Goal: Task Accomplishment & Management: Manage account settings

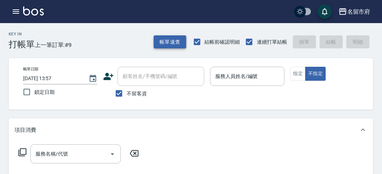
click at [168, 38] on button "帳單速查" at bounding box center [170, 41] width 33 height 13
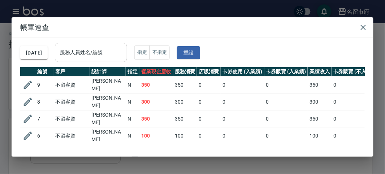
click at [124, 48] on input "服務人員姓名/編號" at bounding box center [91, 52] width 66 height 13
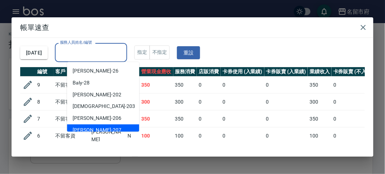
click at [108, 128] on div "[PERSON_NAME] -207" at bounding box center [103, 131] width 72 height 12
type input "[PERSON_NAME]-207"
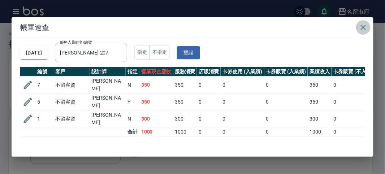
click at [363, 30] on icon "button" at bounding box center [363, 27] width 9 height 9
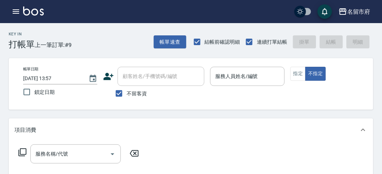
click at [373, 61] on div "帳單日期 [DATE] 13:57 鎖定日期 顧客姓名/手機號碼/編號 顧客姓名/手機號碼/編號 不留客資 服務人員姓名/編號 服務人員姓名/編號 指定 不指定" at bounding box center [191, 84] width 364 height 52
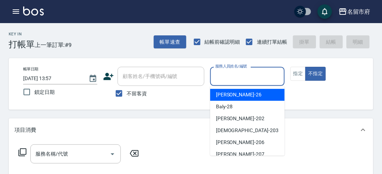
click at [239, 78] on input "服務人員姓名/編號" at bounding box center [247, 76] width 68 height 13
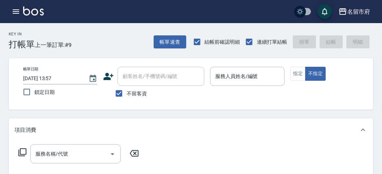
click at [314, 119] on div "項目消費" at bounding box center [191, 130] width 364 height 23
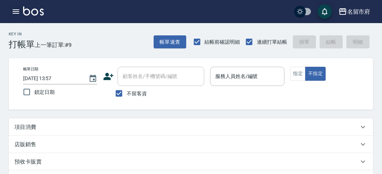
click at [17, 11] on icon "button" at bounding box center [16, 11] width 9 height 9
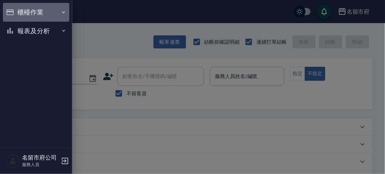
click at [19, 12] on button "櫃檯作業" at bounding box center [36, 12] width 66 height 19
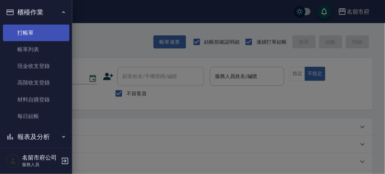
click at [27, 35] on link "打帳單" at bounding box center [36, 33] width 66 height 17
click at [27, 37] on link "打帳單" at bounding box center [36, 33] width 66 height 17
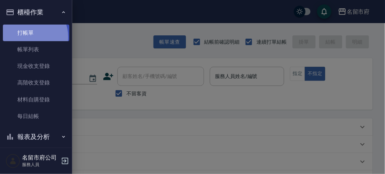
click at [27, 37] on link "打帳單" at bounding box center [36, 33] width 66 height 17
click at [28, 35] on link "打帳單" at bounding box center [36, 33] width 66 height 17
click at [29, 36] on link "打帳單" at bounding box center [36, 33] width 66 height 17
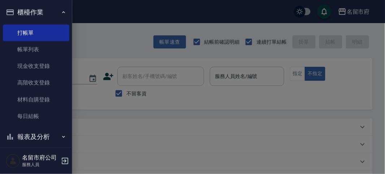
drag, startPoint x: 187, startPoint y: 104, endPoint x: 211, endPoint y: 87, distance: 29.3
click at [188, 104] on div at bounding box center [192, 87] width 385 height 174
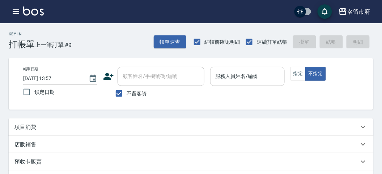
click at [214, 78] on input "服務人員姓名/編號" at bounding box center [247, 76] width 68 height 13
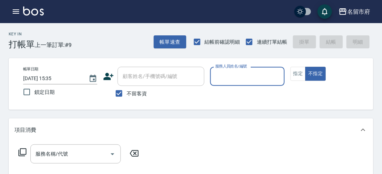
click at [223, 74] on input "服務人員姓名/編號" at bounding box center [247, 76] width 68 height 13
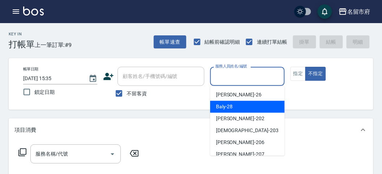
click at [301, 119] on div "項目消費" at bounding box center [191, 130] width 364 height 23
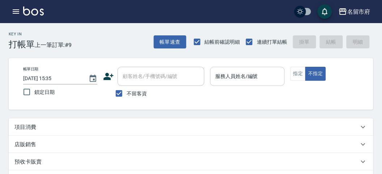
click at [237, 71] on input "服務人員姓名/編號" at bounding box center [247, 76] width 68 height 13
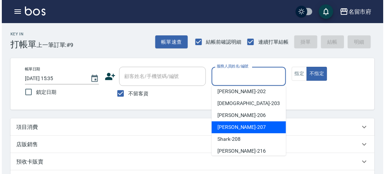
scroll to position [67, 0]
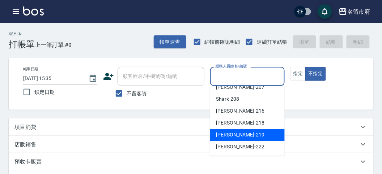
click at [311, 134] on div "項目消費" at bounding box center [191, 127] width 364 height 17
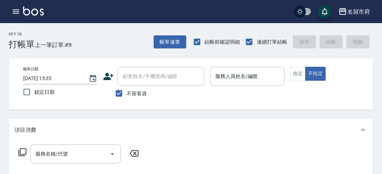
click at [192, 9] on div "名留市府 登出" at bounding box center [191, 11] width 382 height 23
click at [299, 73] on button "指定" at bounding box center [298, 74] width 16 height 14
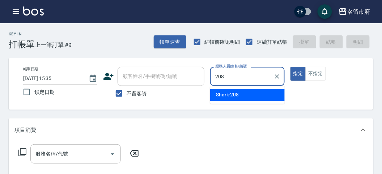
click at [228, 90] on div "Shark -208" at bounding box center [247, 95] width 74 height 12
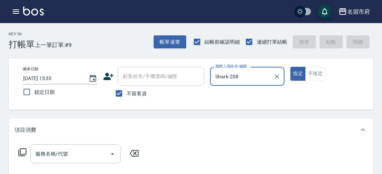
type input "Shark-208"
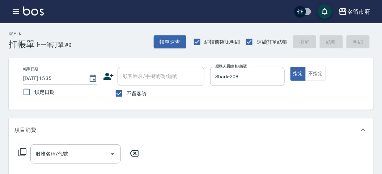
drag, startPoint x: 23, startPoint y: 151, endPoint x: 22, endPoint y: 155, distance: 3.9
click at [22, 155] on icon at bounding box center [22, 152] width 9 height 9
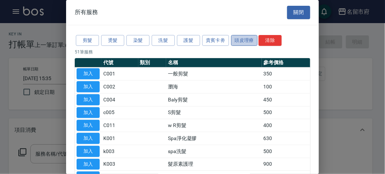
click at [240, 40] on button "頭皮理療" at bounding box center [244, 40] width 27 height 11
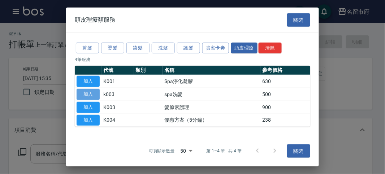
click at [91, 94] on button "加入" at bounding box center [88, 94] width 23 height 11
type input "spa洗髮(k003)"
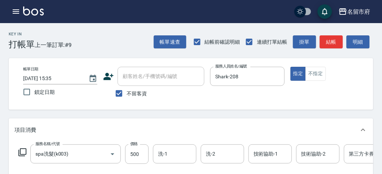
click at [23, 153] on icon at bounding box center [22, 152] width 9 height 9
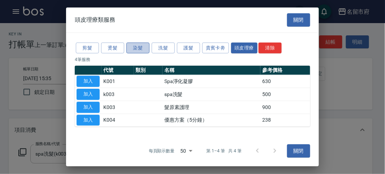
click at [137, 49] on button "染髮" at bounding box center [137, 47] width 23 height 11
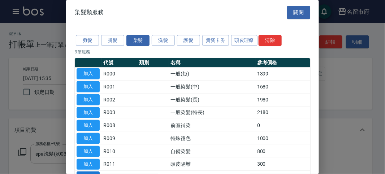
scroll to position [47, 0]
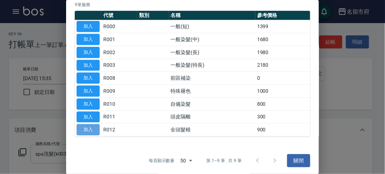
click at [92, 128] on button "加入" at bounding box center [88, 129] width 23 height 11
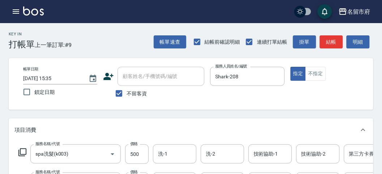
click at [23, 149] on icon at bounding box center [22, 152] width 9 height 9
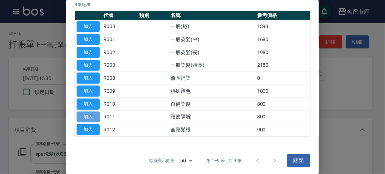
click at [84, 116] on button "加入" at bounding box center [88, 117] width 23 height 11
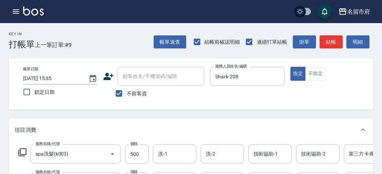
click at [22, 153] on icon at bounding box center [22, 152] width 9 height 9
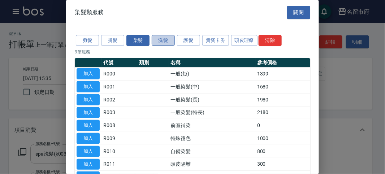
click at [163, 43] on button "洗髮" at bounding box center [163, 40] width 23 height 11
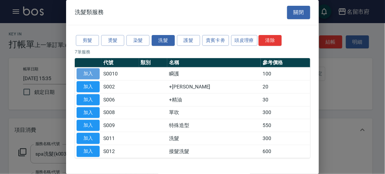
click at [91, 73] on button "加入" at bounding box center [88, 73] width 23 height 11
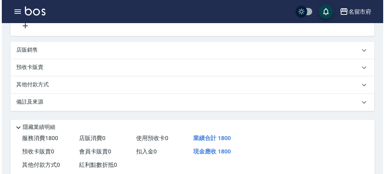
scroll to position [303, 0]
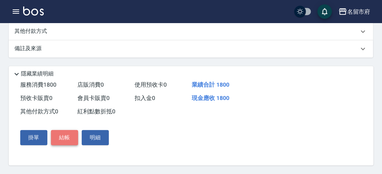
click at [65, 139] on button "結帳" at bounding box center [64, 137] width 27 height 15
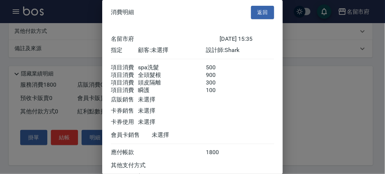
scroll to position [65, 0]
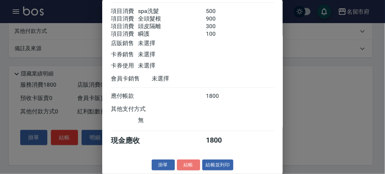
click at [185, 163] on button "結帳" at bounding box center [188, 165] width 23 height 11
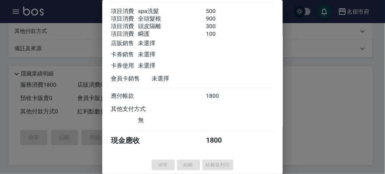
type input "2025/09/12 16:13"
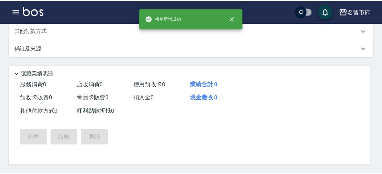
scroll to position [0, 0]
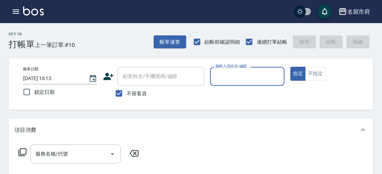
click at [225, 78] on input "服務人員姓名/編號" at bounding box center [247, 76] width 68 height 13
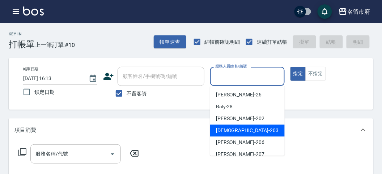
drag, startPoint x: 219, startPoint y: 132, endPoint x: 163, endPoint y: 132, distance: 56.0
click at [218, 132] on span "聖德 -203" at bounding box center [247, 131] width 63 height 8
type input "聖德-203"
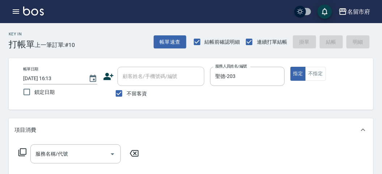
click at [27, 151] on div "服務名稱/代號 服務名稱/代號" at bounding box center [78, 154] width 129 height 19
click at [25, 152] on icon at bounding box center [22, 152] width 9 height 9
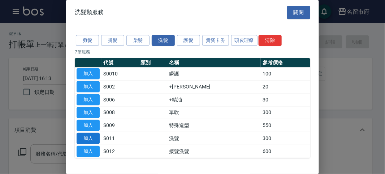
click at [95, 140] on button "加入" at bounding box center [88, 138] width 23 height 11
type input "洗髮(S011)"
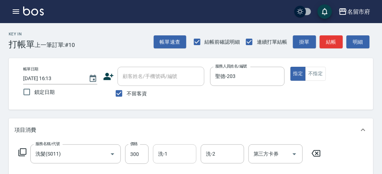
drag, startPoint x: 170, startPoint y: 156, endPoint x: 157, endPoint y: 160, distance: 13.8
click at [169, 157] on input "洗-1" at bounding box center [174, 154] width 37 height 13
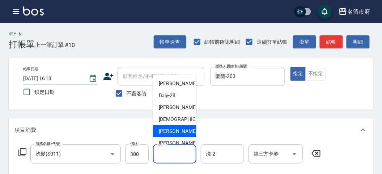
scroll to position [67, 0]
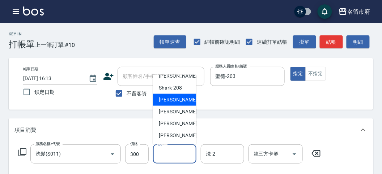
click at [168, 102] on span "小靜 -216" at bounding box center [183, 100] width 48 height 8
type input "小靜-216"
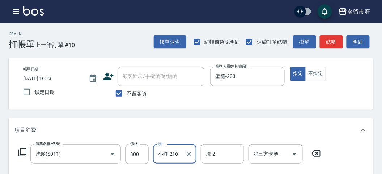
click at [24, 152] on icon at bounding box center [22, 152] width 9 height 9
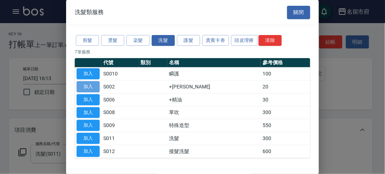
drag, startPoint x: 87, startPoint y: 87, endPoint x: 250, endPoint y: 131, distance: 169.6
click at [87, 86] on button "加入" at bounding box center [88, 86] width 23 height 11
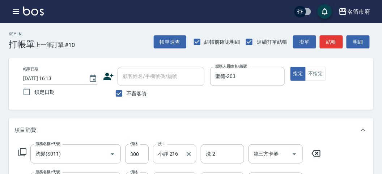
scroll to position [40, 0]
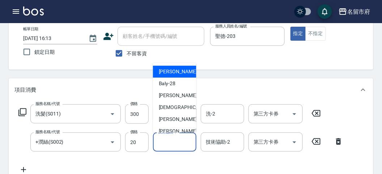
click at [179, 143] on input "技術協助-1" at bounding box center [174, 142] width 37 height 13
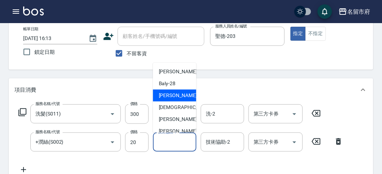
scroll to position [67, 0]
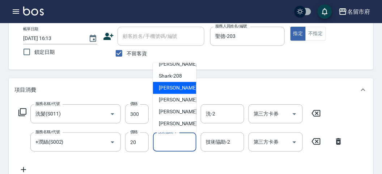
click at [171, 89] on span "小靜 -216" at bounding box center [183, 88] width 48 height 8
type input "小靜-216"
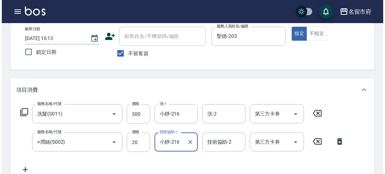
scroll to position [0, 0]
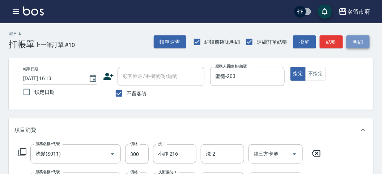
click at [356, 39] on button "明細" at bounding box center [357, 41] width 23 height 13
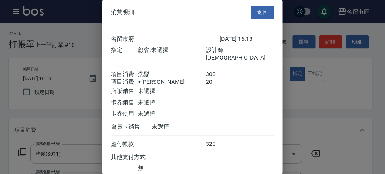
click at [254, 22] on div "消費明細 返回" at bounding box center [192, 12] width 181 height 25
click at [255, 16] on button "返回" at bounding box center [262, 12] width 23 height 13
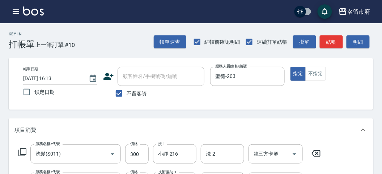
scroll to position [40, 0]
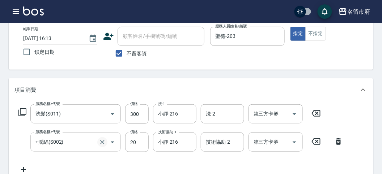
click at [103, 140] on icon "Clear" at bounding box center [102, 142] width 4 height 4
type input "+潤絲(S002)"
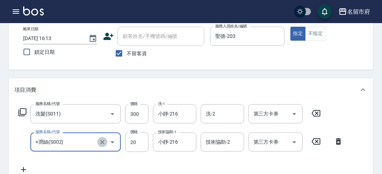
click at [102, 141] on icon "Clear" at bounding box center [102, 142] width 7 height 7
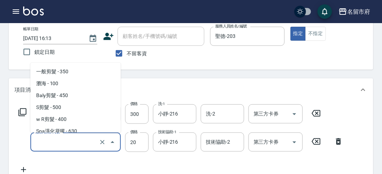
click at [93, 144] on input "服務名稱/代號" at bounding box center [66, 142] width 64 height 13
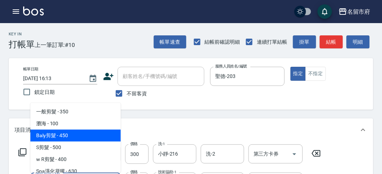
scroll to position [80, 0]
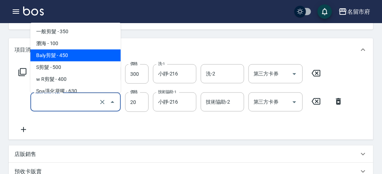
type input "+潤絲(S002)"
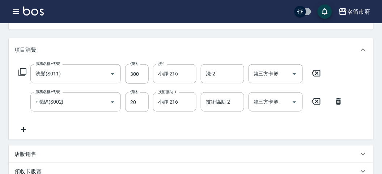
click at [25, 96] on div "服務名稱/代號 +潤絲(S002) 服務名稱/代號 價格 20 價格 技術協助-1 小靜-216 技術協助-1 技術協助-2 技術協助-2 第三方卡券 第三方…" at bounding box center [180, 102] width 333 height 20
click at [103, 102] on icon "Clear" at bounding box center [102, 102] width 7 height 7
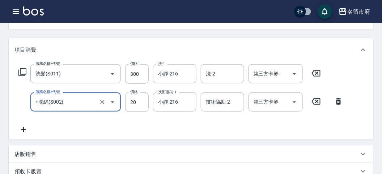
click at [20, 72] on icon at bounding box center [22, 72] width 9 height 9
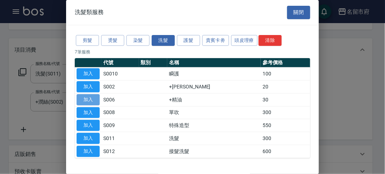
click at [86, 98] on button "加入" at bounding box center [88, 99] width 23 height 11
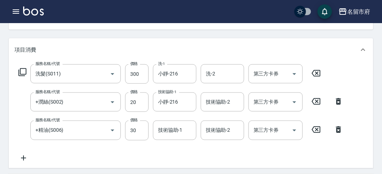
click at [338, 100] on icon at bounding box center [338, 101] width 5 height 7
type input "+精油(S006)"
type input "30"
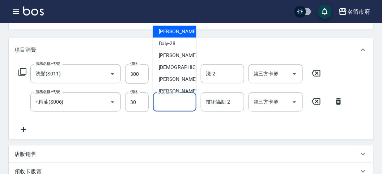
click at [171, 100] on input "技術協助-1" at bounding box center [174, 102] width 37 height 13
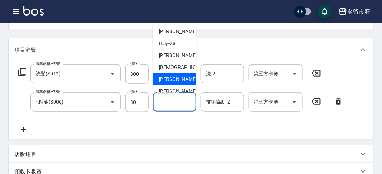
scroll to position [67, 0]
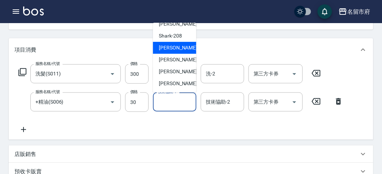
click at [172, 46] on span "小靜 -216" at bounding box center [183, 48] width 48 height 8
type input "小靜-216"
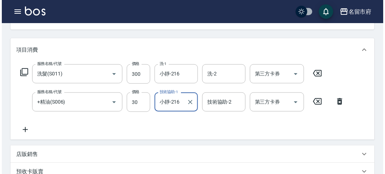
scroll to position [0, 0]
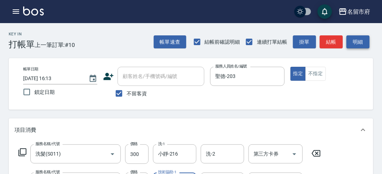
click at [359, 41] on button "明細" at bounding box center [357, 41] width 23 height 13
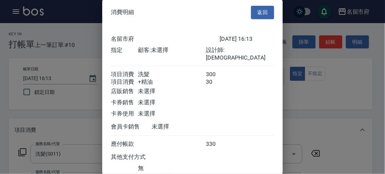
scroll to position [40, 0]
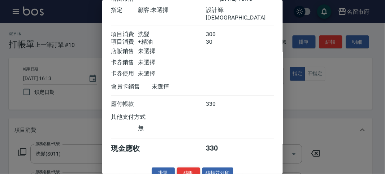
click at [190, 170] on button "結帳" at bounding box center [188, 173] width 23 height 11
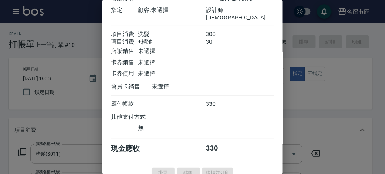
type input "2025/09/12 16:29"
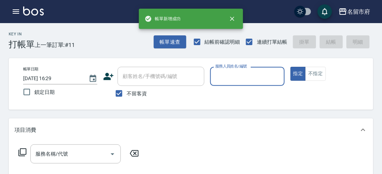
click at [236, 73] on input "服務人員姓名/編號" at bounding box center [247, 76] width 68 height 13
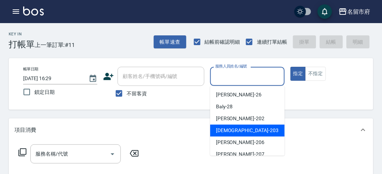
drag, startPoint x: 225, startPoint y: 127, endPoint x: 128, endPoint y: 145, distance: 98.2
click at [221, 128] on span "聖德 -203" at bounding box center [247, 131] width 63 height 8
type input "聖德-203"
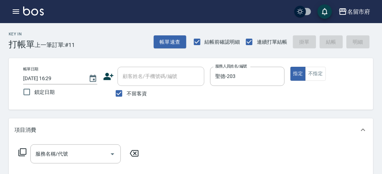
click at [22, 151] on icon at bounding box center [22, 152] width 9 height 9
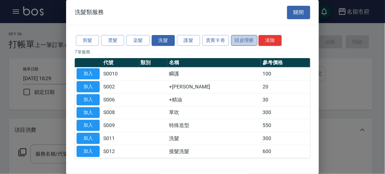
drag, startPoint x: 235, startPoint y: 37, endPoint x: 50, endPoint y: 99, distance: 195.0
click at [235, 39] on button "頭皮理療" at bounding box center [244, 40] width 27 height 11
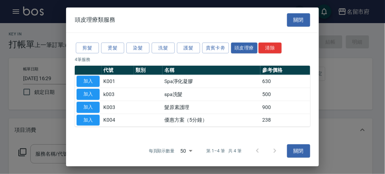
drag, startPoint x: 86, startPoint y: 92, endPoint x: 122, endPoint y: 140, distance: 59.8
click at [87, 93] on button "加入" at bounding box center [88, 94] width 23 height 11
type input "spa洗髮(k003)"
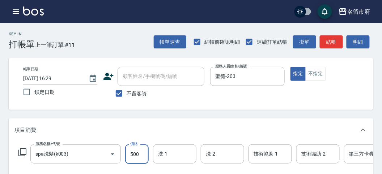
drag, startPoint x: 140, startPoint y: 156, endPoint x: 134, endPoint y: 158, distance: 6.3
click at [140, 156] on input "500" at bounding box center [136, 155] width 23 height 20
type input "520"
click at [363, 42] on button "明細" at bounding box center [357, 41] width 23 height 13
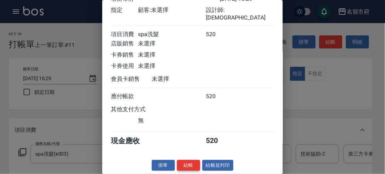
click at [186, 163] on button "結帳" at bounding box center [188, 165] width 23 height 11
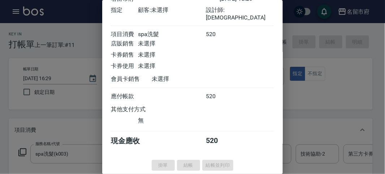
type input "2025/09/12 16:30"
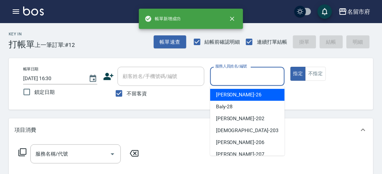
drag, startPoint x: 238, startPoint y: 79, endPoint x: 224, endPoint y: 133, distance: 56.1
click at [237, 78] on input "服務人員姓名/編號" at bounding box center [247, 76] width 68 height 13
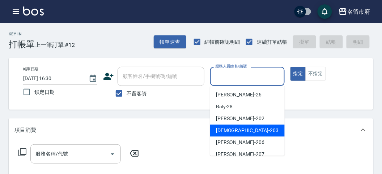
drag, startPoint x: 224, startPoint y: 133, endPoint x: 17, endPoint y: 168, distance: 210.4
click at [224, 134] on span "聖德 -203" at bounding box center [247, 131] width 63 height 8
type input "聖德-203"
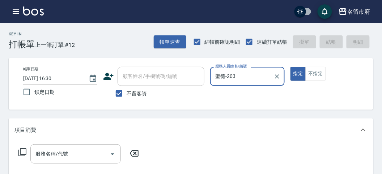
click at [23, 149] on icon at bounding box center [22, 153] width 8 height 8
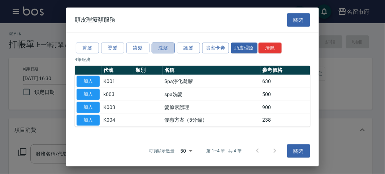
click at [161, 47] on button "洗髮" at bounding box center [163, 47] width 23 height 11
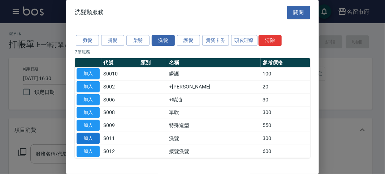
click at [85, 138] on button "加入" at bounding box center [88, 138] width 23 height 11
type input "洗髮(S011)"
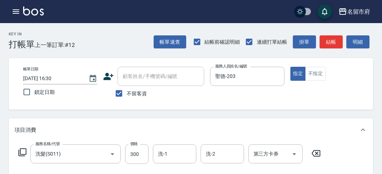
click at [19, 153] on icon at bounding box center [22, 152] width 9 height 9
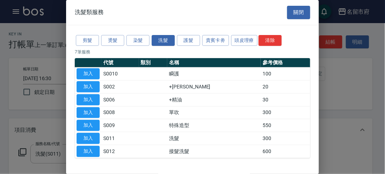
click at [92, 36] on button "剪髮" at bounding box center [87, 40] width 23 height 11
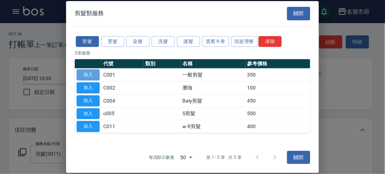
click at [96, 74] on button "加入" at bounding box center [88, 74] width 23 height 11
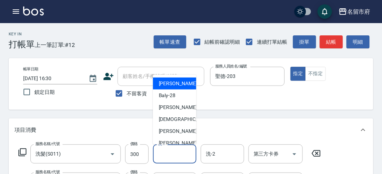
drag, startPoint x: 164, startPoint y: 155, endPoint x: 173, endPoint y: 86, distance: 70.0
click at [164, 155] on input "洗-1" at bounding box center [174, 154] width 37 height 13
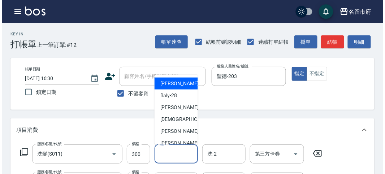
scroll to position [67, 0]
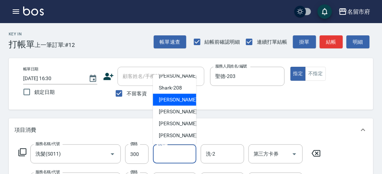
click at [170, 103] on span "小靜 -216" at bounding box center [183, 100] width 48 height 8
type input "小靜-216"
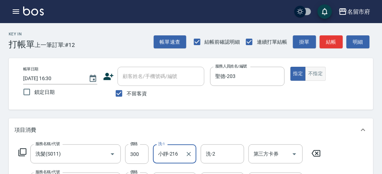
click at [364, 43] on button "明細" at bounding box center [357, 41] width 23 height 13
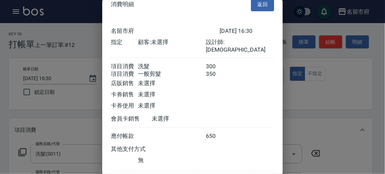
scroll to position [48, 0]
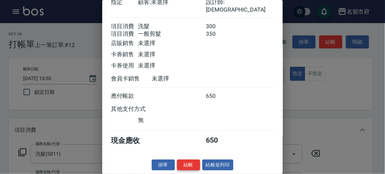
click at [188, 166] on button "結帳" at bounding box center [188, 165] width 23 height 11
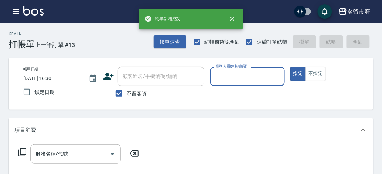
click at [232, 86] on div "服務人員姓名/編號" at bounding box center [247, 76] width 74 height 19
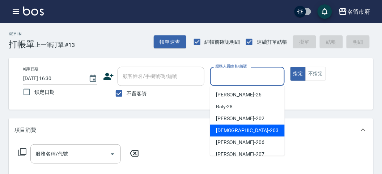
click at [229, 125] on div "聖德 -203" at bounding box center [247, 131] width 74 height 12
type input "聖德-203"
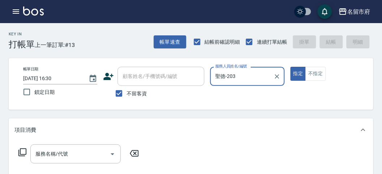
click at [25, 151] on icon at bounding box center [22, 152] width 9 height 9
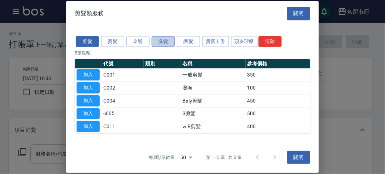
click at [162, 46] on button "洗髮" at bounding box center [163, 41] width 23 height 11
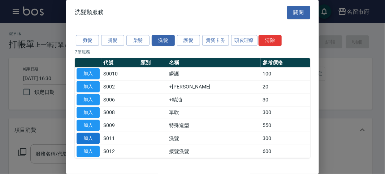
click at [96, 138] on button "加入" at bounding box center [88, 138] width 23 height 11
type input "洗髮(S011)"
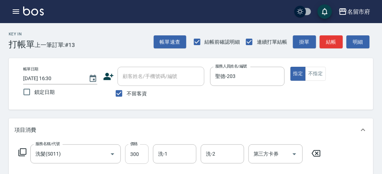
click at [144, 152] on input "300" at bounding box center [136, 155] width 23 height 20
type input "350"
drag, startPoint x: 362, startPoint y: 43, endPoint x: 354, endPoint y: 47, distance: 8.6
click at [362, 43] on button "明細" at bounding box center [357, 41] width 23 height 13
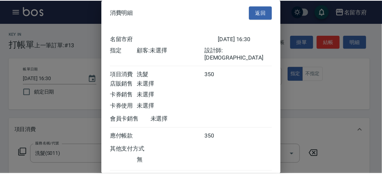
scroll to position [40, 0]
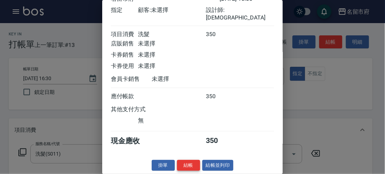
click at [185, 168] on button "結帳" at bounding box center [188, 165] width 23 height 11
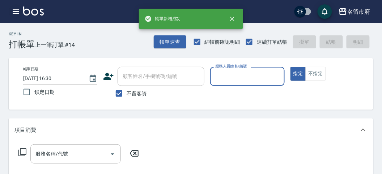
click at [14, 12] on icon "button" at bounding box center [16, 11] width 7 height 4
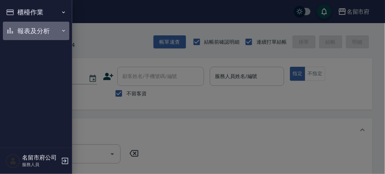
click at [33, 23] on button "報表及分析" at bounding box center [36, 31] width 66 height 19
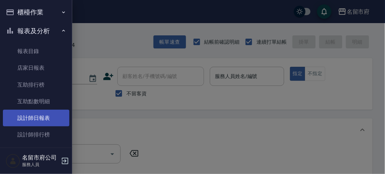
click at [30, 120] on link "設計師日報表" at bounding box center [36, 118] width 66 height 17
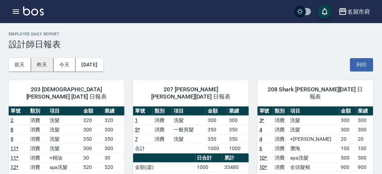
click at [42, 66] on button "昨天" at bounding box center [42, 64] width 22 height 13
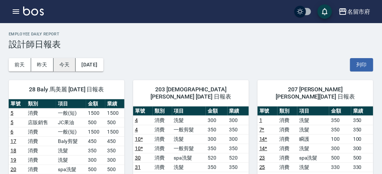
click at [63, 67] on button "今天" at bounding box center [64, 64] width 22 height 13
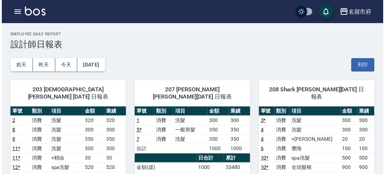
scroll to position [40, 0]
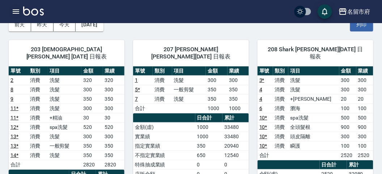
click at [15, 13] on icon "button" at bounding box center [16, 11] width 9 height 9
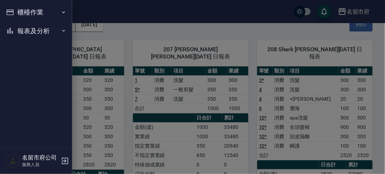
click at [15, 11] on button "櫃檯作業" at bounding box center [36, 12] width 66 height 19
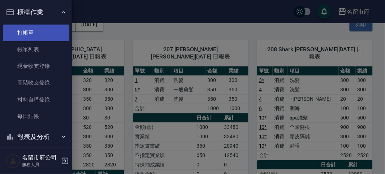
click at [13, 34] on link "打帳單" at bounding box center [36, 33] width 66 height 17
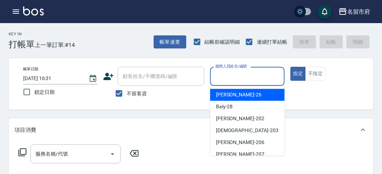
click at [263, 80] on input "服務人員姓名/編號" at bounding box center [247, 76] width 68 height 13
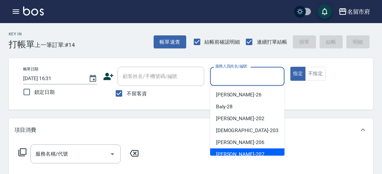
click at [249, 150] on div "[PERSON_NAME] -207" at bounding box center [247, 155] width 74 height 12
type input "[PERSON_NAME]-207"
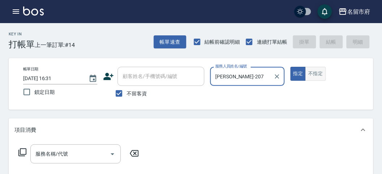
click at [311, 77] on button "不指定" at bounding box center [315, 74] width 20 height 14
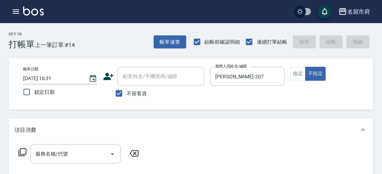
click at [21, 150] on icon at bounding box center [22, 152] width 9 height 9
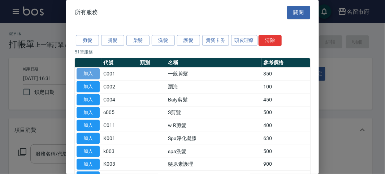
drag, startPoint x: 90, startPoint y: 73, endPoint x: 77, endPoint y: 109, distance: 38.9
click at [90, 73] on button "加入" at bounding box center [88, 73] width 23 height 11
type input "一般剪髮(C001)"
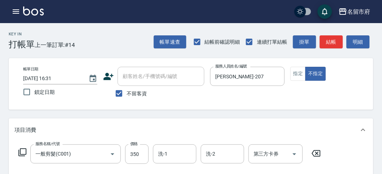
click at [23, 157] on div "服務名稱/代號 一般剪髮(C001) 服務名稱/代號 價格 350 價格 洗-1 洗-1 洗-2 洗-2 第三方卡券 第三方卡券" at bounding box center [169, 155] width 310 height 20
click at [24, 151] on icon at bounding box center [22, 152] width 9 height 9
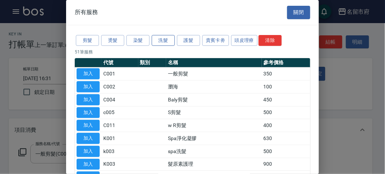
click at [158, 40] on button "洗髮" at bounding box center [163, 40] width 23 height 11
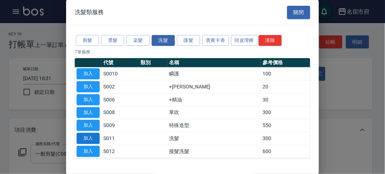
click at [81, 137] on button "加入" at bounding box center [88, 138] width 23 height 11
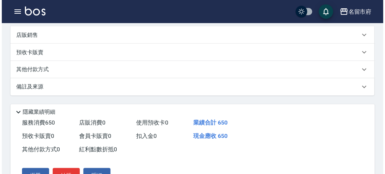
scroll to position [240, 0]
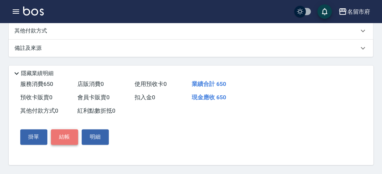
click at [69, 138] on button "結帳" at bounding box center [64, 137] width 27 height 15
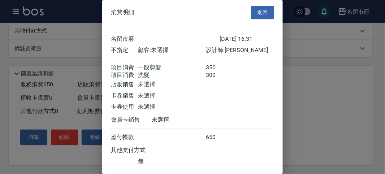
scroll to position [48, 0]
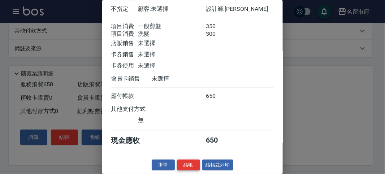
click at [183, 161] on button "結帳" at bounding box center [188, 165] width 23 height 11
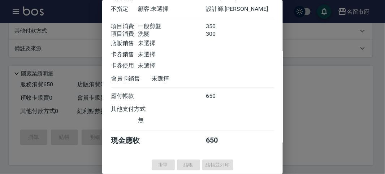
type input "2025/09/12 16:33"
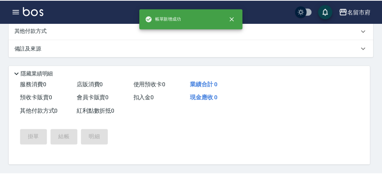
scroll to position [0, 0]
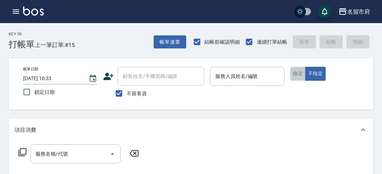
click at [298, 74] on button "指定" at bounding box center [298, 74] width 16 height 14
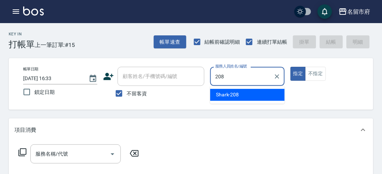
type input "208"
click at [242, 107] on div "帳單日期 2025/09/12 16:33 鎖定日期 顧客姓名/手機號碼/編號 顧客姓名/手機號碼/編號 不留客資 服務人員姓名/編號 服務人員姓名/編號 指…" at bounding box center [191, 84] width 364 height 52
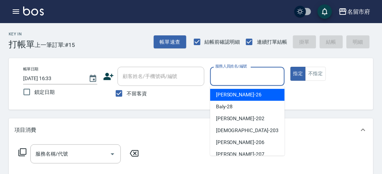
drag, startPoint x: 238, startPoint y: 71, endPoint x: 240, endPoint y: 78, distance: 7.0
click at [240, 78] on input "服務人員姓名/編號" at bounding box center [247, 76] width 68 height 13
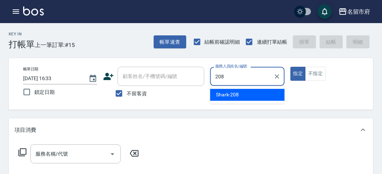
click at [225, 96] on span "Shark -208" at bounding box center [227, 95] width 23 height 8
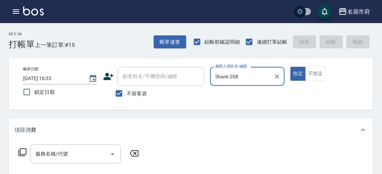
type input "Shark-208"
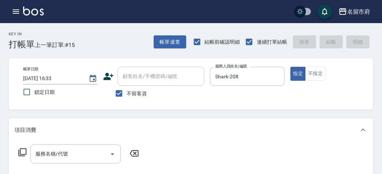
click at [20, 154] on icon at bounding box center [22, 152] width 9 height 9
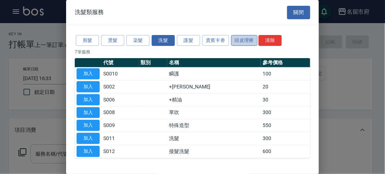
click at [240, 38] on button "頭皮理療" at bounding box center [244, 40] width 27 height 11
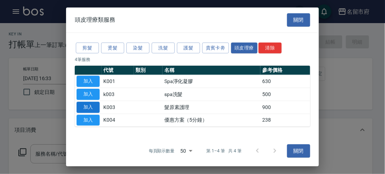
click at [90, 108] on button "加入" at bounding box center [88, 107] width 23 height 11
type input "髮原素護理(K003)"
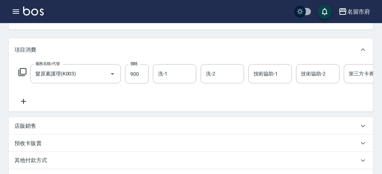
scroll to position [120, 0]
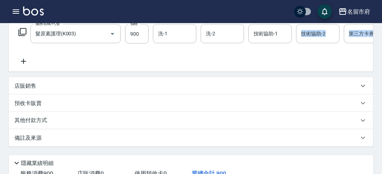
drag, startPoint x: 340, startPoint y: 79, endPoint x: 276, endPoint y: 73, distance: 64.2
click at [277, 73] on div "項目消費 服務名稱/代號 髮原素護理(K003) 服務名稱/代號 價格 900 價格 洗-1 洗-1 洗-2 洗-2 技術協助-1 技術協助-1 技術協助-2…" at bounding box center [191, 72] width 364 height 149
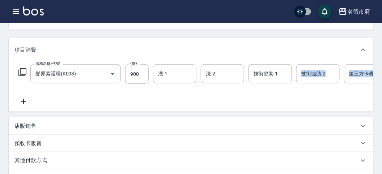
scroll to position [0, 53]
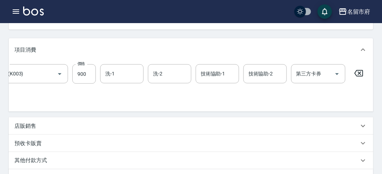
drag, startPoint x: 51, startPoint y: 110, endPoint x: 35, endPoint y: 105, distance: 16.8
click at [33, 105] on div "服務名稱/代號 髮原素護理(K003) 服務名稱/代號 價格 900 價格 洗-1 洗-1 洗-2 洗-2 技術協助-1 技術協助-1 技術協助-2 技術協助…" at bounding box center [191, 86] width 364 height 50
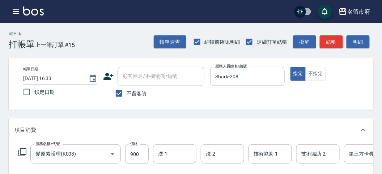
scroll to position [80, 0]
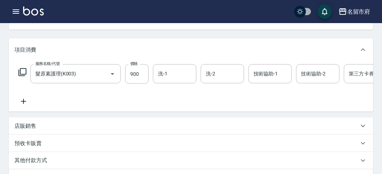
drag, startPoint x: 349, startPoint y: 97, endPoint x: 370, endPoint y: 103, distance: 21.6
click at [351, 97] on div "服務名稱/代號 髮原素護理(K003) 服務名稱/代號 價格 900 價格 洗-1 洗-1 洗-2 洗-2 技術協助-1 技術協助-1 技術協助-2 技術協助…" at bounding box center [217, 85] width 406 height 42
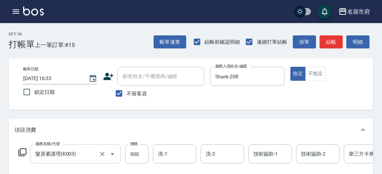
scroll to position [40, 0]
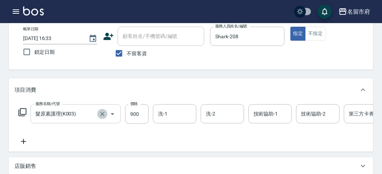
click at [101, 114] on icon "Clear" at bounding box center [102, 114] width 7 height 7
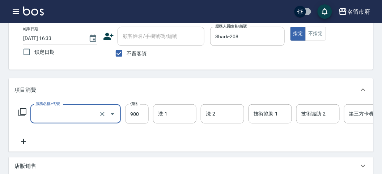
type input "髮原素護理(K003)"
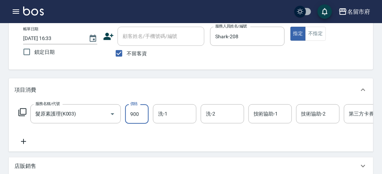
click at [144, 115] on input "900" at bounding box center [136, 114] width 23 height 20
drag, startPoint x: 362, startPoint y: 121, endPoint x: 332, endPoint y: 120, distance: 30.8
click at [332, 120] on div "服務名稱/代號 髮原素護理(K003) 服務名稱/代號 價格 0 價格 洗-1 洗-1 洗-2 洗-2 技術協助-1 技術協助-1 技術協助-2 技術協助-2…" at bounding box center [217, 114] width 406 height 20
type input "0"
drag, startPoint x: 364, startPoint y: 131, endPoint x: 360, endPoint y: 136, distance: 6.2
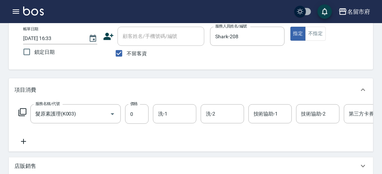
click at [363, 132] on div "服務名稱/代號 髮原素護理(K003) 服務名稱/代號 價格 0 價格 洗-1 洗-1 洗-2 洗-2 技術協助-1 技術協助-1 技術協助-2 技術協助-2…" at bounding box center [217, 125] width 406 height 42
click at [345, 137] on div "服務名稱/代號 髮原素護理(K003) 服務名稱/代號 價格 0 價格 洗-1 洗-1 洗-2 洗-2 技術協助-1 技術協助-1 技術協助-2 技術協助-2…" at bounding box center [217, 125] width 406 height 42
drag, startPoint x: 345, startPoint y: 136, endPoint x: 318, endPoint y: 139, distance: 27.2
click at [318, 139] on div "服務名稱/代號 髮原素護理(K003) 服務名稱/代號 價格 0 價格 洗-1 洗-1 洗-2 洗-2 技術協助-1 技術協助-1 技術協助-2 技術協助-2…" at bounding box center [217, 125] width 406 height 42
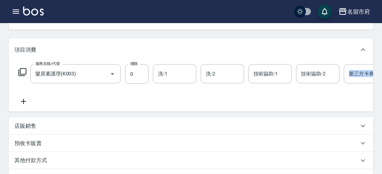
scroll to position [0, 53]
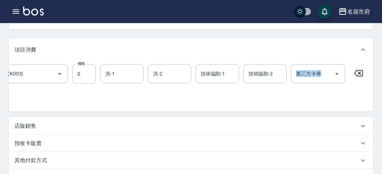
click at [356, 74] on icon at bounding box center [358, 73] width 18 height 9
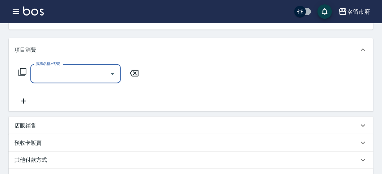
scroll to position [0, 0]
drag, startPoint x: 16, startPoint y: 71, endPoint x: 23, endPoint y: 74, distance: 7.9
click at [23, 74] on div "服務名稱/代號 服務名稱/代號" at bounding box center [78, 73] width 129 height 19
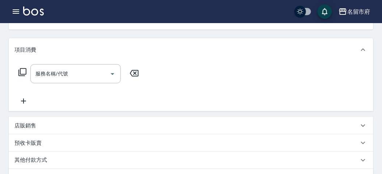
click at [23, 74] on icon at bounding box center [22, 72] width 8 height 8
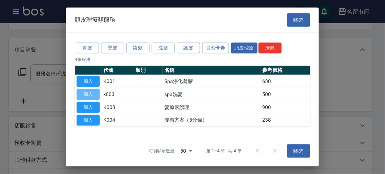
click at [91, 94] on button "加入" at bounding box center [88, 94] width 23 height 11
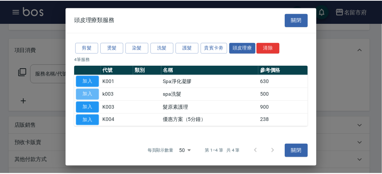
type input "spa洗髮(k003)"
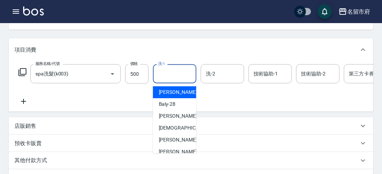
click at [172, 73] on input "洗-1" at bounding box center [174, 74] width 37 height 13
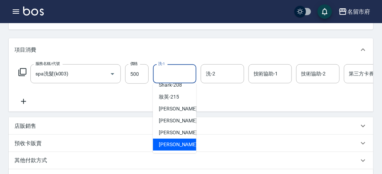
scroll to position [120, 0]
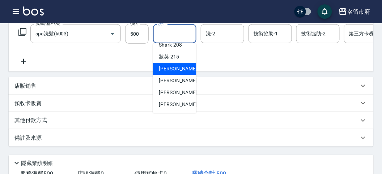
click at [185, 67] on div "小靜 -216" at bounding box center [174, 69] width 43 height 12
type input "小靜-216"
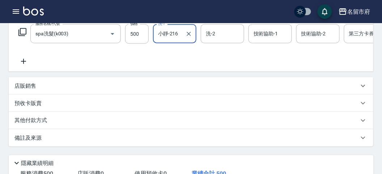
scroll to position [80, 0]
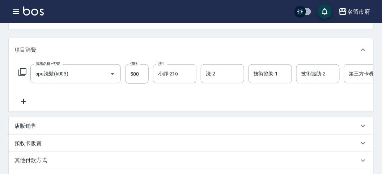
click at [26, 71] on icon at bounding box center [22, 72] width 8 height 8
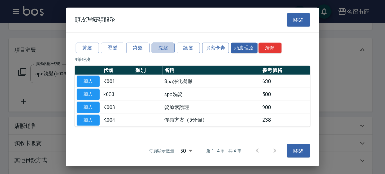
click at [162, 51] on button "洗髮" at bounding box center [163, 47] width 23 height 11
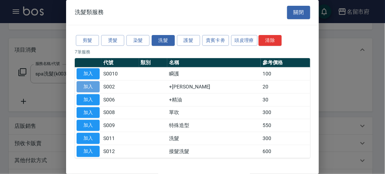
click at [88, 86] on button "加入" at bounding box center [88, 86] width 23 height 11
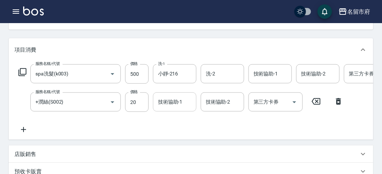
click at [181, 103] on input "技術協助-1" at bounding box center [174, 102] width 37 height 13
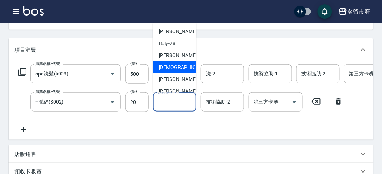
scroll to position [40, 0]
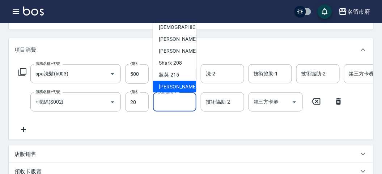
click at [181, 85] on div "小靜 -216" at bounding box center [174, 87] width 43 height 12
type input "小靜-216"
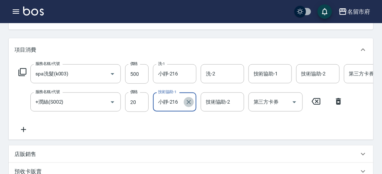
click at [190, 100] on icon "Clear" at bounding box center [188, 102] width 4 height 4
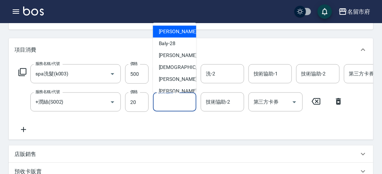
click at [180, 99] on input "技術協助-1" at bounding box center [174, 102] width 37 height 13
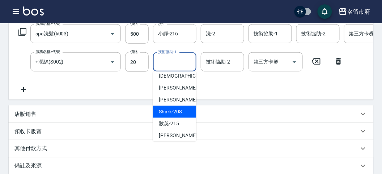
scroll to position [79, 0]
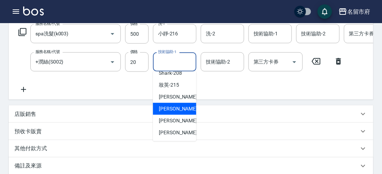
click at [182, 111] on span "Min Min -218" at bounding box center [183, 109] width 48 height 8
type input "Min Min-218"
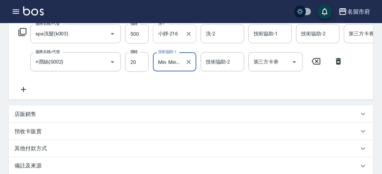
click at [186, 33] on icon "Clear" at bounding box center [188, 33] width 7 height 7
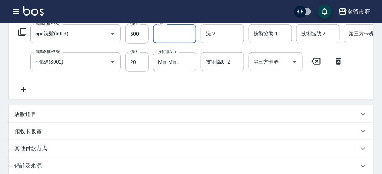
click at [182, 37] on input "洗-1" at bounding box center [174, 33] width 37 height 13
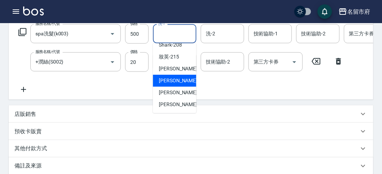
click at [180, 82] on span "Min Min -218" at bounding box center [183, 81] width 48 height 8
type input "Min Min-218"
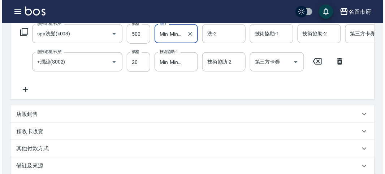
scroll to position [246, 0]
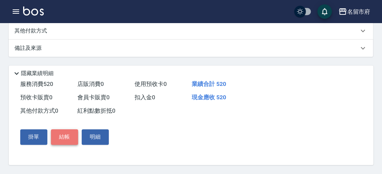
click at [66, 139] on button "結帳" at bounding box center [64, 137] width 27 height 15
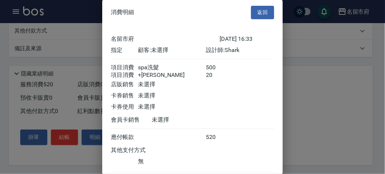
scroll to position [48, 0]
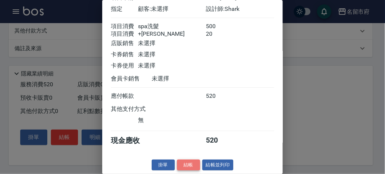
click at [190, 164] on button "結帳" at bounding box center [188, 165] width 23 height 11
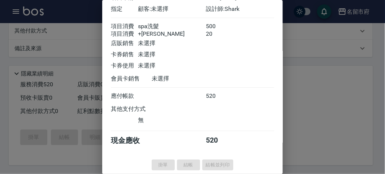
type input "2025/09/12 17:16"
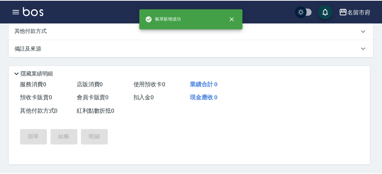
scroll to position [0, 0]
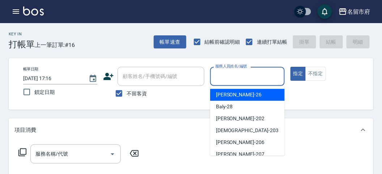
click at [252, 71] on input "服務人員姓名/編號" at bounding box center [247, 76] width 68 height 13
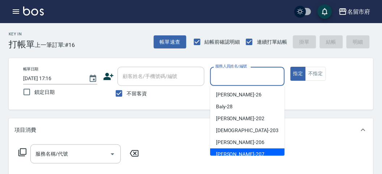
click at [249, 151] on div "[PERSON_NAME] -207" at bounding box center [247, 155] width 74 height 12
type input "[PERSON_NAME]-207"
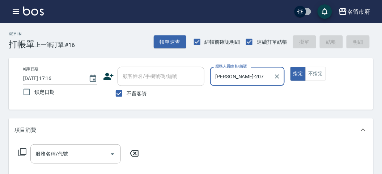
click at [24, 153] on icon at bounding box center [22, 152] width 9 height 9
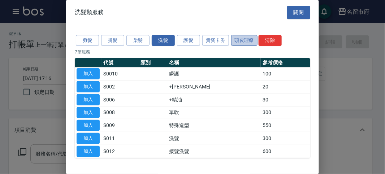
click at [239, 40] on button "頭皮理療" at bounding box center [244, 40] width 27 height 11
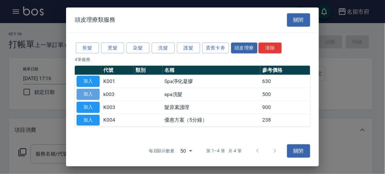
click at [92, 94] on button "加入" at bounding box center [88, 94] width 23 height 11
type input "spa洗髮(k003)"
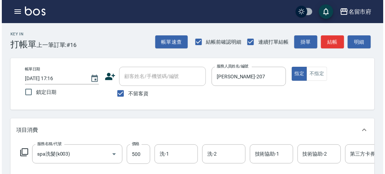
scroll to position [218, 0]
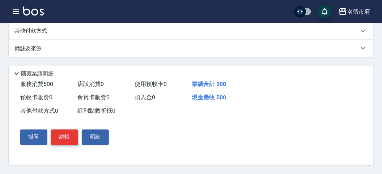
click at [64, 136] on button "結帳" at bounding box center [64, 137] width 27 height 15
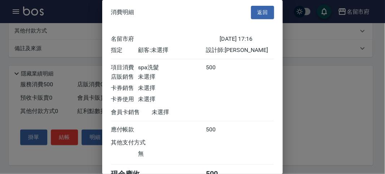
scroll to position [40, 0]
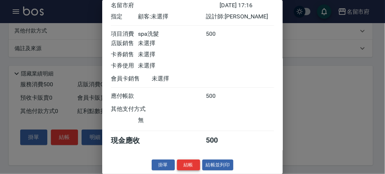
click at [186, 166] on button "結帳" at bounding box center [188, 165] width 23 height 11
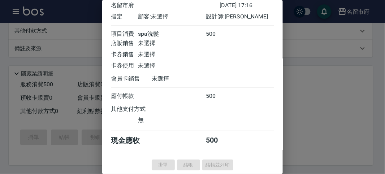
type input "2025/09/12 17:41"
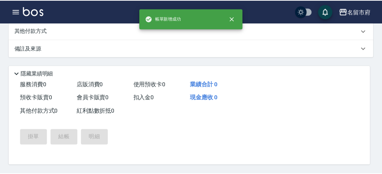
scroll to position [0, 0]
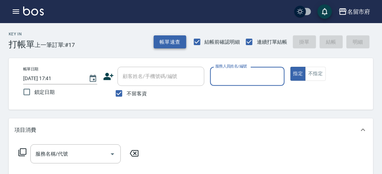
click at [173, 36] on button "帳單速查" at bounding box center [170, 41] width 33 height 13
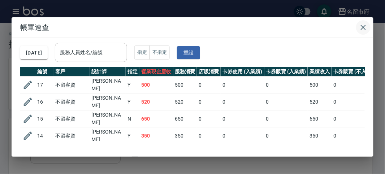
click at [364, 29] on icon "button" at bounding box center [363, 27] width 9 height 9
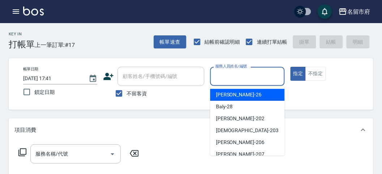
click at [220, 81] on input "服務人員姓名/編號" at bounding box center [247, 76] width 68 height 13
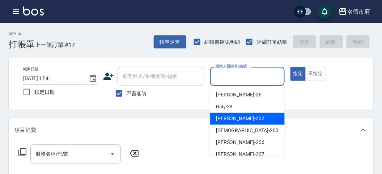
scroll to position [40, 0]
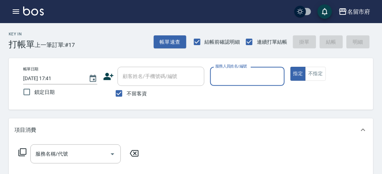
click at [233, 78] on input "服務人員姓名/編號" at bounding box center [247, 76] width 68 height 13
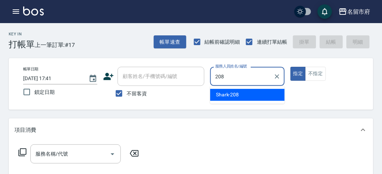
click at [231, 92] on span "Shark -208" at bounding box center [227, 95] width 23 height 8
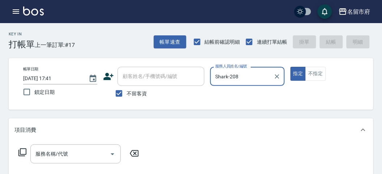
type input "Shark-208"
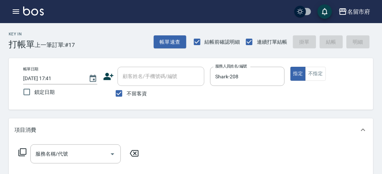
click at [23, 152] on icon at bounding box center [22, 152] width 9 height 9
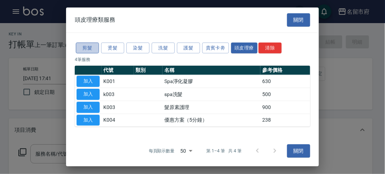
click at [91, 49] on button "剪髮" at bounding box center [87, 47] width 23 height 11
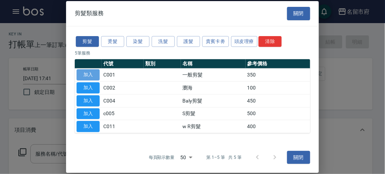
click at [94, 73] on button "加入" at bounding box center [88, 74] width 23 height 11
type input "一般剪髮(C001)"
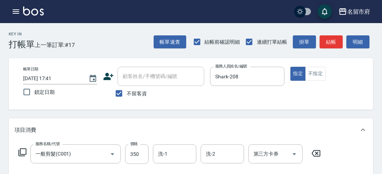
click at [23, 149] on icon at bounding box center [22, 152] width 9 height 9
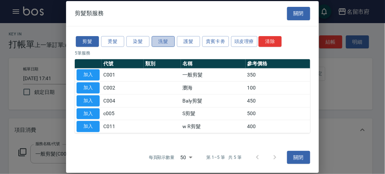
click at [159, 42] on button "洗髮" at bounding box center [163, 41] width 23 height 11
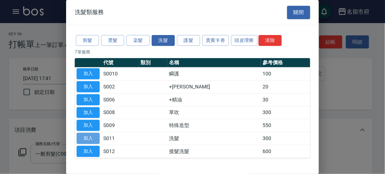
click at [92, 134] on button "加入" at bounding box center [88, 138] width 23 height 11
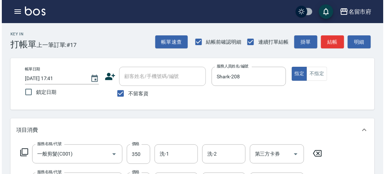
scroll to position [240, 0]
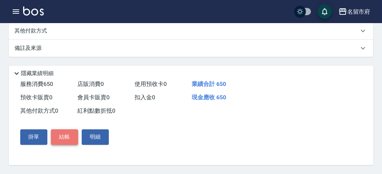
click at [66, 140] on button "結帳" at bounding box center [64, 137] width 27 height 15
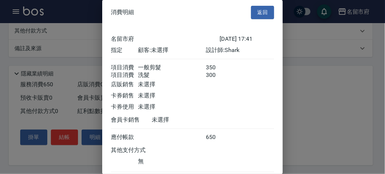
scroll to position [48, 0]
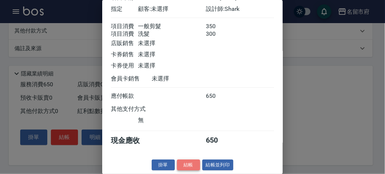
click at [184, 164] on button "結帳" at bounding box center [188, 165] width 23 height 11
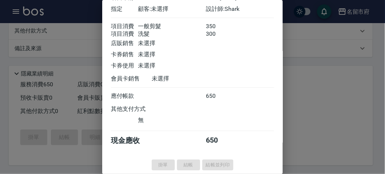
type input "2025/09/12 18:13"
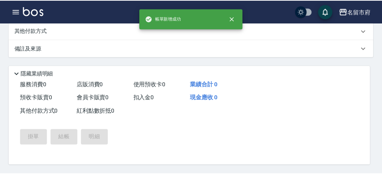
scroll to position [0, 0]
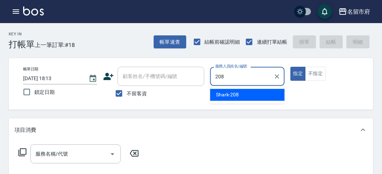
click at [231, 95] on span "Shark -208" at bounding box center [227, 95] width 23 height 8
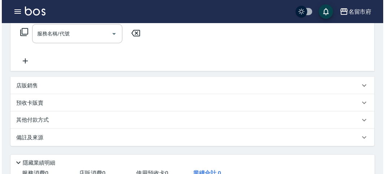
scroll to position [40, 0]
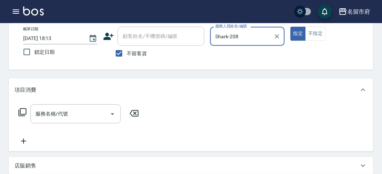
type input "Shark-208"
click at [19, 112] on icon at bounding box center [22, 112] width 9 height 9
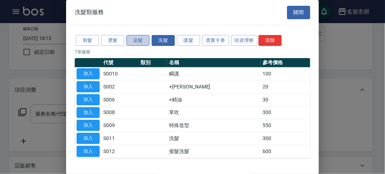
click at [142, 40] on button "染髮" at bounding box center [137, 40] width 23 height 11
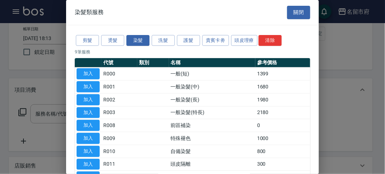
scroll to position [47, 0]
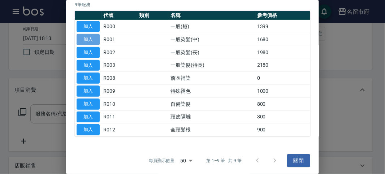
click at [94, 37] on button "加入" at bounding box center [88, 39] width 23 height 11
type input "一般染髮(中)(R001)"
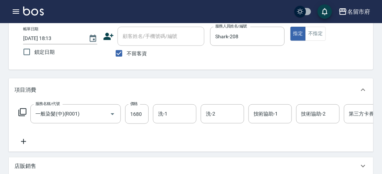
click at [25, 111] on icon at bounding box center [22, 112] width 9 height 9
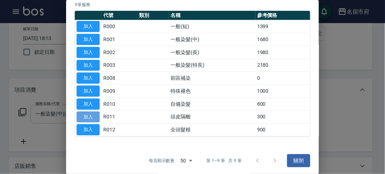
click at [88, 113] on button "加入" at bounding box center [88, 117] width 23 height 11
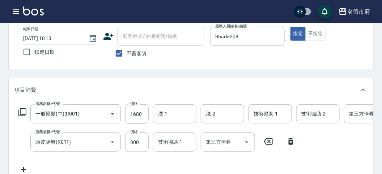
click at [21, 109] on icon at bounding box center [22, 112] width 8 height 8
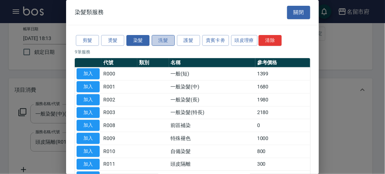
click at [159, 39] on button "洗髮" at bounding box center [163, 40] width 23 height 11
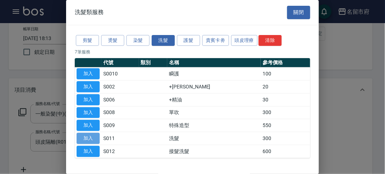
click at [94, 136] on button "加入" at bounding box center [88, 138] width 23 height 11
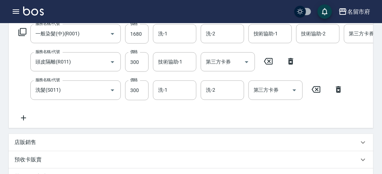
scroll to position [80, 0]
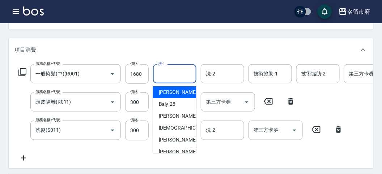
click at [178, 72] on input "洗-1" at bounding box center [174, 74] width 37 height 13
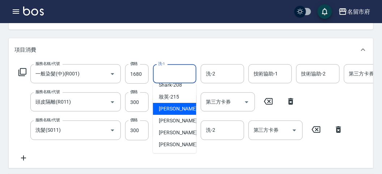
click at [175, 110] on span "小靜 -216" at bounding box center [183, 109] width 48 height 8
type input "小靜-216"
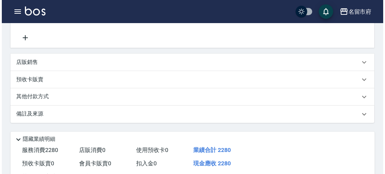
scroll to position [275, 0]
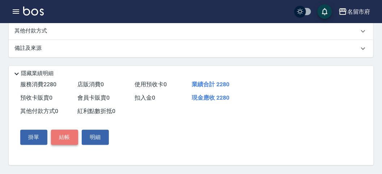
click at [63, 136] on button "結帳" at bounding box center [64, 137] width 27 height 15
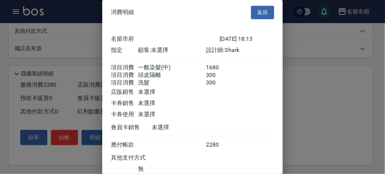
scroll to position [56, 0]
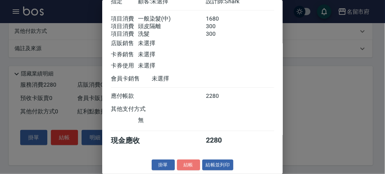
click at [185, 162] on button "結帳" at bounding box center [188, 165] width 23 height 11
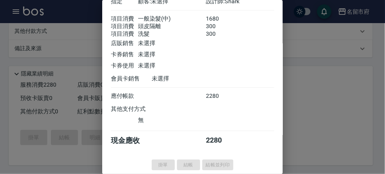
type input "2025/09/12 18:14"
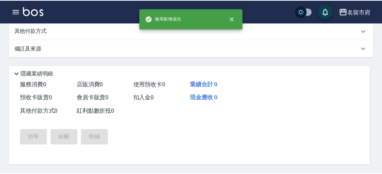
scroll to position [0, 0]
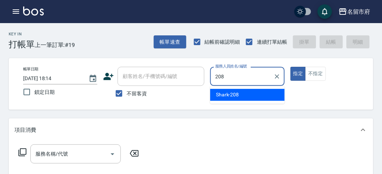
click at [246, 93] on div "Shark -208" at bounding box center [247, 95] width 74 height 12
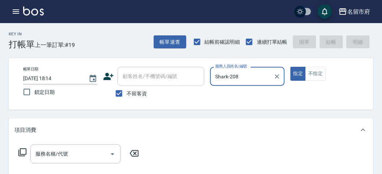
type input "Shark-208"
click at [22, 153] on icon at bounding box center [22, 152] width 9 height 9
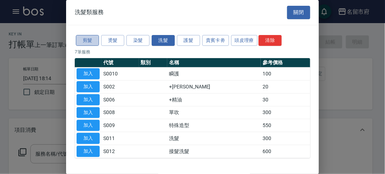
click at [86, 40] on button "剪髮" at bounding box center [87, 40] width 23 height 11
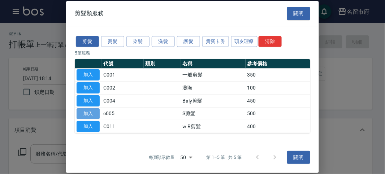
click at [87, 111] on button "加入" at bounding box center [88, 113] width 23 height 11
type input "S剪髮(c005)"
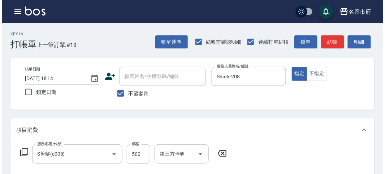
scroll to position [201, 0]
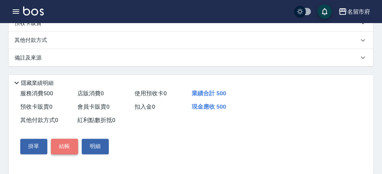
click at [69, 151] on button "結帳" at bounding box center [64, 146] width 27 height 15
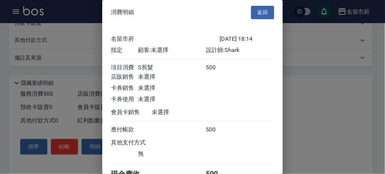
scroll to position [40, 0]
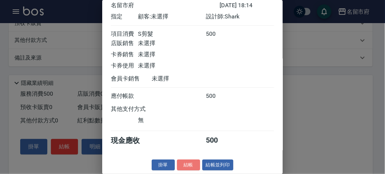
click at [184, 164] on button "結帳" at bounding box center [188, 165] width 23 height 11
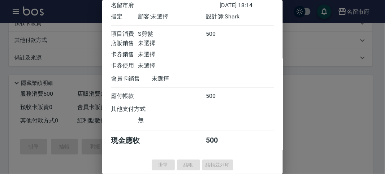
type input "2025/09/12 18:40"
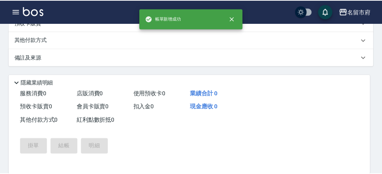
scroll to position [0, 0]
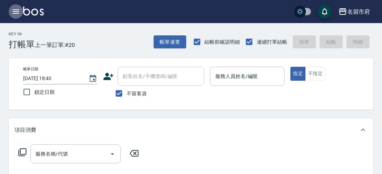
click at [19, 12] on icon "button" at bounding box center [16, 11] width 9 height 9
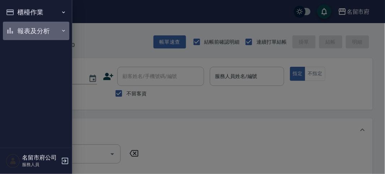
click at [37, 31] on button "報表及分析" at bounding box center [36, 31] width 66 height 19
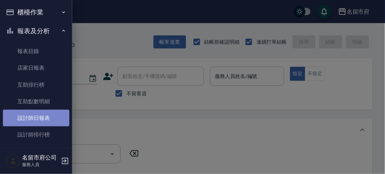
click at [36, 117] on link "設計師日報表" at bounding box center [36, 118] width 66 height 17
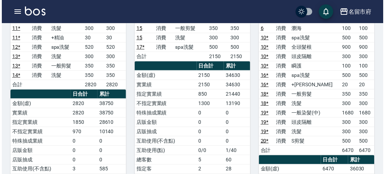
scroll to position [80, 0]
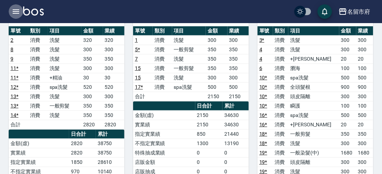
click at [17, 9] on icon "button" at bounding box center [16, 11] width 7 height 4
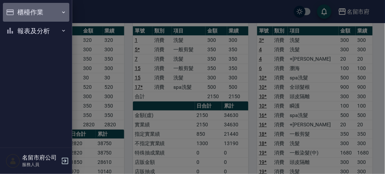
click at [26, 9] on button "櫃檯作業" at bounding box center [36, 12] width 66 height 19
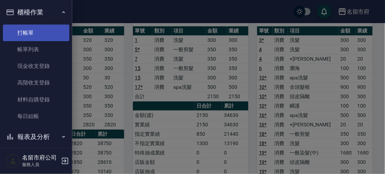
click at [46, 34] on link "打帳單" at bounding box center [36, 33] width 66 height 17
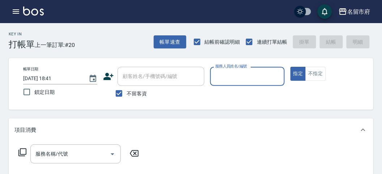
click at [264, 72] on input "服務人員姓名/編號" at bounding box center [247, 76] width 68 height 13
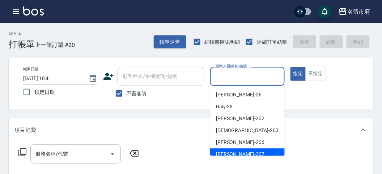
click at [246, 153] on div "[PERSON_NAME] -207" at bounding box center [247, 155] width 74 height 12
type input "[PERSON_NAME]-207"
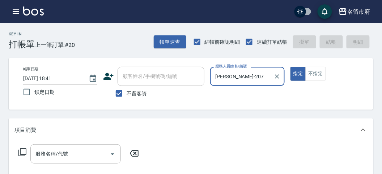
click at [22, 154] on icon at bounding box center [22, 152] width 9 height 9
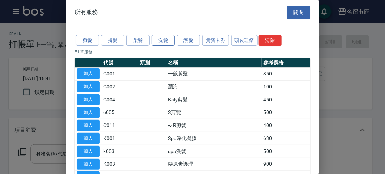
click at [165, 43] on button "洗髮" at bounding box center [163, 40] width 23 height 11
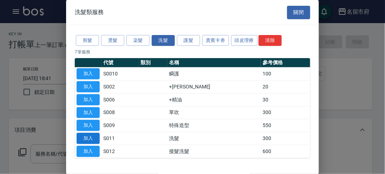
click at [81, 135] on button "加入" at bounding box center [88, 138] width 23 height 11
type input "洗髮(S011)"
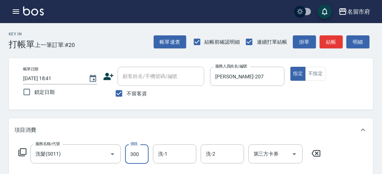
click at [136, 155] on input "300" at bounding box center [136, 155] width 23 height 20
type input "350"
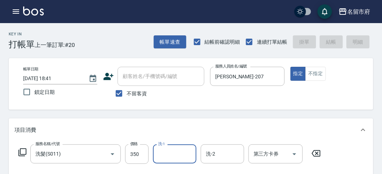
type input "2025/09/12 18:49"
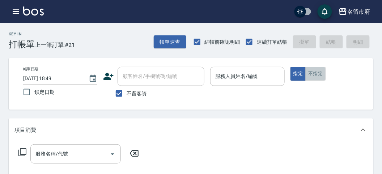
click at [318, 74] on button "不指定" at bounding box center [315, 74] width 20 height 14
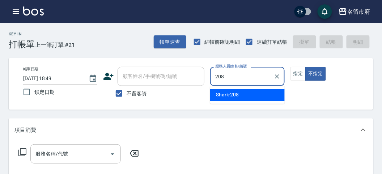
click at [216, 95] on span "Shark -208" at bounding box center [227, 95] width 23 height 8
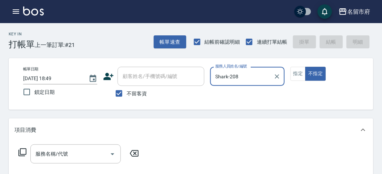
type input "Shark-208"
click at [22, 150] on icon at bounding box center [22, 152] width 9 height 9
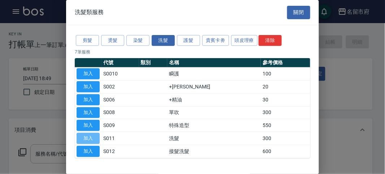
click at [91, 136] on button "加入" at bounding box center [88, 138] width 23 height 11
type input "洗髮(S011)"
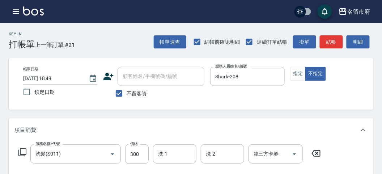
click at [21, 154] on icon at bounding box center [22, 152] width 9 height 9
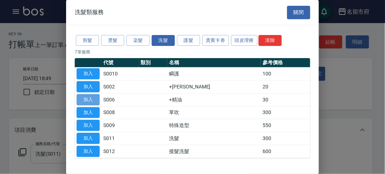
click at [93, 100] on button "加入" at bounding box center [88, 99] width 23 height 11
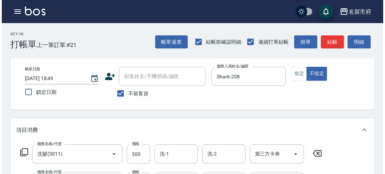
scroll to position [240, 0]
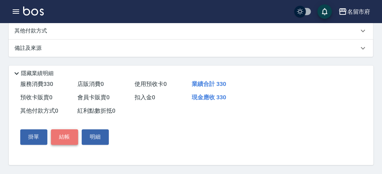
click at [64, 132] on button "結帳" at bounding box center [64, 137] width 27 height 15
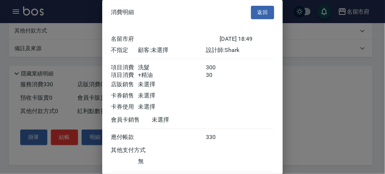
scroll to position [48, 0]
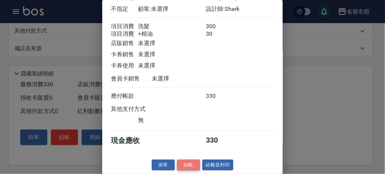
click at [182, 163] on button "結帳" at bounding box center [188, 165] width 23 height 11
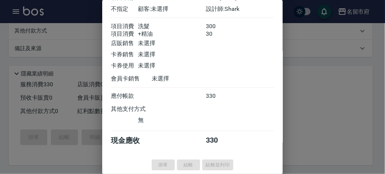
type input "2025/09/12 19:14"
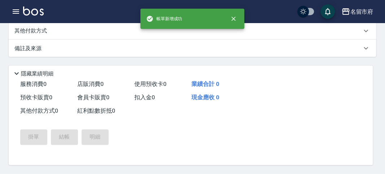
scroll to position [0, 0]
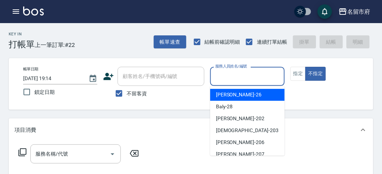
drag, startPoint x: 253, startPoint y: 76, endPoint x: 234, endPoint y: 143, distance: 69.5
click at [253, 76] on input "服務人員姓名/編號" at bounding box center [247, 76] width 68 height 13
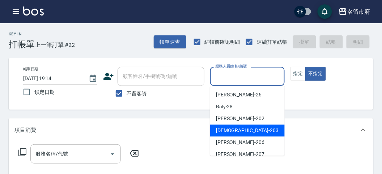
drag, startPoint x: 233, startPoint y: 131, endPoint x: 42, endPoint y: 135, distance: 190.8
click at [233, 131] on span "聖德 -203" at bounding box center [247, 131] width 63 height 8
type input "聖德-203"
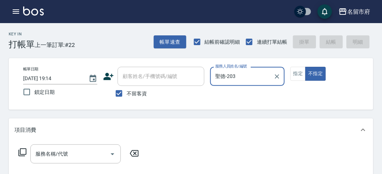
click at [21, 148] on icon at bounding box center [22, 152] width 9 height 9
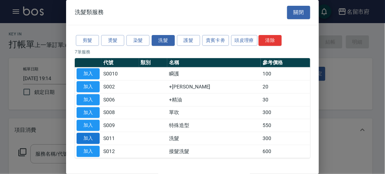
click at [94, 139] on button "加入" at bounding box center [88, 138] width 23 height 11
type input "洗髮(S011)"
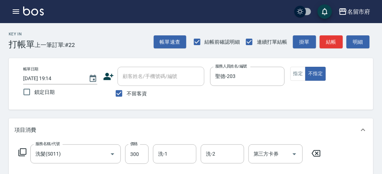
click at [26, 150] on icon at bounding box center [22, 152] width 9 height 9
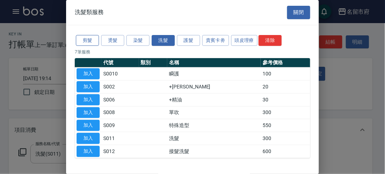
click at [83, 46] on button "剪髮" at bounding box center [87, 40] width 23 height 11
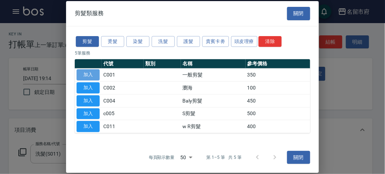
click at [93, 75] on button "加入" at bounding box center [88, 74] width 23 height 11
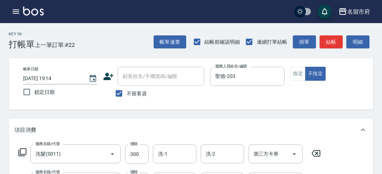
click at [362, 43] on button "明細" at bounding box center [357, 41] width 23 height 13
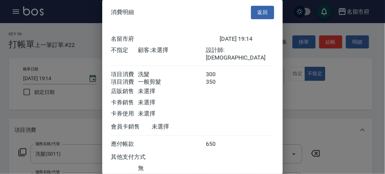
scroll to position [48, 0]
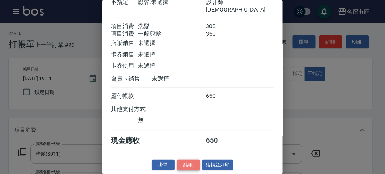
click at [188, 165] on button "結帳" at bounding box center [188, 165] width 23 height 11
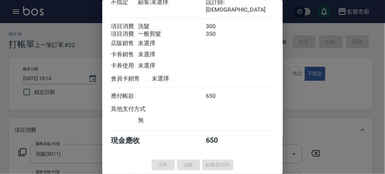
type input "2025/09/12 19:17"
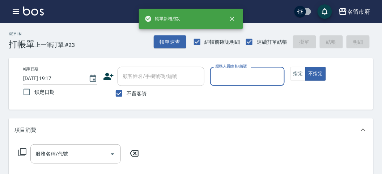
click at [246, 80] on input "服務人員姓名/編號" at bounding box center [247, 76] width 68 height 13
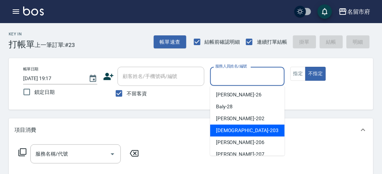
click at [217, 131] on span "聖德 -203" at bounding box center [247, 131] width 63 height 8
type input "聖德-203"
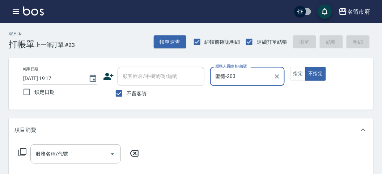
click at [22, 155] on icon at bounding box center [22, 152] width 9 height 9
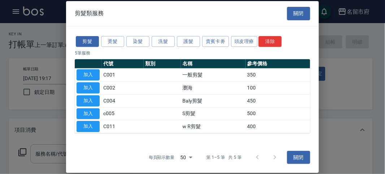
drag, startPoint x: 86, startPoint y: 75, endPoint x: 385, endPoint y: 44, distance: 301.1
click at [86, 75] on button "加入" at bounding box center [88, 74] width 23 height 11
type input "一般剪髮(C001)"
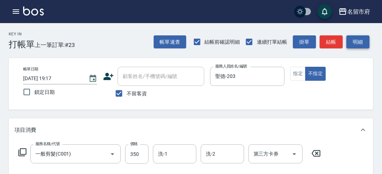
click at [358, 39] on button "明細" at bounding box center [357, 41] width 23 height 13
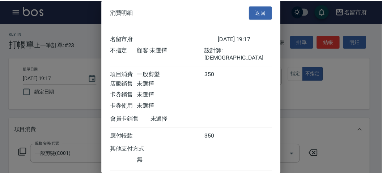
scroll to position [40, 0]
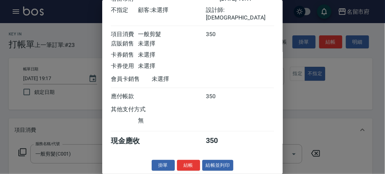
click at [187, 162] on button "結帳" at bounding box center [188, 165] width 23 height 11
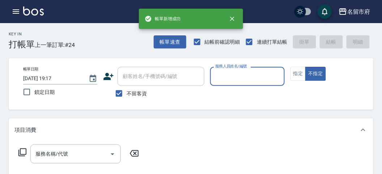
click at [13, 8] on icon "button" at bounding box center [16, 11] width 9 height 9
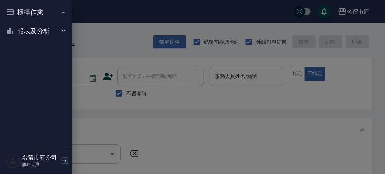
click at [28, 30] on button "報表及分析" at bounding box center [36, 31] width 66 height 19
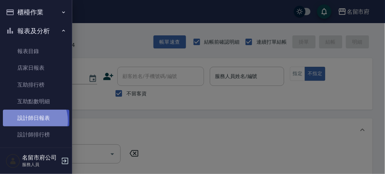
click at [28, 121] on link "設計師日報表" at bounding box center [36, 118] width 66 height 17
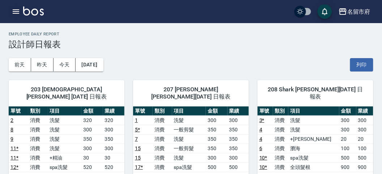
click at [16, 5] on button "button" at bounding box center [16, 11] width 14 height 14
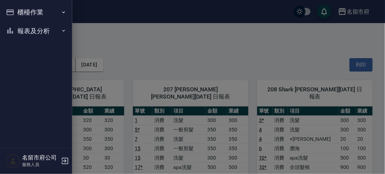
click at [16, 5] on button "櫃檯作業" at bounding box center [36, 12] width 66 height 19
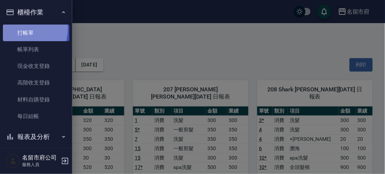
click at [16, 28] on link "打帳單" at bounding box center [36, 33] width 66 height 17
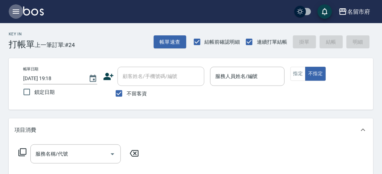
click at [17, 11] on icon "button" at bounding box center [16, 11] width 9 height 9
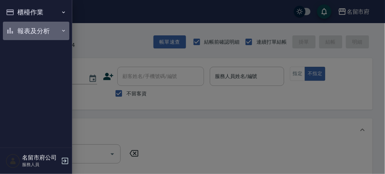
click at [26, 26] on button "報表及分析" at bounding box center [36, 31] width 66 height 19
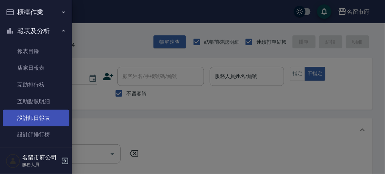
click at [33, 122] on link "設計師日報表" at bounding box center [36, 118] width 66 height 17
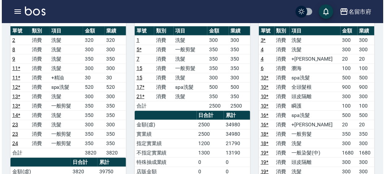
scroll to position [120, 0]
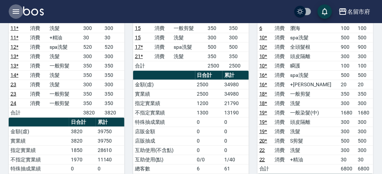
click at [17, 11] on icon "button" at bounding box center [16, 11] width 7 height 4
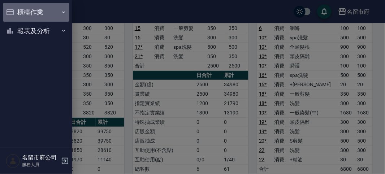
click at [33, 8] on button "櫃檯作業" at bounding box center [36, 12] width 66 height 19
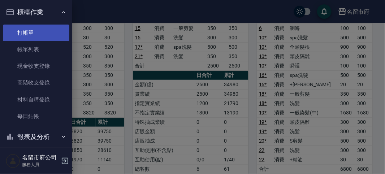
click at [40, 29] on link "打帳單" at bounding box center [36, 33] width 66 height 17
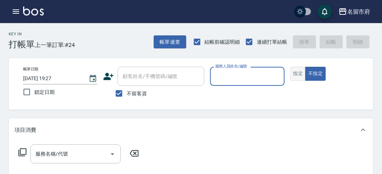
click at [297, 73] on button "指定" at bounding box center [298, 74] width 16 height 14
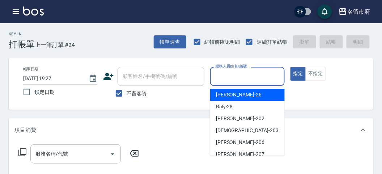
drag, startPoint x: 251, startPoint y: 78, endPoint x: 246, endPoint y: 97, distance: 19.8
click at [251, 78] on input "服務人員姓名/編號" at bounding box center [247, 76] width 68 height 13
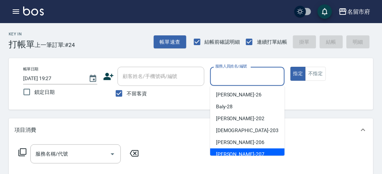
click at [232, 154] on span "[PERSON_NAME] -207" at bounding box center [240, 155] width 48 height 8
type input "[PERSON_NAME]-207"
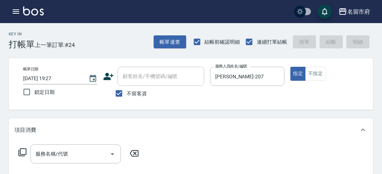
click at [21, 152] on icon at bounding box center [22, 152] width 9 height 9
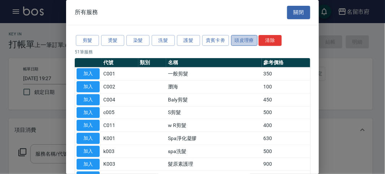
click at [240, 43] on button "頭皮理療" at bounding box center [244, 40] width 27 height 11
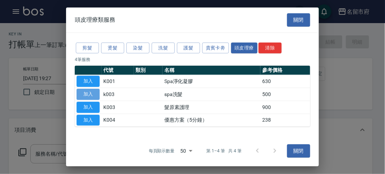
click at [88, 96] on button "加入" at bounding box center [88, 94] width 23 height 11
type input "spa洗髮(k003)"
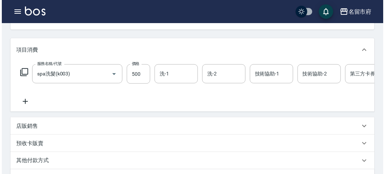
scroll to position [201, 0]
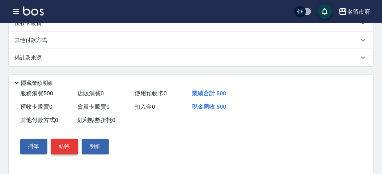
click at [63, 150] on button "結帳" at bounding box center [64, 146] width 27 height 15
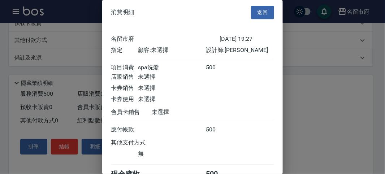
scroll to position [40, 0]
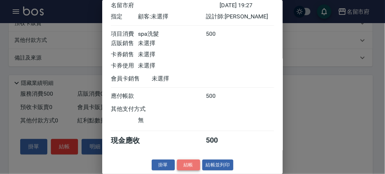
click at [184, 164] on button "結帳" at bounding box center [188, 165] width 23 height 11
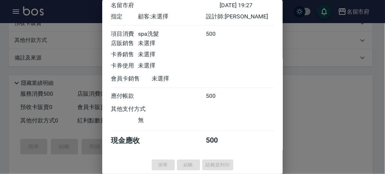
type input "2025/09/12 19:44"
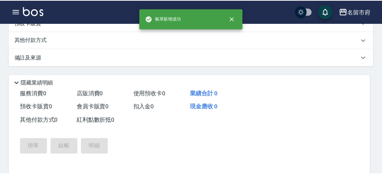
scroll to position [0, 0]
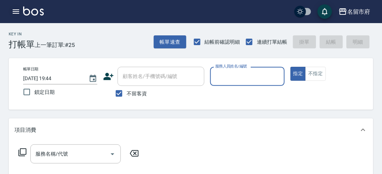
click at [16, 7] on button "button" at bounding box center [16, 11] width 14 height 14
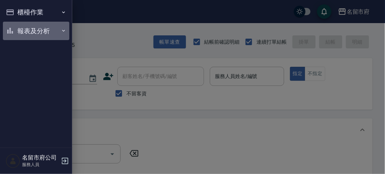
click at [18, 28] on button "報表及分析" at bounding box center [36, 31] width 66 height 19
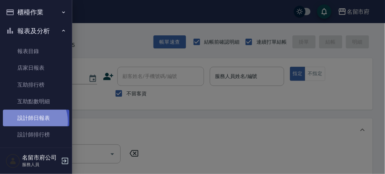
click at [28, 122] on link "設計師日報表" at bounding box center [36, 118] width 66 height 17
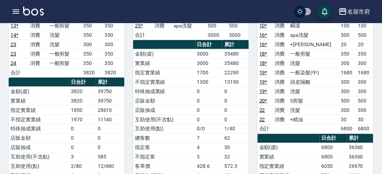
scroll to position [80, 0]
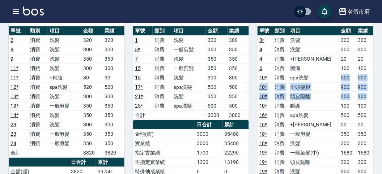
drag, startPoint x: 333, startPoint y: 67, endPoint x: 368, endPoint y: 91, distance: 42.4
click at [368, 91] on tbody "3 * 消費 洗髮 300 300 4 消費 洗髮 300 300 4 消費 +潤絲 20 20 6 消費 瀏海 100 100 10 * 消費 spa洗髮 …" at bounding box center [315, 124] width 116 height 178
click at [368, 92] on td "300" at bounding box center [364, 96] width 17 height 9
drag, startPoint x: 334, startPoint y: 79, endPoint x: 350, endPoint y: 88, distance: 18.9
click at [350, 88] on tbody "3 * 消費 洗髮 300 300 4 消費 洗髮 300 300 4 消費 +潤絲 20 20 6 消費 瀏海 100 100 10 * 消費 spa洗髮 …" at bounding box center [315, 124] width 116 height 178
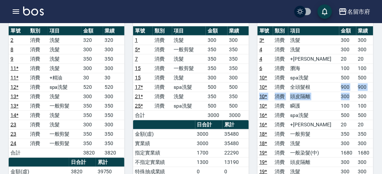
click at [350, 92] on td "300" at bounding box center [347, 96] width 17 height 9
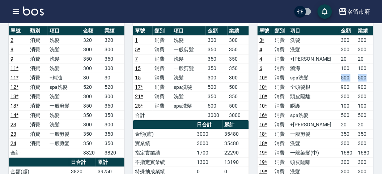
drag, startPoint x: 332, startPoint y: 69, endPoint x: 373, endPoint y: 71, distance: 40.9
click at [373, 73] on tr "10 * 消費 spa洗髮 500 500" at bounding box center [315, 77] width 116 height 9
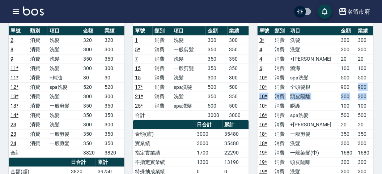
drag, startPoint x: 354, startPoint y: 79, endPoint x: 362, endPoint y: 80, distance: 8.3
click at [369, 86] on tbody "3 * 消費 洗髮 300 300 4 消費 洗髮 300 300 4 消費 +潤絲 20 20 6 消費 瀏海 100 100 10 * 消費 spa洗髮 …" at bounding box center [315, 124] width 116 height 178
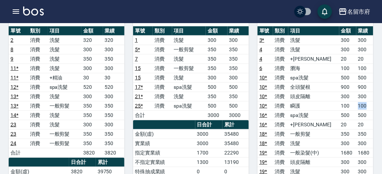
drag, startPoint x: 354, startPoint y: 95, endPoint x: 370, endPoint y: 96, distance: 16.3
click at [370, 101] on td "100" at bounding box center [364, 105] width 17 height 9
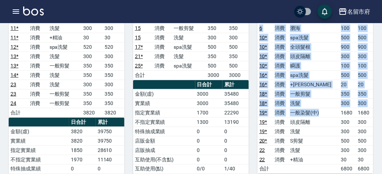
drag, startPoint x: 329, startPoint y: 105, endPoint x: 373, endPoint y: 104, distance: 44.1
click at [373, 104] on div "名留市府 2025-09-12 設計師日報表 列印時間： 2025-09-12-19:51 Employee Daily Report 設計師日報表 前天 昨…" at bounding box center [191, 127] width 382 height 448
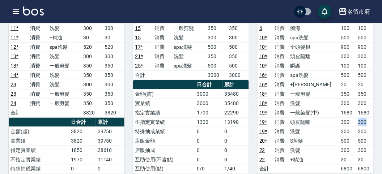
drag, startPoint x: 353, startPoint y: 109, endPoint x: 367, endPoint y: 109, distance: 14.5
click at [367, 117] on tr "19 * 消費 頭皮隔離 300 300" at bounding box center [315, 121] width 116 height 9
drag, startPoint x: 335, startPoint y: 113, endPoint x: 345, endPoint y: 112, distance: 9.8
click at [345, 117] on td "300" at bounding box center [347, 121] width 17 height 9
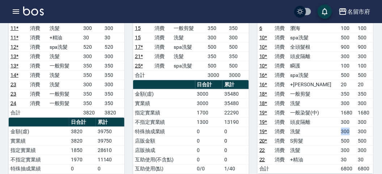
drag, startPoint x: 333, startPoint y: 123, endPoint x: 348, endPoint y: 121, distance: 14.5
click at [348, 127] on tr "19 * 消費 洗髮 300 300" at bounding box center [315, 131] width 116 height 9
click at [348, 127] on td "300" at bounding box center [347, 131] width 17 height 9
drag, startPoint x: 330, startPoint y: 129, endPoint x: 354, endPoint y: 132, distance: 23.6
click at [354, 136] on tr "20 * 消費 S剪髮 500 500" at bounding box center [315, 140] width 116 height 9
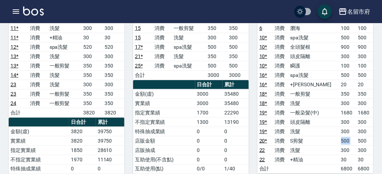
click at [356, 136] on td "500" at bounding box center [364, 140] width 17 height 9
drag, startPoint x: 336, startPoint y: 139, endPoint x: 347, endPoint y: 152, distance: 16.9
click at [347, 152] on tbody "3 * 消費 洗髮 300 300 4 消費 洗髮 300 300 4 消費 +潤絲 20 20 6 消費 瀏海 100 100 10 * 消費 spa洗髮 …" at bounding box center [315, 84] width 116 height 178
click at [347, 155] on td "30" at bounding box center [347, 159] width 17 height 9
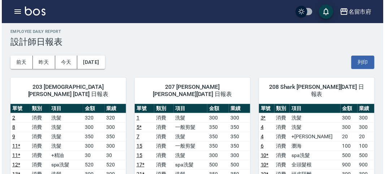
scroll to position [123, 0]
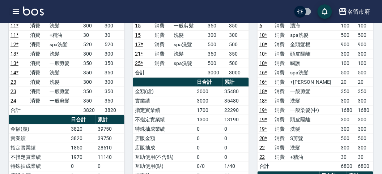
click at [17, 11] on icon "button" at bounding box center [16, 11] width 7 height 4
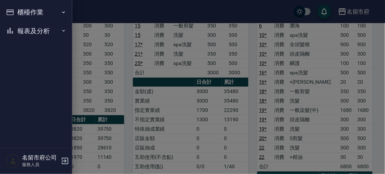
click at [30, 43] on ul "櫃檯作業 打帳單 帳單列表 現金收支登錄 高階收支登錄 材料自購登錄 每日結帳 報表及分析 報表目錄 店家日報表 互助排行榜 互助點數明細 設計師日報表 設計…" at bounding box center [36, 21] width 66 height 43
click at [29, 31] on button "報表及分析" at bounding box center [36, 31] width 66 height 19
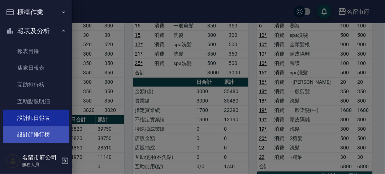
click at [31, 134] on link "設計師排行榜" at bounding box center [36, 134] width 66 height 17
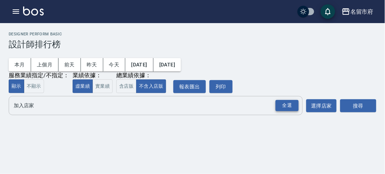
click at [291, 105] on div "全選" at bounding box center [287, 105] width 23 height 11
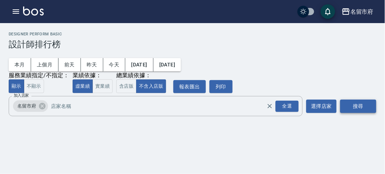
click at [362, 100] on button "搜尋" at bounding box center [358, 106] width 36 height 13
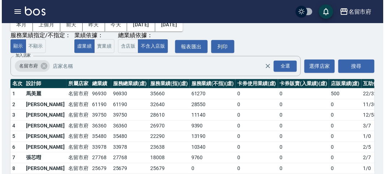
scroll to position [63, 0]
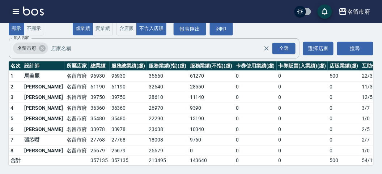
click at [16, 11] on icon "button" at bounding box center [16, 11] width 9 height 9
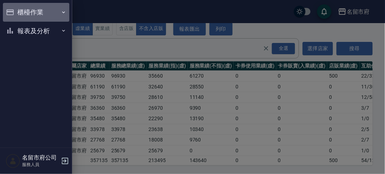
drag, startPoint x: 16, startPoint y: 11, endPoint x: 33, endPoint y: 35, distance: 29.8
click at [16, 11] on button "櫃檯作業" at bounding box center [36, 12] width 66 height 19
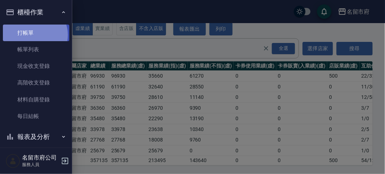
click at [34, 34] on link "打帳單" at bounding box center [36, 33] width 66 height 17
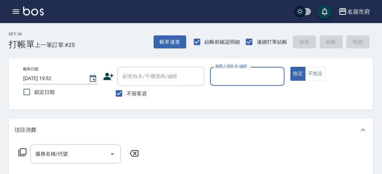
click at [104, 47] on div "Key In 打帳單 上一筆訂單:#25 帳單速查 結帳前確認明細 連續打單結帳 掛單 結帳 明細" at bounding box center [186, 36] width 373 height 26
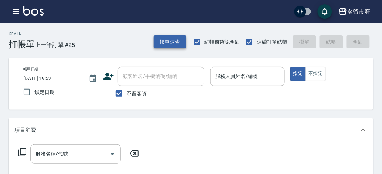
click at [166, 44] on button "帳單速查" at bounding box center [170, 41] width 33 height 13
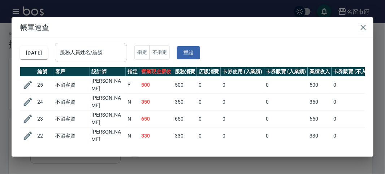
click at [122, 50] on input "服務人員姓名/編號" at bounding box center [91, 52] width 66 height 13
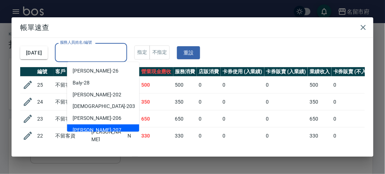
click at [91, 128] on span "[PERSON_NAME] -207" at bounding box center [97, 131] width 48 height 8
type input "[PERSON_NAME]-207"
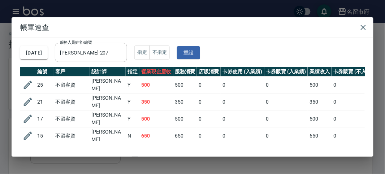
click at [196, 94] on td "350" at bounding box center [185, 102] width 24 height 17
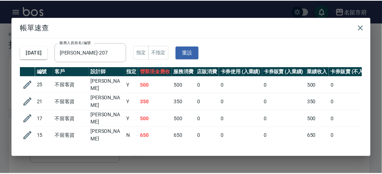
scroll to position [59, 0]
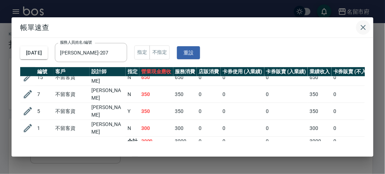
click at [363, 27] on icon "button" at bounding box center [363, 27] width 9 height 9
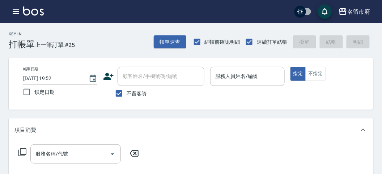
click at [105, 46] on div "Key In 打帳單 上一筆訂單:#25 帳單速查 結帳前確認明細 連續打單結帳 掛單 結帳 明細" at bounding box center [186, 36] width 373 height 26
click at [105, 47] on div "Key In 打帳單 上一筆訂單:#25 帳單速查 結帳前確認明細 連續打單結帳 掛單 結帳 明細" at bounding box center [186, 36] width 373 height 26
click at [106, 47] on div "Key In 打帳單 上一筆訂單:#25 帳單速查 結帳前確認明細 連續打單結帳 掛單 結帳 明細" at bounding box center [186, 36] width 373 height 26
click at [314, 72] on button "不指定" at bounding box center [315, 74] width 20 height 14
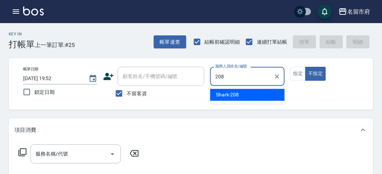
click at [220, 97] on span "Shark -208" at bounding box center [227, 95] width 23 height 8
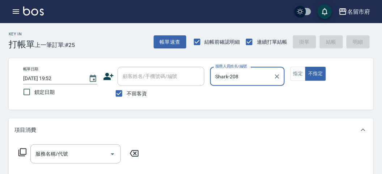
type input "Shark-208"
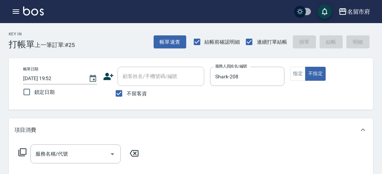
click at [23, 149] on icon at bounding box center [22, 152] width 9 height 9
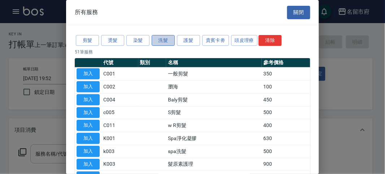
click at [164, 39] on button "洗髮" at bounding box center [163, 40] width 23 height 11
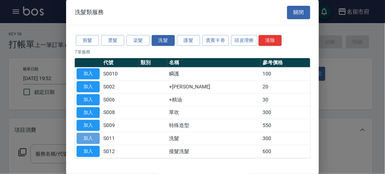
click at [84, 138] on button "加入" at bounding box center [88, 138] width 23 height 11
type input "洗髮(S011)"
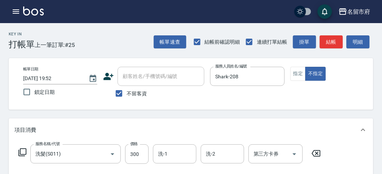
click at [25, 148] on icon at bounding box center [22, 152] width 9 height 9
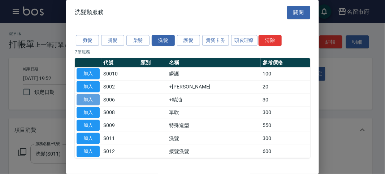
click at [90, 98] on button "加入" at bounding box center [88, 99] width 23 height 11
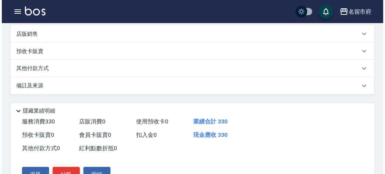
scroll to position [240, 0]
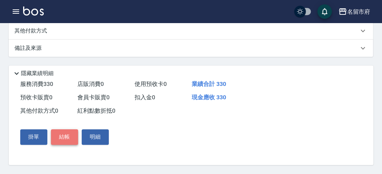
click at [60, 137] on button "結帳" at bounding box center [64, 137] width 27 height 15
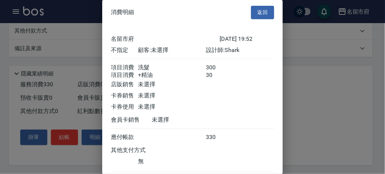
scroll to position [48, 0]
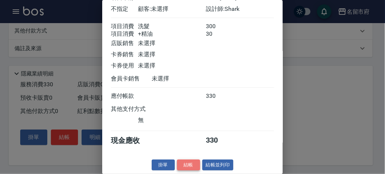
click at [188, 167] on button "結帳" at bounding box center [188, 165] width 23 height 11
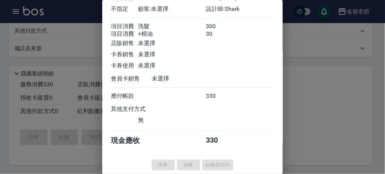
type input "2025/09/12 20:12"
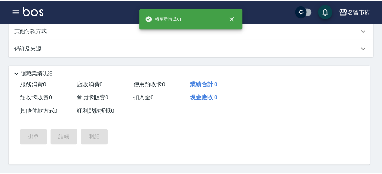
scroll to position [0, 0]
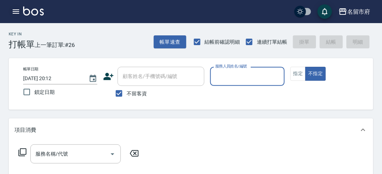
click at [20, 10] on icon "button" at bounding box center [16, 11] width 9 height 9
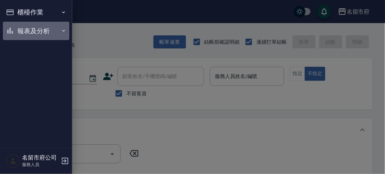
click at [20, 33] on button "報表及分析" at bounding box center [36, 31] width 66 height 19
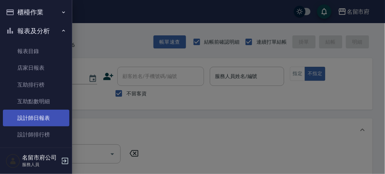
click at [27, 122] on link "設計師日報表" at bounding box center [36, 118] width 66 height 17
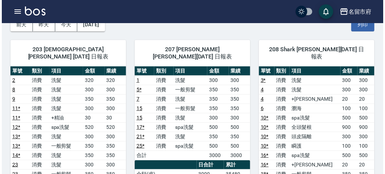
scroll to position [120, 0]
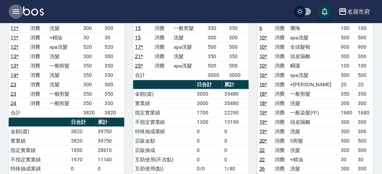
click at [17, 9] on icon "button" at bounding box center [16, 11] width 9 height 9
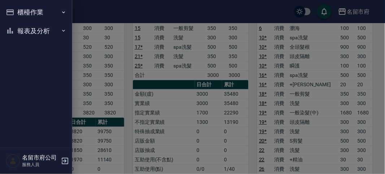
click at [17, 9] on button "櫃檯作業" at bounding box center [36, 12] width 66 height 19
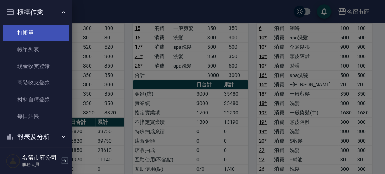
click at [41, 27] on link "打帳單" at bounding box center [36, 33] width 66 height 17
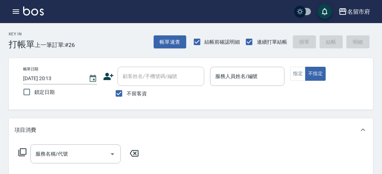
click at [185, 99] on div "不留客資" at bounding box center [153, 93] width 101 height 15
click at [13, 10] on icon "button" at bounding box center [16, 11] width 7 height 4
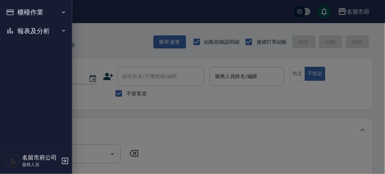
click at [25, 35] on button "報表及分析" at bounding box center [36, 31] width 66 height 19
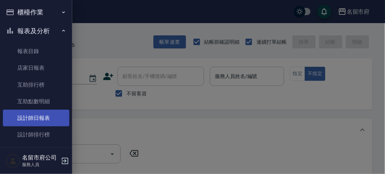
click at [39, 117] on link "設計師日報表" at bounding box center [36, 118] width 66 height 17
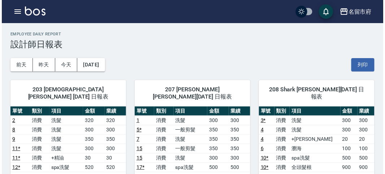
scroll to position [80, 0]
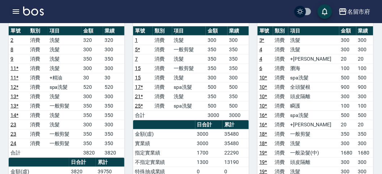
click at [17, 11] on icon "button" at bounding box center [16, 11] width 7 height 4
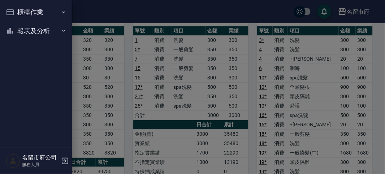
click at [18, 11] on button "櫃檯作業" at bounding box center [36, 12] width 66 height 19
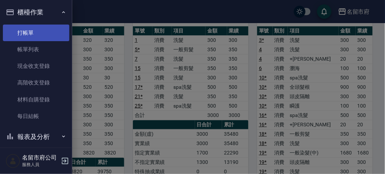
click at [28, 33] on link "打帳單" at bounding box center [36, 33] width 66 height 17
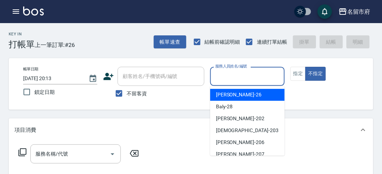
drag, startPoint x: 214, startPoint y: 76, endPoint x: 216, endPoint y: 82, distance: 6.1
click at [214, 77] on input "服務人員姓名/編號" at bounding box center [247, 76] width 68 height 13
click at [224, 96] on span "Gina -26" at bounding box center [239, 95] width 46 height 8
type input "Gina-26"
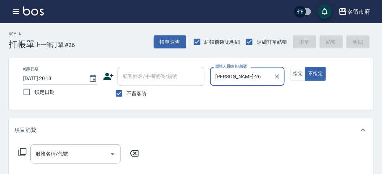
click at [19, 150] on icon at bounding box center [22, 152] width 9 height 9
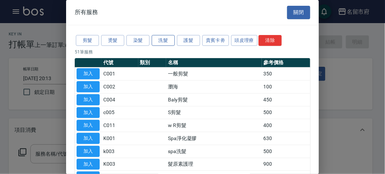
click at [165, 39] on button "洗髮" at bounding box center [163, 40] width 23 height 11
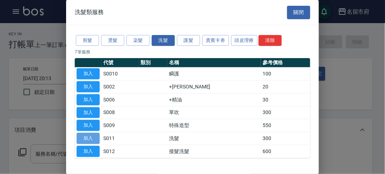
click at [95, 135] on button "加入" at bounding box center [88, 138] width 23 height 11
type input "洗髮(S011)"
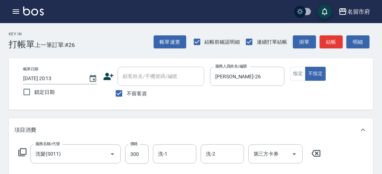
click at [24, 150] on icon at bounding box center [22, 152] width 9 height 9
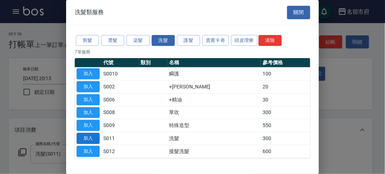
click at [93, 137] on button "加入" at bounding box center [88, 138] width 23 height 11
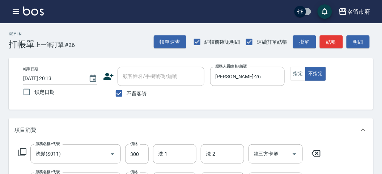
click at [24, 151] on icon at bounding box center [22, 152] width 9 height 9
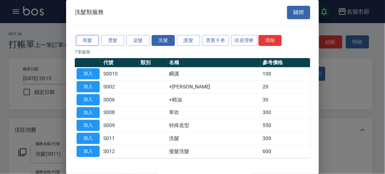
click at [92, 40] on button "剪髮" at bounding box center [87, 40] width 23 height 11
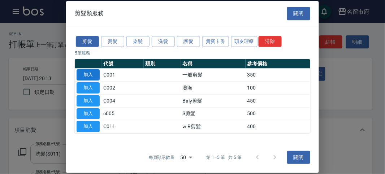
click at [92, 76] on button "加入" at bounding box center [88, 74] width 23 height 11
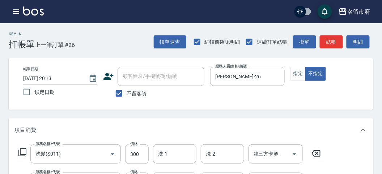
click at [23, 152] on icon at bounding box center [22, 152] width 9 height 9
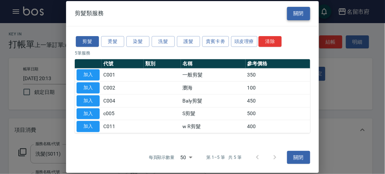
click at [298, 14] on button "關閉" at bounding box center [298, 13] width 23 height 13
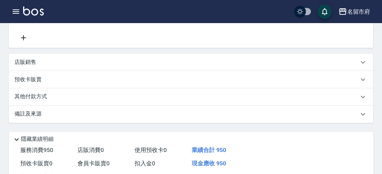
scroll to position [80, 0]
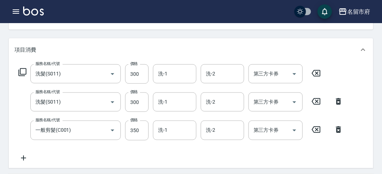
click at [24, 73] on icon at bounding box center [22, 72] width 9 height 9
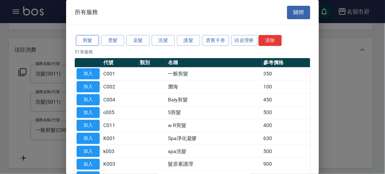
click at [91, 39] on button "剪髮" at bounding box center [87, 40] width 23 height 11
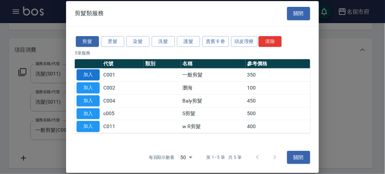
click at [87, 75] on button "加入" at bounding box center [88, 74] width 23 height 11
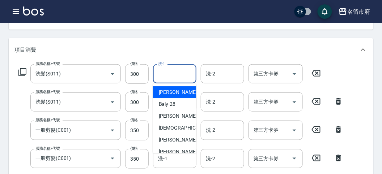
click at [164, 76] on input "洗-1" at bounding box center [174, 74] width 37 height 13
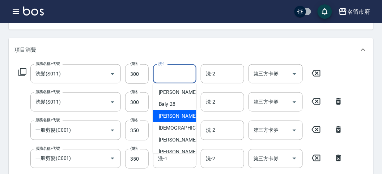
scroll to position [79, 0]
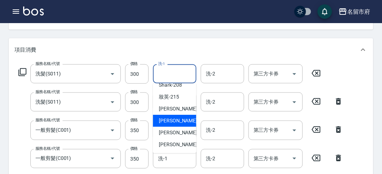
click at [172, 119] on span "Min Min -218" at bounding box center [183, 121] width 48 height 8
type input "Min Min-218"
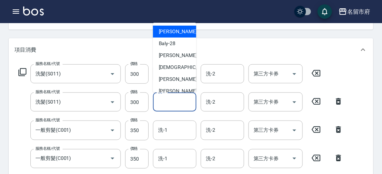
click at [163, 100] on div "洗-1 洗-1" at bounding box center [174, 101] width 43 height 19
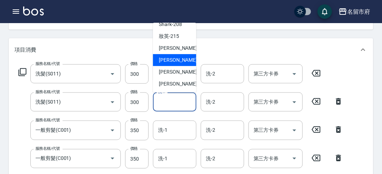
click at [173, 60] on span "Min Min -218" at bounding box center [183, 60] width 48 height 8
type input "Min Min-218"
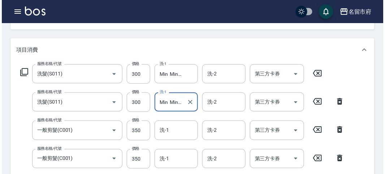
scroll to position [296, 0]
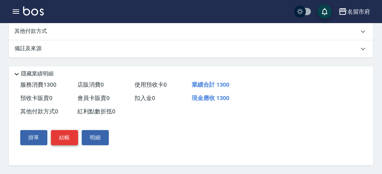
click at [67, 134] on button "結帳" at bounding box center [64, 137] width 27 height 15
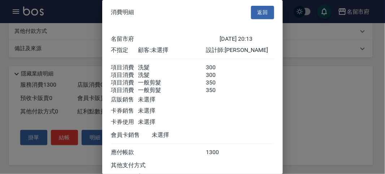
scroll to position [65, 0]
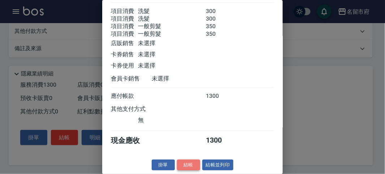
click at [185, 162] on button "結帳" at bounding box center [188, 165] width 23 height 11
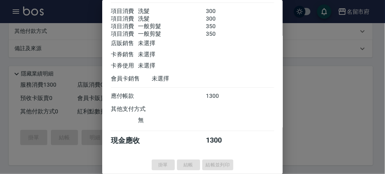
type input "2025/09/12 20:15"
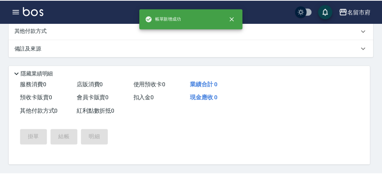
scroll to position [0, 0]
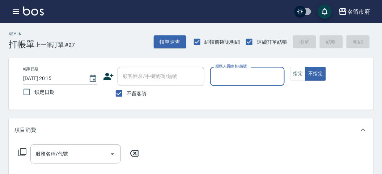
click at [220, 73] on input "服務人員姓名/編號" at bounding box center [247, 76] width 68 height 13
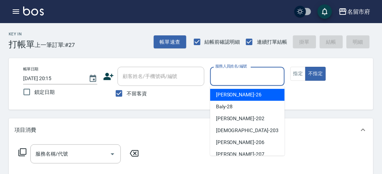
click at [223, 93] on span "Gina -26" at bounding box center [239, 95] width 46 height 8
type input "Gina-26"
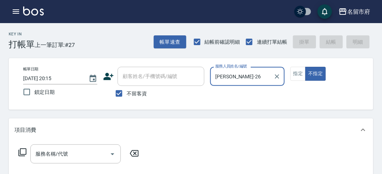
click at [26, 152] on icon at bounding box center [22, 153] width 8 height 8
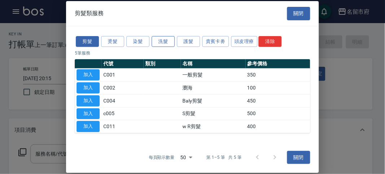
click at [163, 40] on button "洗髮" at bounding box center [163, 41] width 23 height 11
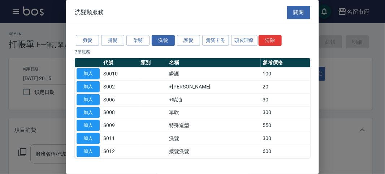
click at [87, 135] on button "加入" at bounding box center [88, 138] width 23 height 11
type input "洗髮(S011)"
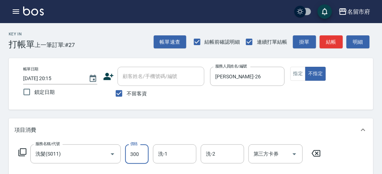
click at [130, 152] on input "300" at bounding box center [136, 155] width 23 height 20
type input "350"
click at [169, 157] on input "洗-1" at bounding box center [174, 154] width 37 height 13
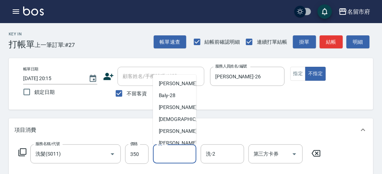
scroll to position [79, 0]
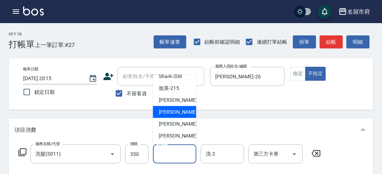
click at [181, 112] on span "Min Min -218" at bounding box center [183, 112] width 48 height 8
type input "Min Min-218"
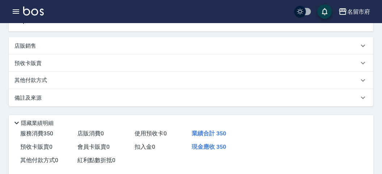
scroll to position [0, 0]
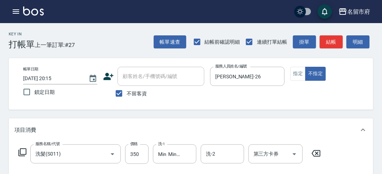
click at [24, 150] on icon at bounding box center [22, 152] width 9 height 9
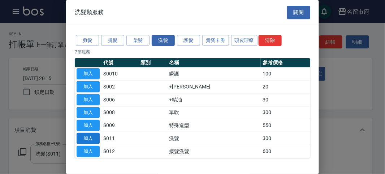
click at [95, 136] on button "加入" at bounding box center [88, 138] width 23 height 11
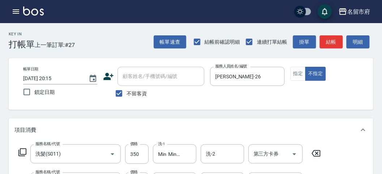
scroll to position [80, 0]
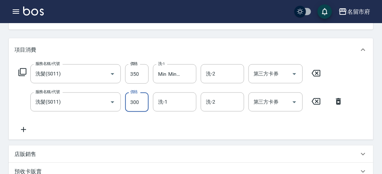
click at [134, 106] on input "300" at bounding box center [136, 102] width 23 height 20
type input "350"
click at [188, 138] on div "服務名稱/代號 洗髮(S011) 服務名稱/代號 價格 350 價格 洗-1 Min Min-218 洗-1 洗-2 洗-2 第三方卡券 第三方卡券 服務名稱…" at bounding box center [191, 100] width 364 height 78
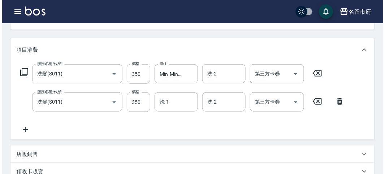
scroll to position [240, 0]
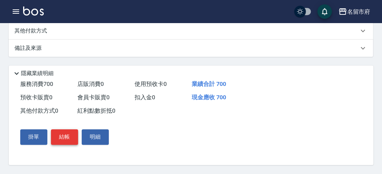
click at [69, 138] on button "結帳" at bounding box center [64, 137] width 27 height 15
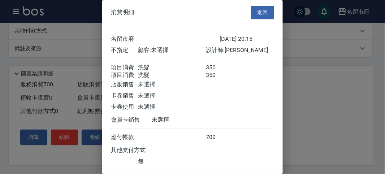
scroll to position [48, 0]
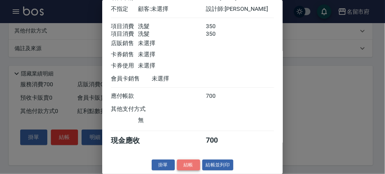
click at [189, 164] on button "結帳" at bounding box center [188, 165] width 23 height 11
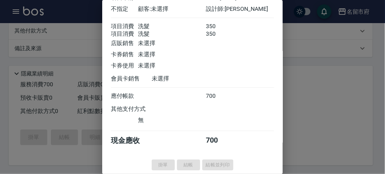
type input "2025/09/12 20:16"
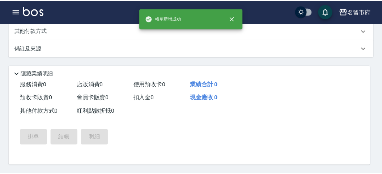
scroll to position [0, 0]
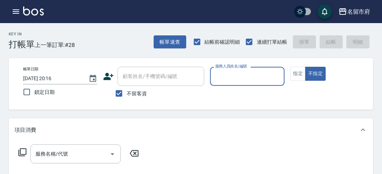
click at [232, 75] on input "服務人員姓名/編號" at bounding box center [247, 76] width 68 height 13
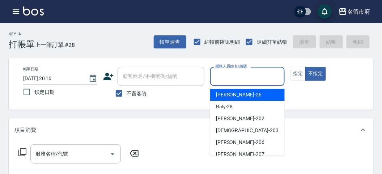
click at [245, 95] on div "Gina -26" at bounding box center [247, 95] width 74 height 12
type input "Gina-26"
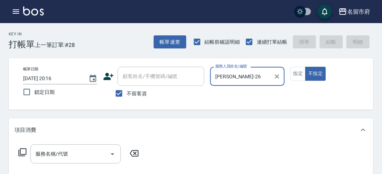
click at [24, 152] on icon at bounding box center [22, 152] width 9 height 9
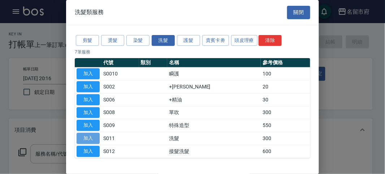
click at [94, 135] on button "加入" at bounding box center [88, 138] width 23 height 11
type input "洗髮(S011)"
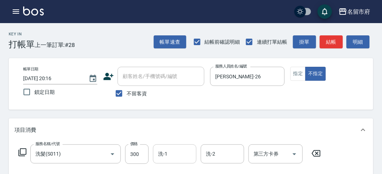
click at [165, 154] on input "洗-1" at bounding box center [174, 154] width 37 height 13
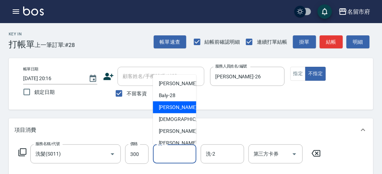
scroll to position [79, 0]
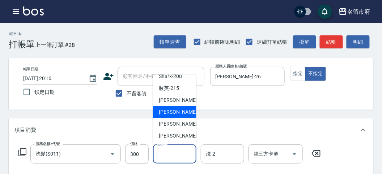
click at [177, 112] on span "Min Min -218" at bounding box center [183, 112] width 48 height 8
type input "Min Min-218"
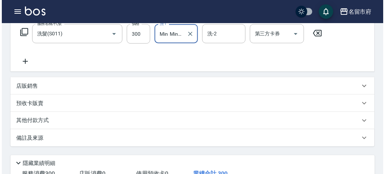
scroll to position [211, 0]
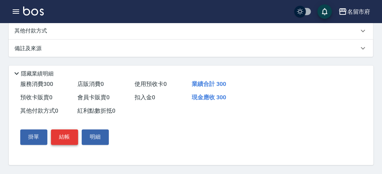
click at [66, 138] on button "結帳" at bounding box center [64, 137] width 27 height 15
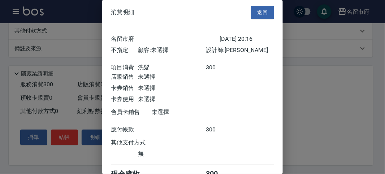
scroll to position [40, 0]
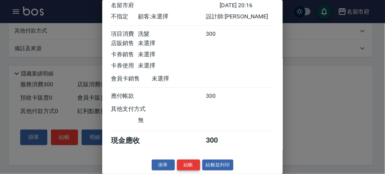
click at [189, 163] on button "結帳" at bounding box center [188, 165] width 23 height 11
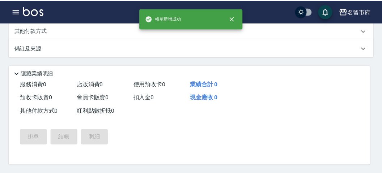
scroll to position [0, 0]
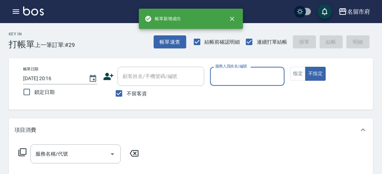
click at [232, 77] on input "服務人員姓名/編號" at bounding box center [247, 76] width 68 height 13
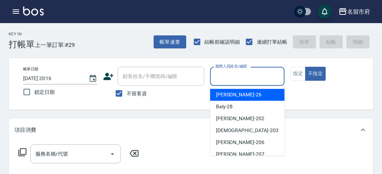
click at [237, 91] on div "Gina -26" at bounding box center [247, 95] width 74 height 12
type input "Gina-26"
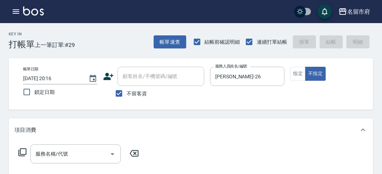
click at [21, 151] on icon at bounding box center [22, 152] width 9 height 9
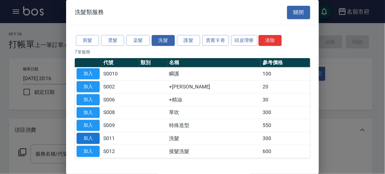
click at [95, 137] on button "加入" at bounding box center [88, 138] width 23 height 11
type input "洗髮(S011)"
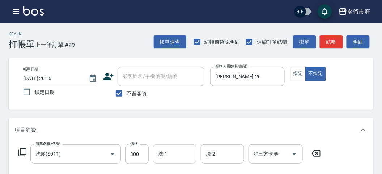
click at [160, 156] on input "洗-1" at bounding box center [174, 154] width 37 height 13
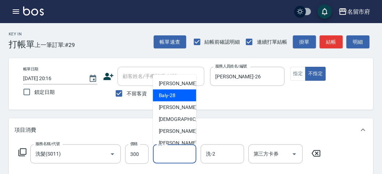
scroll to position [79, 0]
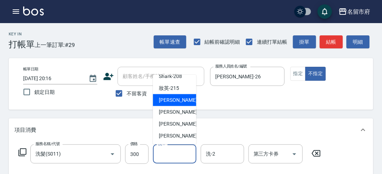
click at [177, 98] on span "小靜 -216" at bounding box center [183, 100] width 48 height 8
type input "小靜-216"
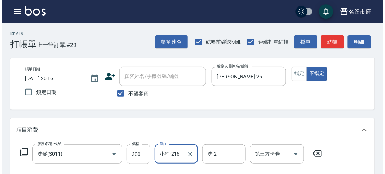
scroll to position [211, 0]
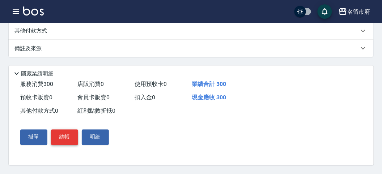
click at [61, 135] on button "結帳" at bounding box center [64, 137] width 27 height 15
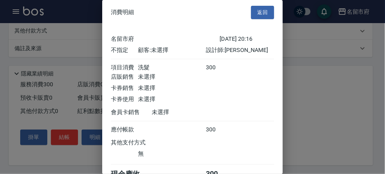
scroll to position [40, 0]
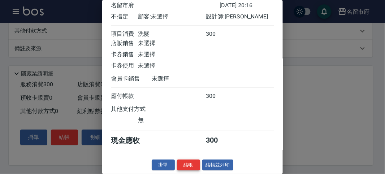
click at [186, 167] on button "結帳" at bounding box center [188, 165] width 23 height 11
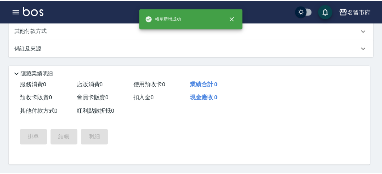
scroll to position [0, 0]
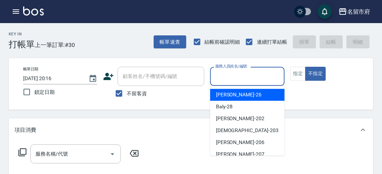
click at [233, 78] on input "服務人員姓名/編號" at bounding box center [247, 76] width 68 height 13
drag, startPoint x: 237, startPoint y: 89, endPoint x: 231, endPoint y: 91, distance: 6.4
click at [237, 90] on div "Gina -26" at bounding box center [247, 95] width 74 height 12
type input "Gina-26"
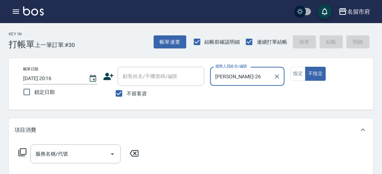
click at [25, 152] on icon at bounding box center [22, 152] width 9 height 9
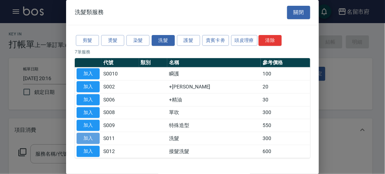
click at [89, 134] on button "加入" at bounding box center [88, 138] width 23 height 11
type input "洗髮(S011)"
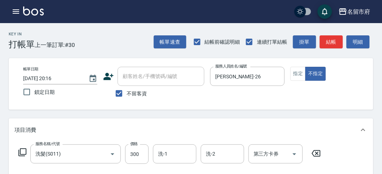
click at [24, 152] on icon at bounding box center [22, 152] width 9 height 9
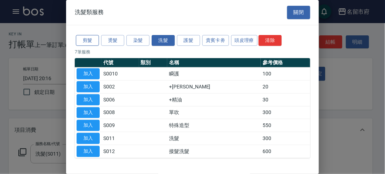
click at [87, 42] on button "剪髮" at bounding box center [87, 40] width 23 height 11
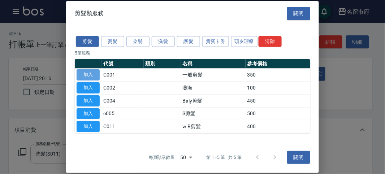
click at [93, 70] on button "加入" at bounding box center [88, 74] width 23 height 11
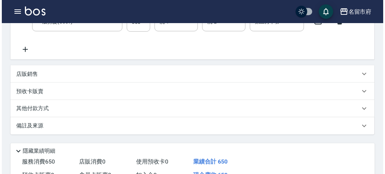
scroll to position [240, 0]
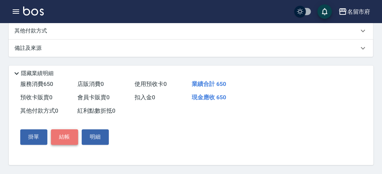
click at [70, 134] on button "結帳" at bounding box center [64, 137] width 27 height 15
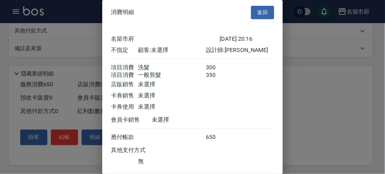
scroll to position [48, 0]
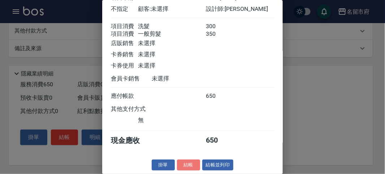
click at [191, 164] on button "結帳" at bounding box center [188, 165] width 23 height 11
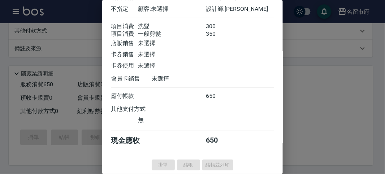
type input "2025/09/12 20:17"
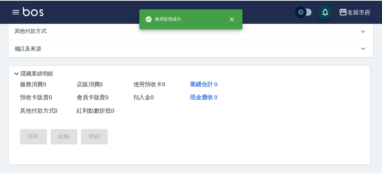
scroll to position [0, 0]
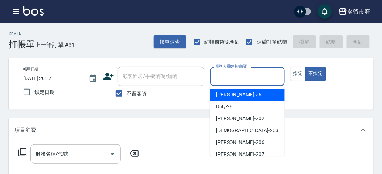
click at [230, 78] on input "服務人員姓名/編號" at bounding box center [247, 76] width 68 height 13
drag, startPoint x: 237, startPoint y: 95, endPoint x: 206, endPoint y: 100, distance: 32.2
click at [237, 95] on div "Gina -26" at bounding box center [247, 95] width 74 height 12
type input "Gina-26"
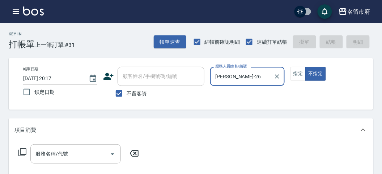
click at [20, 152] on icon at bounding box center [22, 153] width 8 height 8
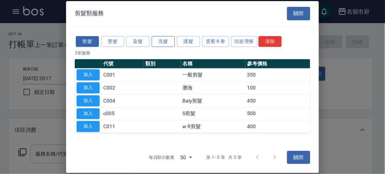
click at [160, 42] on button "洗髮" at bounding box center [163, 41] width 23 height 11
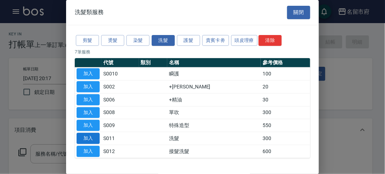
click at [91, 135] on button "加入" at bounding box center [88, 138] width 23 height 11
type input "洗髮(S011)"
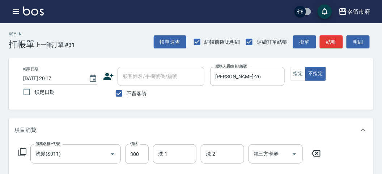
click at [25, 150] on icon at bounding box center [22, 152] width 9 height 9
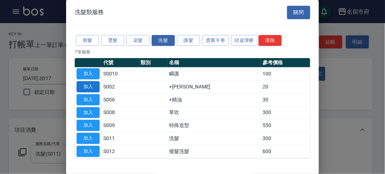
click at [91, 85] on button "加入" at bounding box center [88, 86] width 23 height 11
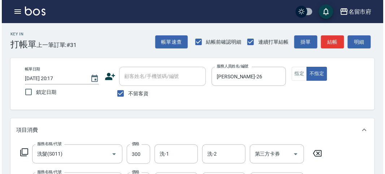
scroll to position [240, 0]
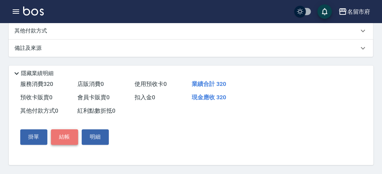
click at [65, 141] on button "結帳" at bounding box center [64, 137] width 27 height 15
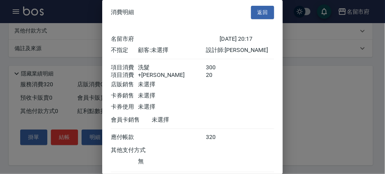
scroll to position [48, 0]
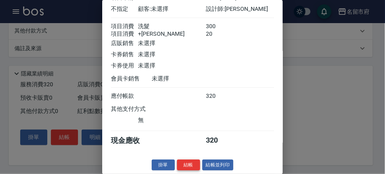
click at [191, 163] on button "結帳" at bounding box center [188, 165] width 23 height 11
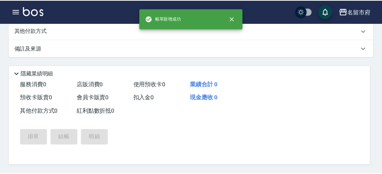
scroll to position [0, 0]
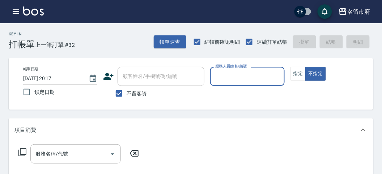
click at [216, 72] on input "服務人員姓名/編號" at bounding box center [247, 76] width 68 height 13
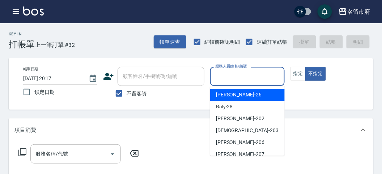
click at [222, 96] on span "Gina -26" at bounding box center [239, 95] width 46 height 8
type input "Gina-26"
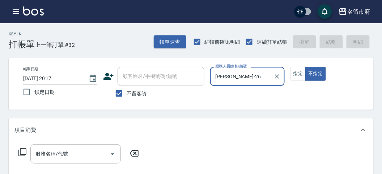
click at [22, 153] on icon at bounding box center [22, 152] width 9 height 9
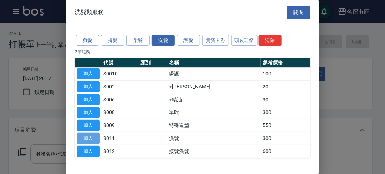
click at [96, 138] on button "加入" at bounding box center [88, 138] width 23 height 11
type input "洗髮(S011)"
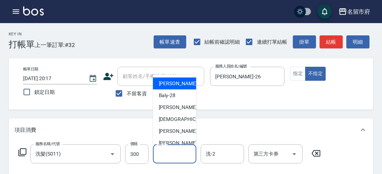
click at [165, 156] on input "洗-1" at bounding box center [174, 154] width 37 height 13
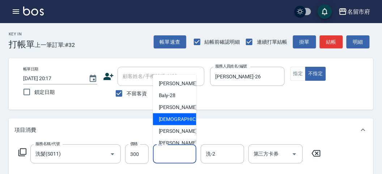
scroll to position [79, 0]
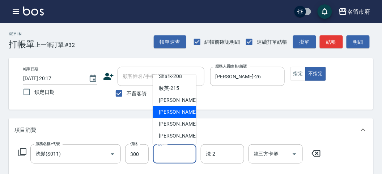
click at [180, 113] on span "Min Min -218" at bounding box center [183, 112] width 48 height 8
type input "Min Min-218"
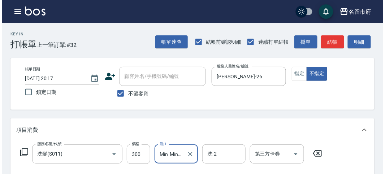
scroll to position [211, 0]
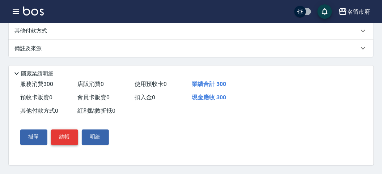
click at [64, 138] on button "結帳" at bounding box center [64, 137] width 27 height 15
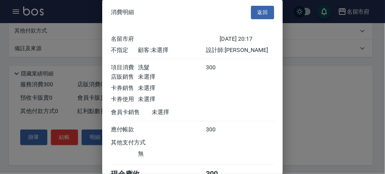
scroll to position [40, 0]
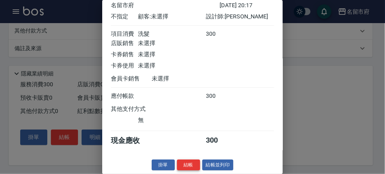
click at [193, 164] on button "結帳" at bounding box center [188, 165] width 23 height 11
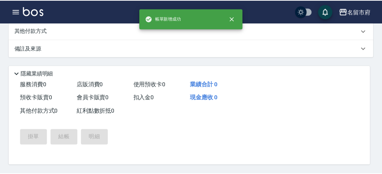
scroll to position [0, 0]
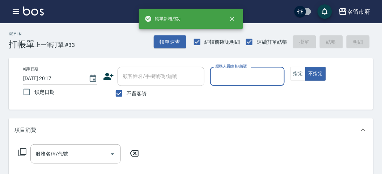
click at [233, 76] on input "服務人員姓名/編號" at bounding box center [247, 76] width 68 height 13
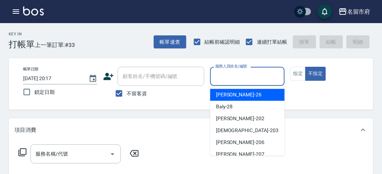
click at [238, 97] on div "Gina -26" at bounding box center [247, 95] width 74 height 12
type input "Gina-26"
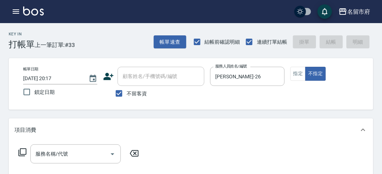
click at [22, 151] on icon at bounding box center [22, 152] width 9 height 9
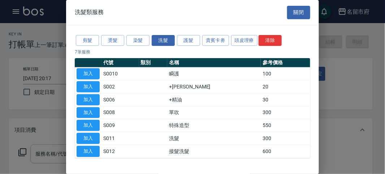
drag, startPoint x: 90, startPoint y: 134, endPoint x: 83, endPoint y: 135, distance: 6.7
click at [90, 134] on button "加入" at bounding box center [88, 138] width 23 height 11
type input "洗髮(S011)"
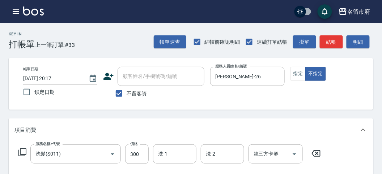
click at [22, 151] on icon at bounding box center [22, 152] width 9 height 9
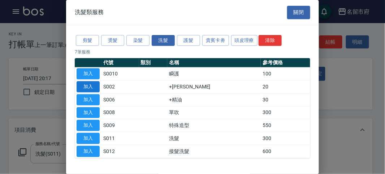
click at [90, 89] on button "加入" at bounding box center [88, 86] width 23 height 11
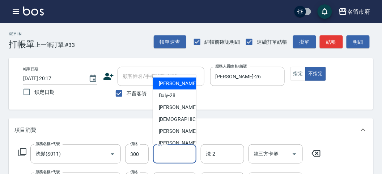
click at [171, 151] on input "洗-1" at bounding box center [174, 154] width 37 height 13
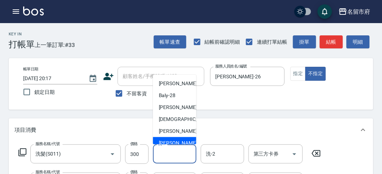
scroll to position [79, 0]
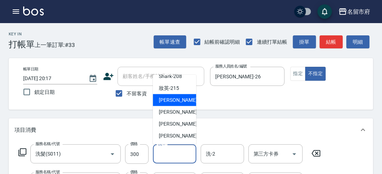
click at [178, 99] on span "小靜 -216" at bounding box center [183, 100] width 48 height 8
type input "小靜-216"
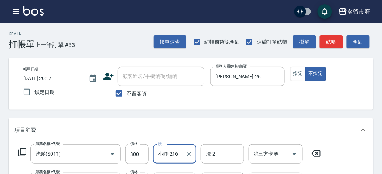
scroll to position [40, 0]
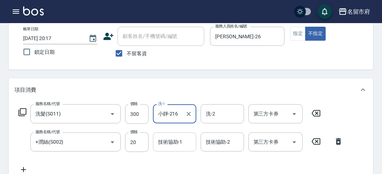
click at [174, 139] on div "技術協助-1 技術協助-1" at bounding box center [174, 142] width 43 height 19
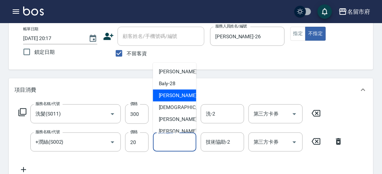
scroll to position [79, 0]
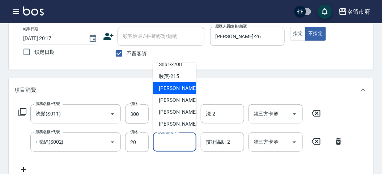
click at [178, 91] on div "小靜 -216" at bounding box center [174, 88] width 43 height 12
type input "小靜-216"
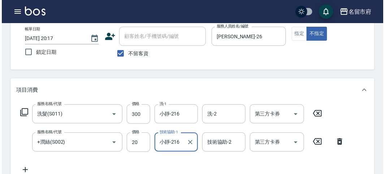
scroll to position [240, 0]
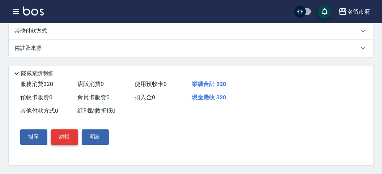
click at [67, 139] on button "結帳" at bounding box center [64, 137] width 27 height 15
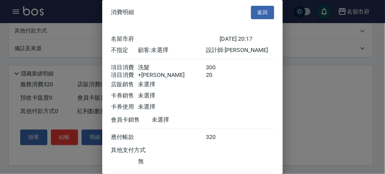
scroll to position [48, 0]
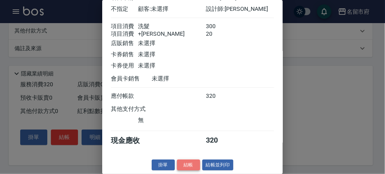
click at [189, 165] on button "結帳" at bounding box center [188, 165] width 23 height 11
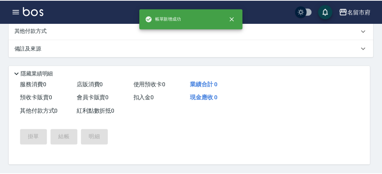
scroll to position [0, 0]
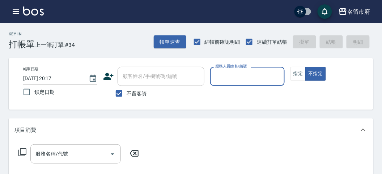
click at [236, 83] on div "服務人員姓名/編號" at bounding box center [247, 76] width 74 height 19
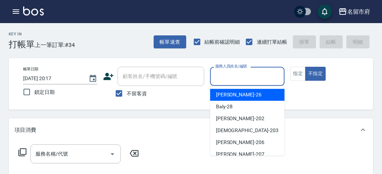
click at [240, 96] on div "Gina -26" at bounding box center [247, 95] width 74 height 12
type input "Gina-26"
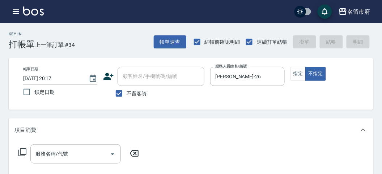
click at [21, 154] on icon at bounding box center [22, 152] width 9 height 9
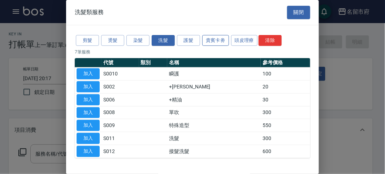
click at [216, 39] on button "貴賓卡劵" at bounding box center [215, 40] width 27 height 11
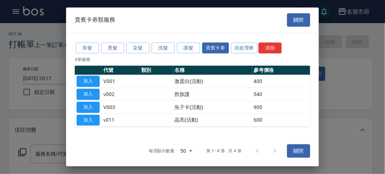
click at [249, 39] on div "剪髮 燙髮 染髮 洗髮 護髮 貴賓卡劵 頭皮理療 清除 4 筆服務 代號 類別 名稱 參考價格 加入 V001 激蛋白(活動) 400 加入 v002 胜肽護…" at bounding box center [192, 84] width 253 height 103
click at [242, 49] on button "頭皮理療" at bounding box center [244, 47] width 27 height 11
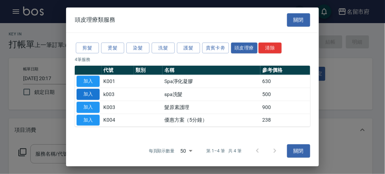
click at [90, 94] on button "加入" at bounding box center [88, 94] width 23 height 11
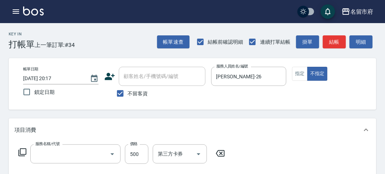
type input "spa洗髮(k003)"
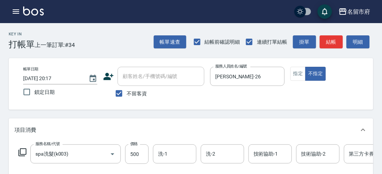
click at [20, 152] on icon at bounding box center [22, 153] width 8 height 8
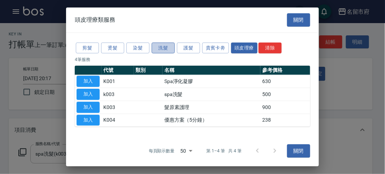
click at [167, 48] on button "洗髮" at bounding box center [163, 47] width 23 height 11
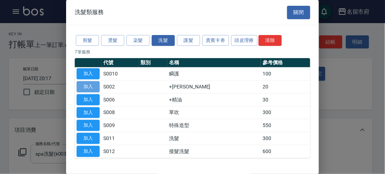
click at [87, 84] on button "加入" at bounding box center [88, 86] width 23 height 11
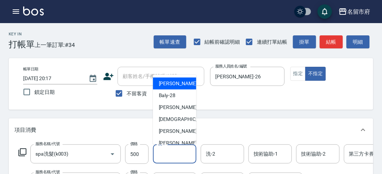
click at [161, 155] on input "洗-1" at bounding box center [174, 154] width 37 height 13
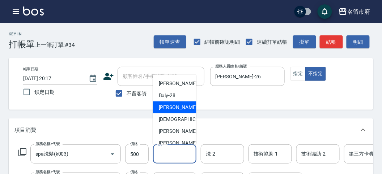
scroll to position [79, 0]
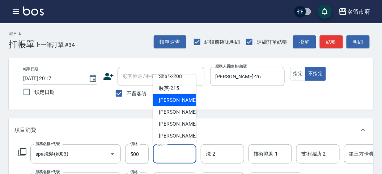
click at [178, 99] on span "小靜 -216" at bounding box center [183, 100] width 48 height 8
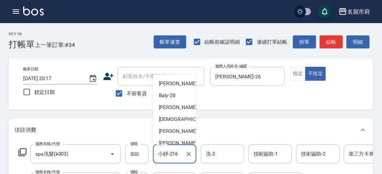
click at [181, 156] on input "小靜-216" at bounding box center [169, 154] width 26 height 13
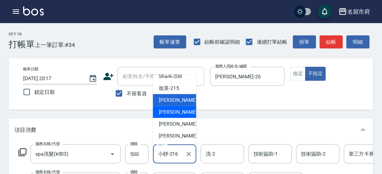
click at [180, 114] on span "Min Min -218" at bounding box center [183, 112] width 48 height 8
type input "Min Min-218"
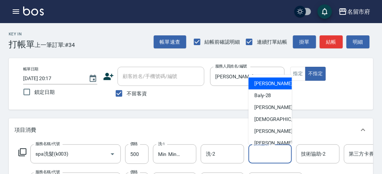
click at [255, 156] on input "技術協助-1" at bounding box center [269, 154] width 37 height 13
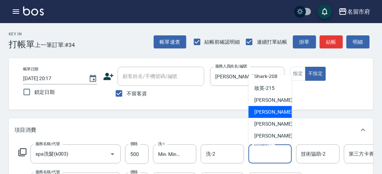
click at [276, 113] on span "Min Min -218" at bounding box center [278, 112] width 48 height 8
type input "Min Min-218"
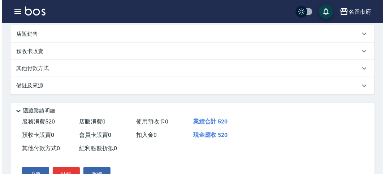
scroll to position [246, 0]
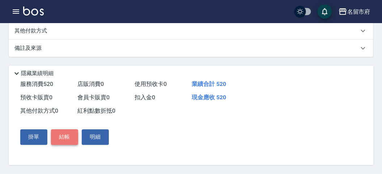
click at [73, 140] on button "結帳" at bounding box center [64, 137] width 27 height 15
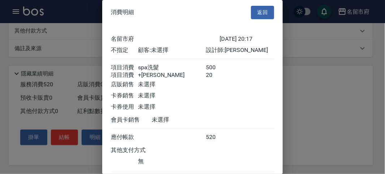
scroll to position [48, 0]
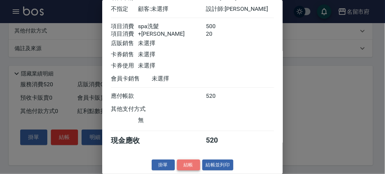
click at [189, 162] on button "結帳" at bounding box center [188, 165] width 23 height 11
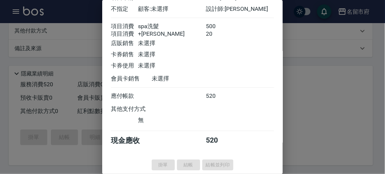
type input "2025/09/12 20:18"
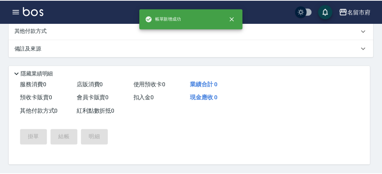
scroll to position [0, 0]
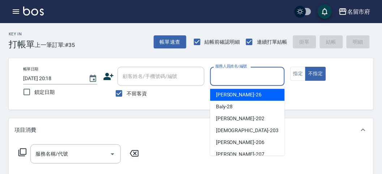
drag, startPoint x: 219, startPoint y: 71, endPoint x: 223, endPoint y: 79, distance: 9.2
click at [220, 73] on input "服務人員姓名/編號" at bounding box center [247, 76] width 68 height 13
click at [229, 95] on span "Gina -26" at bounding box center [239, 95] width 46 height 8
type input "Gina-26"
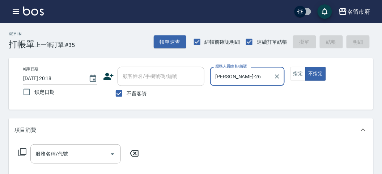
click at [27, 152] on div "服務名稱/代號 服務名稱/代號" at bounding box center [78, 154] width 129 height 19
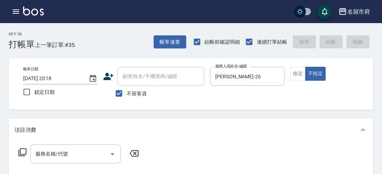
click at [20, 152] on icon at bounding box center [22, 152] width 9 height 9
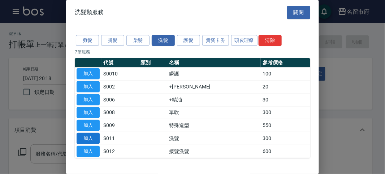
click at [90, 135] on button "加入" at bounding box center [88, 138] width 23 height 11
type input "洗髮(S011)"
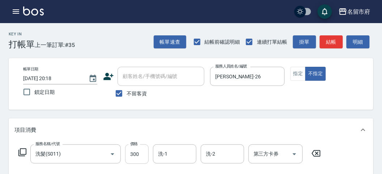
click at [140, 159] on input "300" at bounding box center [136, 155] width 23 height 20
type input "350"
click at [186, 107] on div "帳單日期 2025/09/12 20:18 鎖定日期 顧客姓名/手機號碼/編號 顧客姓名/手機號碼/編號 不留客資 服務人員姓名/編號 Gina-26 服務人…" at bounding box center [191, 84] width 364 height 52
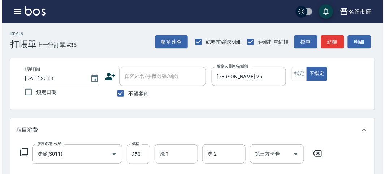
scroll to position [201, 0]
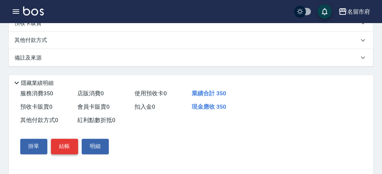
click at [68, 150] on button "結帳" at bounding box center [64, 146] width 27 height 15
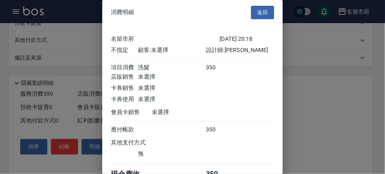
scroll to position [40, 0]
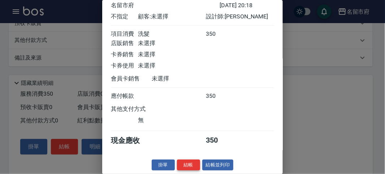
click at [185, 166] on button "結帳" at bounding box center [188, 165] width 23 height 11
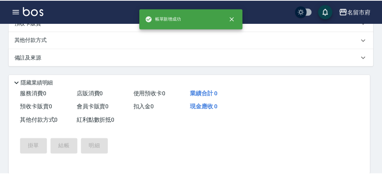
scroll to position [0, 0]
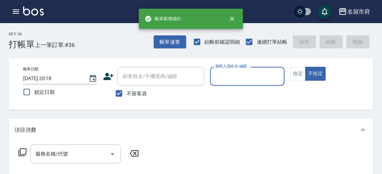
click at [229, 78] on input "服務人員姓名/編號" at bounding box center [247, 76] width 68 height 13
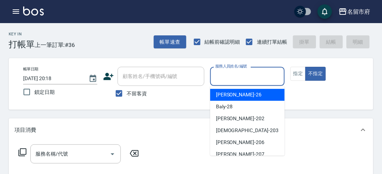
click at [231, 91] on div "Gina -26" at bounding box center [247, 95] width 74 height 12
type input "Gina-26"
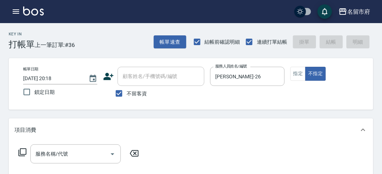
click at [23, 152] on icon at bounding box center [22, 152] width 9 height 9
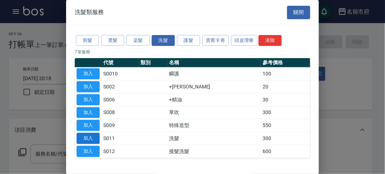
click at [86, 133] on button "加入" at bounding box center [88, 138] width 23 height 11
type input "洗髮(S011)"
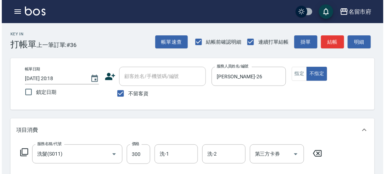
scroll to position [211, 0]
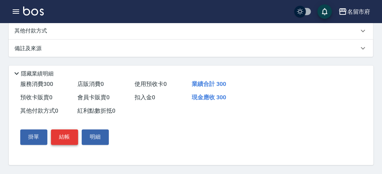
click at [70, 138] on button "結帳" at bounding box center [64, 137] width 27 height 15
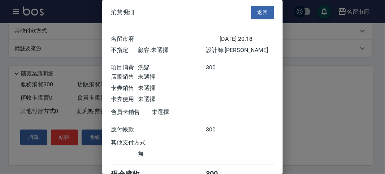
scroll to position [40, 0]
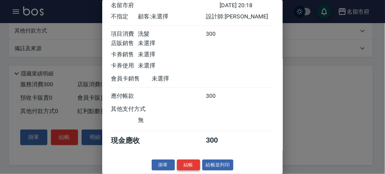
click at [190, 161] on button "結帳" at bounding box center [188, 165] width 23 height 11
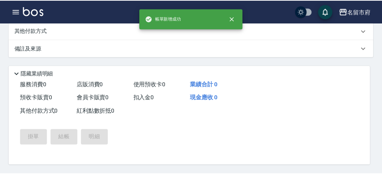
scroll to position [0, 0]
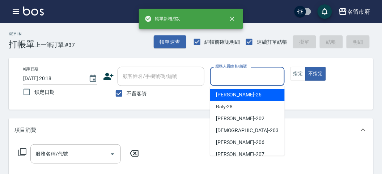
click at [233, 79] on input "服務人員姓名/編號" at bounding box center [247, 76] width 68 height 13
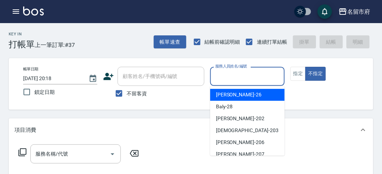
click at [232, 91] on div "Gina -26" at bounding box center [247, 95] width 74 height 12
type input "Gina-26"
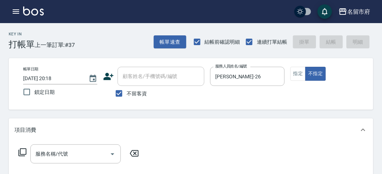
click at [24, 150] on icon at bounding box center [22, 152] width 9 height 9
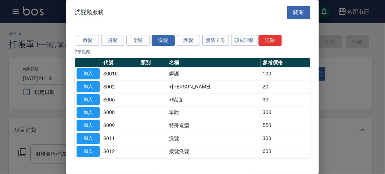
drag, startPoint x: 91, startPoint y: 138, endPoint x: 82, endPoint y: 138, distance: 8.3
click at [91, 138] on button "加入" at bounding box center [88, 138] width 23 height 11
type input "洗髮(S011)"
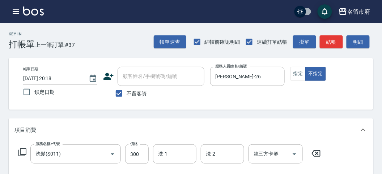
click at [22, 152] on icon at bounding box center [22, 152] width 9 height 9
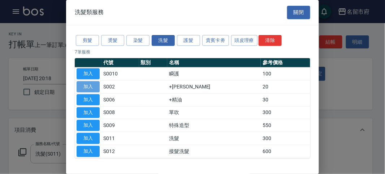
click at [97, 87] on button "加入" at bounding box center [88, 86] width 23 height 11
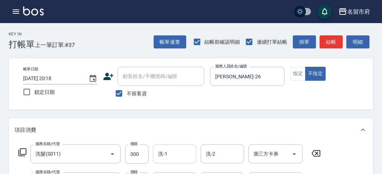
click at [167, 152] on input "洗-1" at bounding box center [174, 154] width 37 height 13
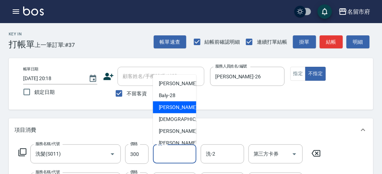
scroll to position [79, 0]
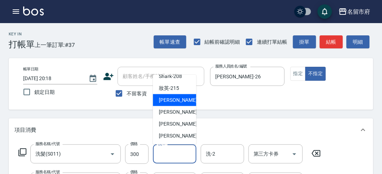
click at [177, 103] on span "小靜 -216" at bounding box center [183, 100] width 48 height 8
type input "小靜-216"
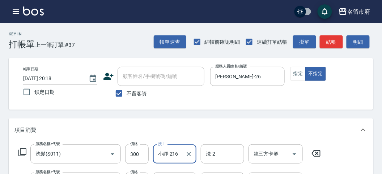
scroll to position [80, 0]
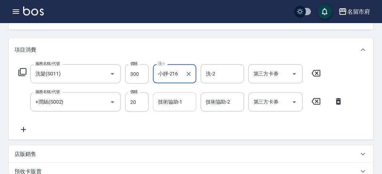
click at [169, 103] on input "技術協助-1" at bounding box center [174, 102] width 37 height 13
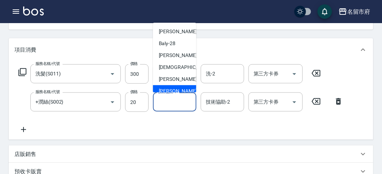
scroll to position [79, 0]
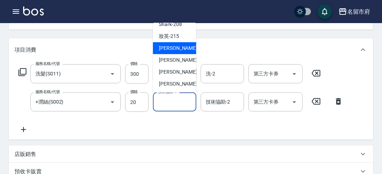
click at [177, 52] on div "小靜 -216" at bounding box center [174, 48] width 43 height 12
type input "小靜-216"
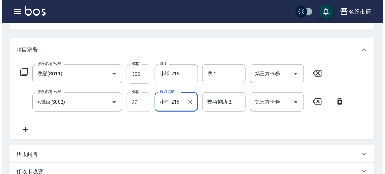
scroll to position [240, 0]
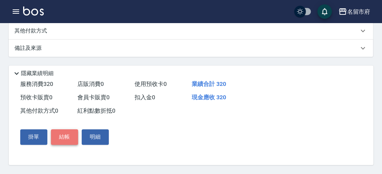
click at [71, 137] on button "結帳" at bounding box center [64, 137] width 27 height 15
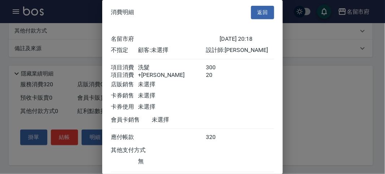
scroll to position [48, 0]
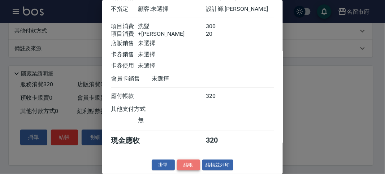
click at [186, 167] on button "結帳" at bounding box center [188, 165] width 23 height 11
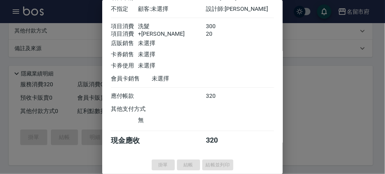
type input "2025/09/12 20:19"
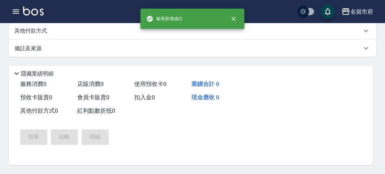
scroll to position [0, 0]
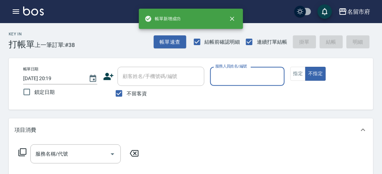
click at [241, 76] on input "服務人員姓名/編號" at bounding box center [247, 76] width 68 height 13
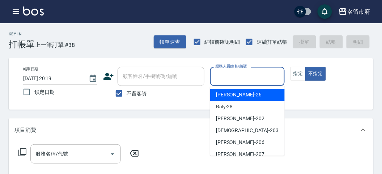
click at [244, 95] on div "Gina -26" at bounding box center [247, 95] width 74 height 12
type input "Gina-26"
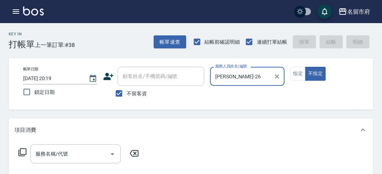
click at [22, 151] on icon at bounding box center [22, 152] width 9 height 9
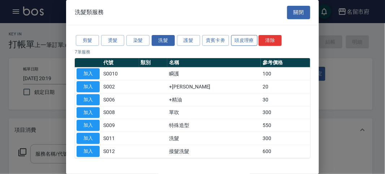
click at [243, 37] on button "頭皮理療" at bounding box center [244, 40] width 27 height 11
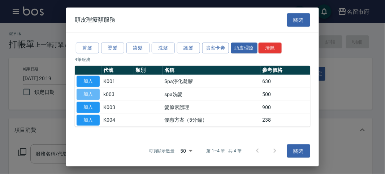
click at [86, 90] on button "加入" at bounding box center [88, 94] width 23 height 11
type input "spa洗髮(k003)"
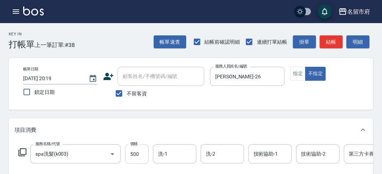
click at [136, 157] on input "500" at bounding box center [136, 155] width 23 height 20
type input "520"
click at [336, 38] on button "結帳" at bounding box center [330, 41] width 23 height 13
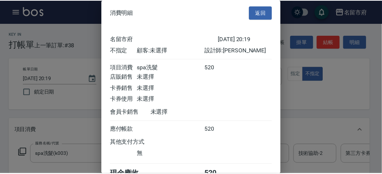
scroll to position [40, 0]
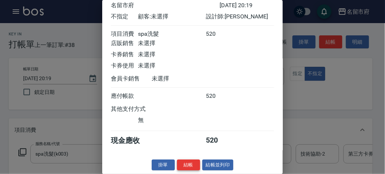
click at [189, 164] on button "結帳" at bounding box center [188, 165] width 23 height 11
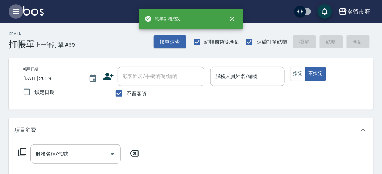
click at [14, 12] on icon "button" at bounding box center [16, 11] width 7 height 4
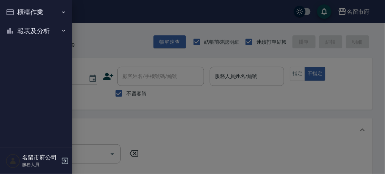
click at [26, 30] on button "報表及分析" at bounding box center [36, 31] width 66 height 19
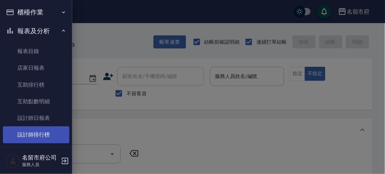
click at [45, 139] on link "設計師排行榜" at bounding box center [36, 134] width 66 height 17
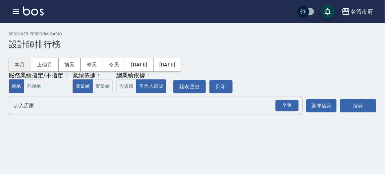
click at [18, 63] on button "本月" at bounding box center [20, 64] width 22 height 13
click at [283, 106] on div "全選" at bounding box center [287, 105] width 23 height 11
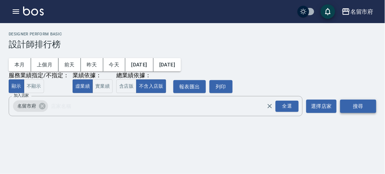
click at [346, 105] on button "搜尋" at bounding box center [358, 106] width 36 height 13
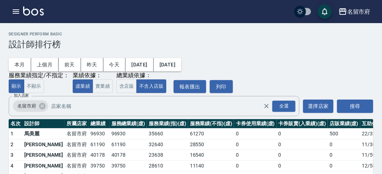
click at [13, 8] on icon "button" at bounding box center [16, 11] width 9 height 9
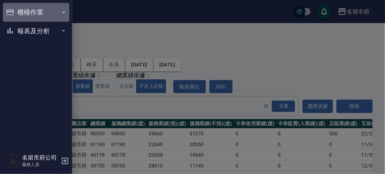
click at [16, 11] on button "櫃檯作業" at bounding box center [36, 12] width 66 height 19
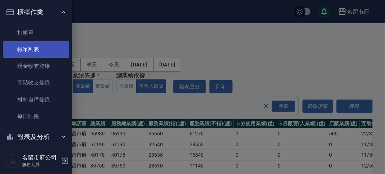
click at [32, 52] on link "帳單列表" at bounding box center [36, 49] width 66 height 17
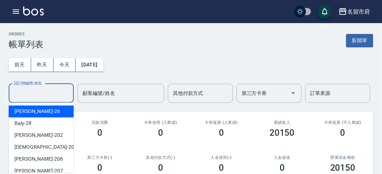
click at [31, 92] on input "設計師編號/姓名" at bounding box center [41, 93] width 59 height 13
click at [61, 112] on div "Gina -26" at bounding box center [41, 112] width 65 height 12
type input "Gina-26"
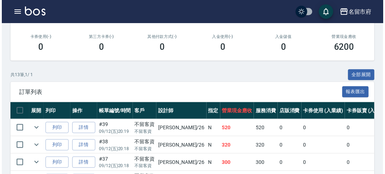
scroll to position [81, 0]
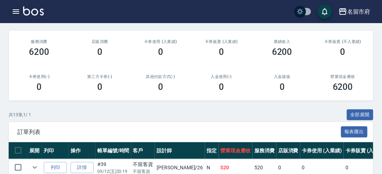
click at [14, 11] on icon "button" at bounding box center [16, 11] width 9 height 9
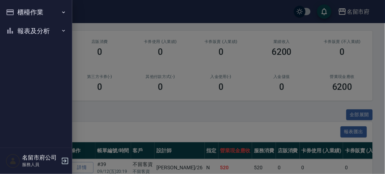
click at [21, 10] on button "櫃檯作業" at bounding box center [36, 12] width 66 height 19
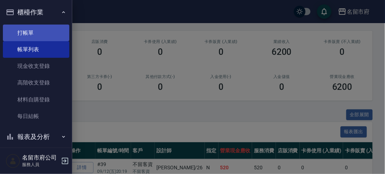
click at [35, 32] on link "打帳單" at bounding box center [36, 33] width 66 height 17
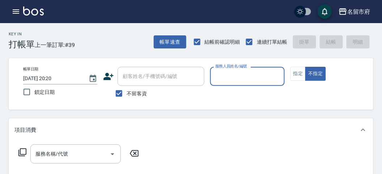
click at [14, 12] on icon "button" at bounding box center [16, 11] width 9 height 9
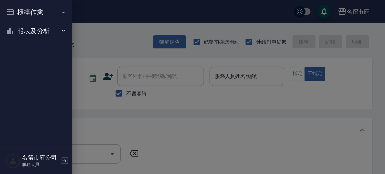
click at [19, 12] on button "櫃檯作業" at bounding box center [36, 12] width 66 height 19
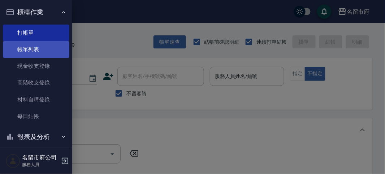
click at [31, 49] on link "帳單列表" at bounding box center [36, 49] width 66 height 17
click at [35, 44] on link "帳單列表" at bounding box center [36, 49] width 66 height 17
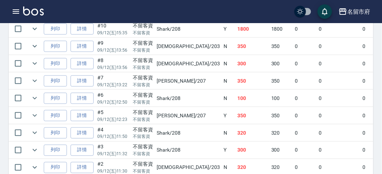
scroll to position [764, 0]
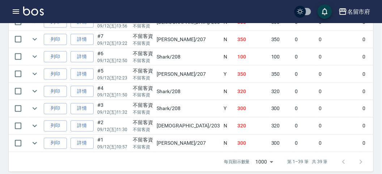
click at [102, 75] on p "09/12 (五) 12:23" at bounding box center [113, 78] width 32 height 7
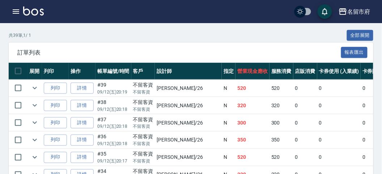
scroll to position [0, 0]
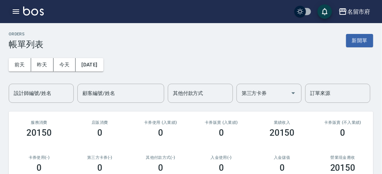
click at [17, 12] on icon "button" at bounding box center [16, 11] width 9 height 9
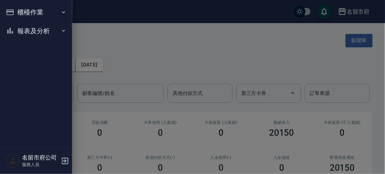
click at [19, 13] on button "櫃檯作業" at bounding box center [36, 12] width 66 height 19
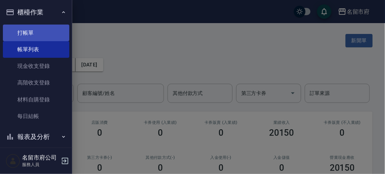
click at [35, 36] on link "打帳單" at bounding box center [36, 33] width 66 height 17
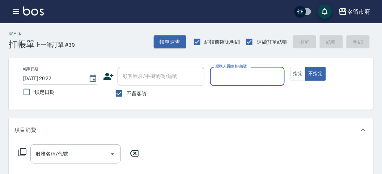
click at [12, 10] on icon "button" at bounding box center [16, 11] width 9 height 9
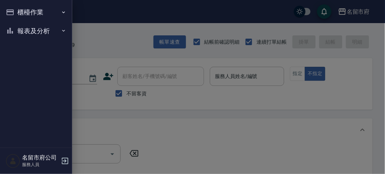
click at [29, 30] on button "報表及分析" at bounding box center [36, 31] width 66 height 19
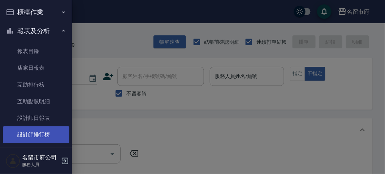
click at [41, 136] on link "設計師排行榜" at bounding box center [36, 134] width 66 height 17
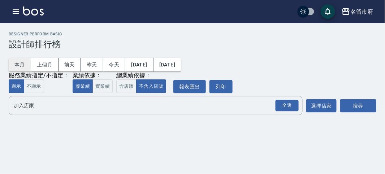
click at [16, 67] on button "本月" at bounding box center [20, 64] width 22 height 13
click at [283, 106] on div "全選" at bounding box center [287, 105] width 23 height 11
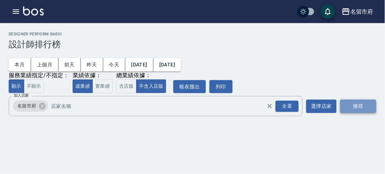
click at [348, 104] on button "搜尋" at bounding box center [358, 106] width 36 height 13
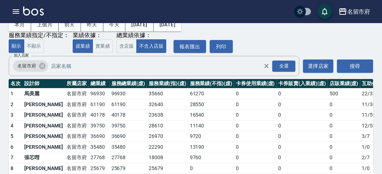
scroll to position [63, 0]
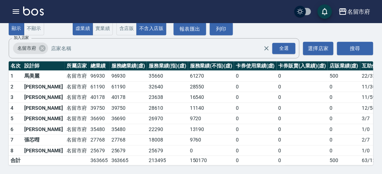
click at [89, 103] on td "39750" at bounding box center [99, 108] width 21 height 11
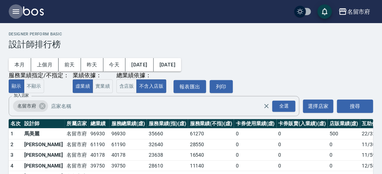
click at [17, 11] on icon "button" at bounding box center [16, 11] width 9 height 9
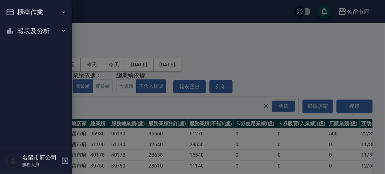
click at [17, 11] on button "櫃檯作業" at bounding box center [36, 12] width 66 height 19
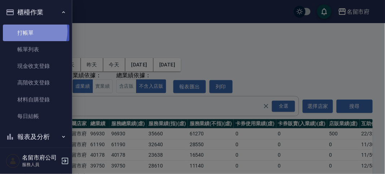
click at [27, 31] on link "打帳單" at bounding box center [36, 33] width 66 height 17
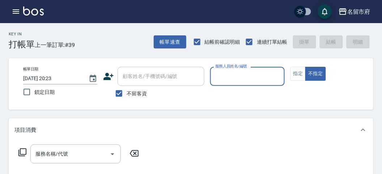
click at [249, 77] on input "服務人員姓名/編號" at bounding box center [247, 76] width 68 height 13
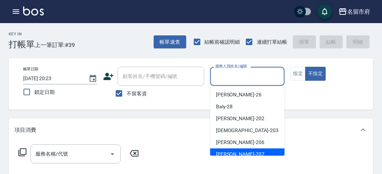
click at [241, 150] on div "[PERSON_NAME] -207" at bounding box center [247, 155] width 74 height 12
type input "[PERSON_NAME]-207"
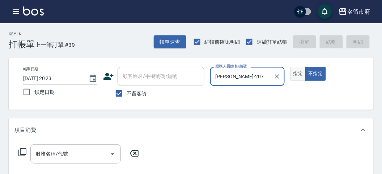
click at [295, 72] on button "指定" at bounding box center [298, 74] width 16 height 14
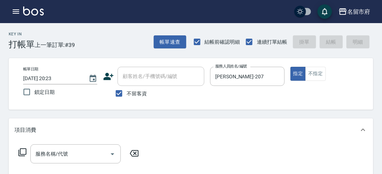
click at [23, 154] on icon at bounding box center [22, 152] width 9 height 9
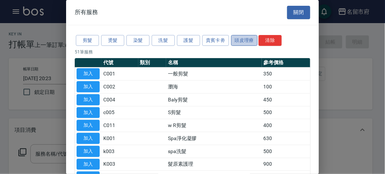
click at [235, 37] on button "頭皮理療" at bounding box center [244, 40] width 27 height 11
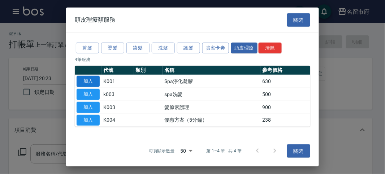
click at [92, 83] on button "加入" at bounding box center [88, 81] width 23 height 11
type input "Spa淨化凝膠(K001)"
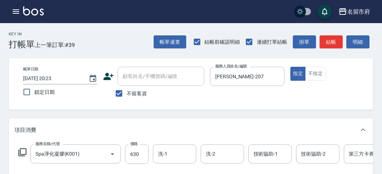
click at [20, 152] on icon at bounding box center [22, 153] width 8 height 8
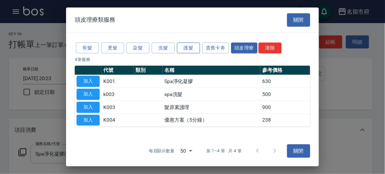
click at [187, 47] on button "護髮" at bounding box center [188, 47] width 23 height 11
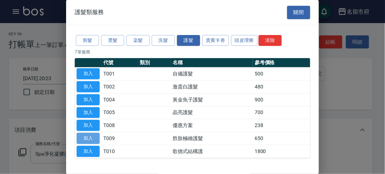
click at [94, 135] on button "加入" at bounding box center [88, 138] width 23 height 11
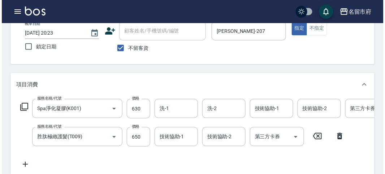
scroll to position [246, 0]
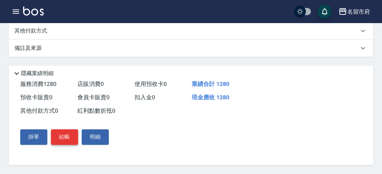
click at [67, 139] on button "結帳" at bounding box center [64, 137] width 27 height 15
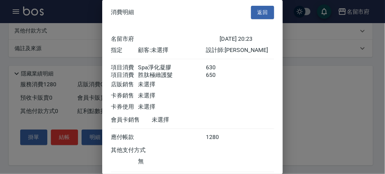
scroll to position [48, 0]
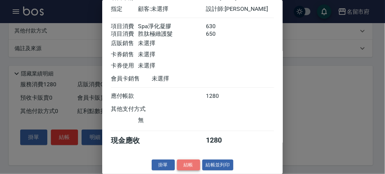
click at [187, 162] on button "結帳" at bounding box center [188, 165] width 23 height 11
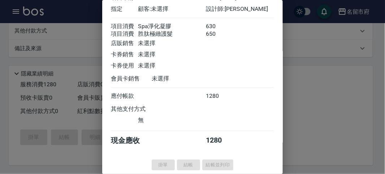
type input "2025/09/12 20:26"
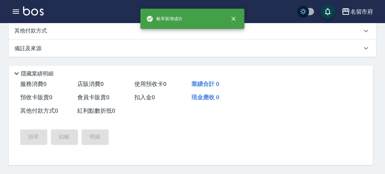
scroll to position [0, 0]
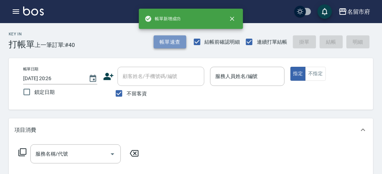
click at [168, 46] on button "帳單速查" at bounding box center [170, 41] width 33 height 13
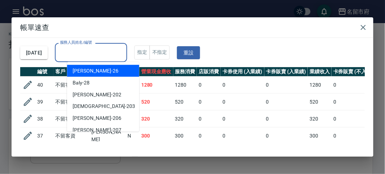
click at [119, 51] on input "服務人員姓名/編號" at bounding box center [91, 52] width 66 height 13
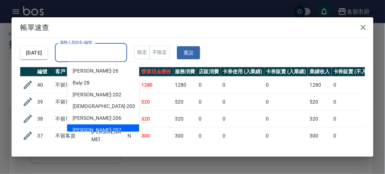
click at [114, 126] on div "[PERSON_NAME] -207" at bounding box center [103, 131] width 72 height 12
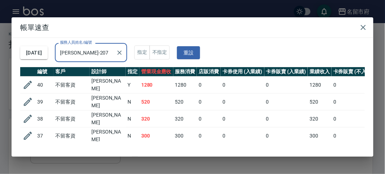
type input "[PERSON_NAME]-207"
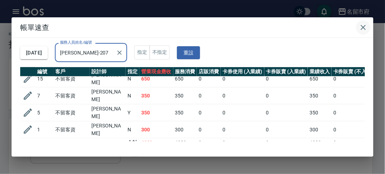
click at [365, 27] on icon "button" at bounding box center [363, 27] width 9 height 9
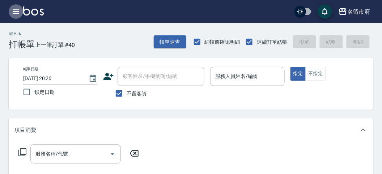
click at [10, 14] on button "button" at bounding box center [16, 11] width 14 height 14
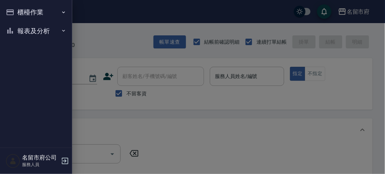
click at [20, 26] on button "報表及分析" at bounding box center [36, 31] width 66 height 19
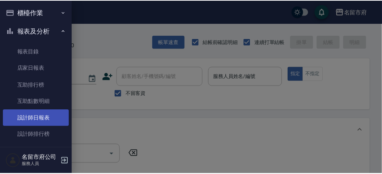
scroll to position [23, 0]
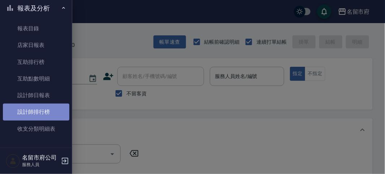
click at [50, 112] on link "設計師排行榜" at bounding box center [36, 112] width 66 height 17
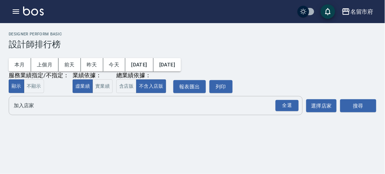
click at [293, 112] on button "全選" at bounding box center [287, 106] width 26 height 14
click at [294, 109] on div "全選" at bounding box center [287, 105] width 23 height 11
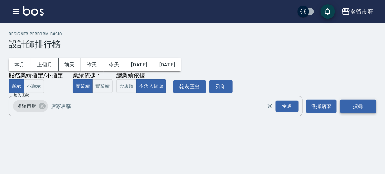
click at [350, 105] on button "搜尋" at bounding box center [358, 106] width 36 height 13
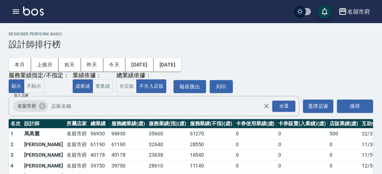
scroll to position [63, 0]
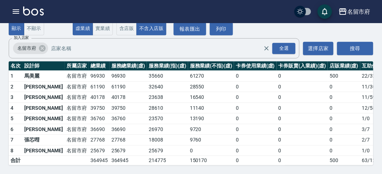
click at [32, 7] on img at bounding box center [33, 11] width 21 height 9
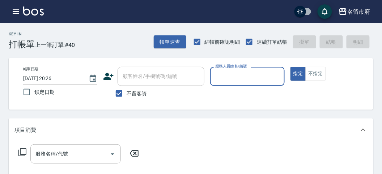
click at [243, 78] on input "服務人員姓名/編號" at bounding box center [247, 76] width 68 height 13
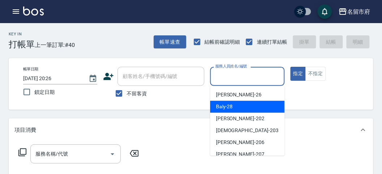
click at [243, 104] on div "Baly -28" at bounding box center [247, 107] width 74 height 12
type input "Baly-28"
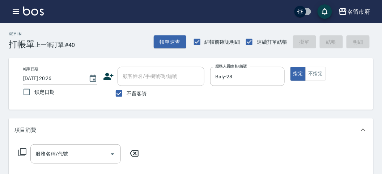
click at [21, 150] on icon at bounding box center [22, 152] width 9 height 9
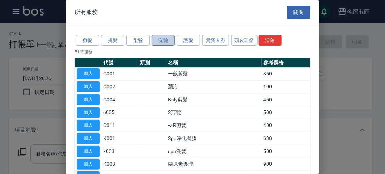
click at [159, 38] on button "洗髮" at bounding box center [163, 40] width 23 height 11
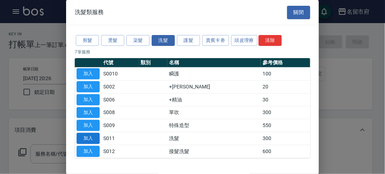
click at [91, 136] on button "加入" at bounding box center [88, 138] width 23 height 11
type input "洗髮(S011)"
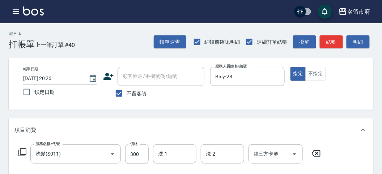
click at [20, 151] on icon at bounding box center [22, 153] width 8 height 8
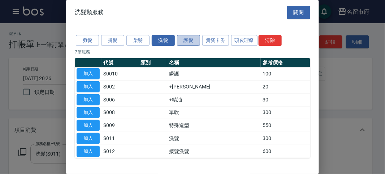
click at [191, 40] on button "護髮" at bounding box center [188, 40] width 23 height 11
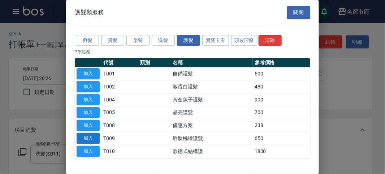
click at [90, 134] on button "加入" at bounding box center [88, 138] width 23 height 11
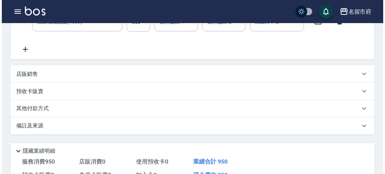
scroll to position [240, 0]
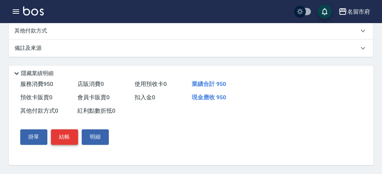
click at [64, 135] on button "結帳" at bounding box center [64, 137] width 27 height 15
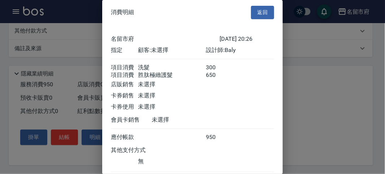
scroll to position [48, 0]
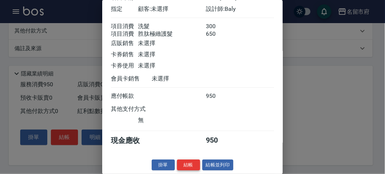
click at [187, 167] on button "結帳" at bounding box center [188, 165] width 23 height 11
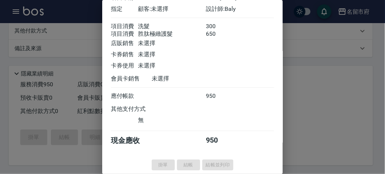
type input "2025/09/12 20:37"
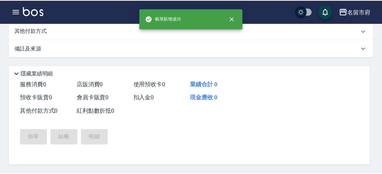
scroll to position [0, 0]
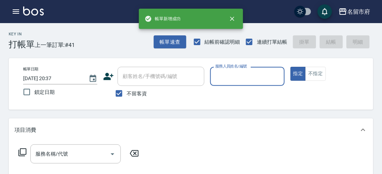
click at [227, 81] on input "服務人員姓名/編號" at bounding box center [247, 76] width 68 height 13
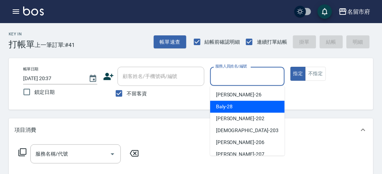
drag, startPoint x: 224, startPoint y: 107, endPoint x: 116, endPoint y: 135, distance: 111.9
click at [224, 107] on span "Baly -28" at bounding box center [224, 107] width 17 height 8
type input "Baly-28"
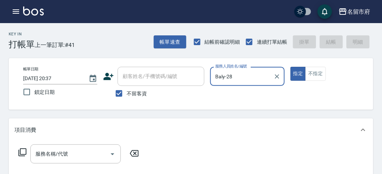
click at [22, 152] on icon at bounding box center [22, 152] width 9 height 9
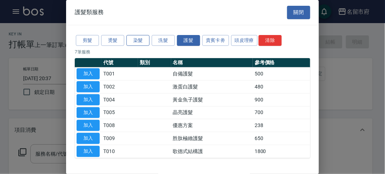
click at [134, 40] on button "染髮" at bounding box center [137, 40] width 23 height 11
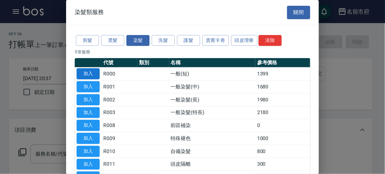
drag, startPoint x: 89, startPoint y: 72, endPoint x: 87, endPoint y: 75, distance: 4.2
click at [89, 72] on button "加入" at bounding box center [88, 73] width 23 height 11
type input "一般(短)(R000)"
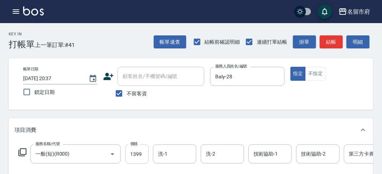
click at [127, 152] on input "1399" at bounding box center [136, 155] width 23 height 20
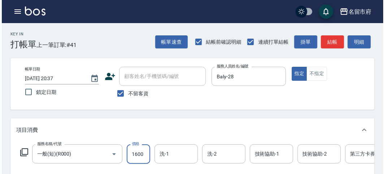
scroll to position [218, 0]
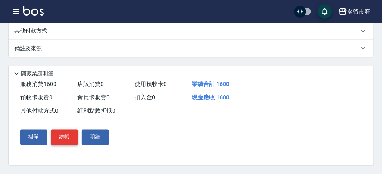
type input "1600"
click at [63, 134] on button "結帳" at bounding box center [64, 137] width 27 height 15
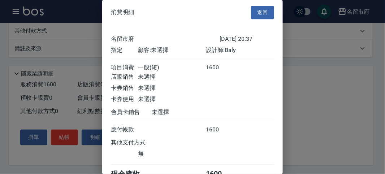
scroll to position [40, 0]
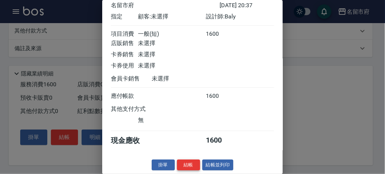
click at [189, 163] on button "結帳" at bounding box center [188, 165] width 23 height 11
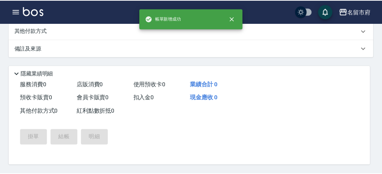
scroll to position [0, 0]
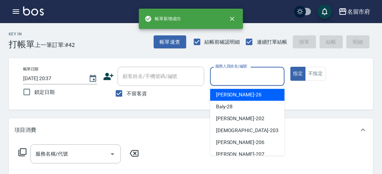
click at [230, 74] on input "服務人員姓名/編號" at bounding box center [247, 76] width 68 height 13
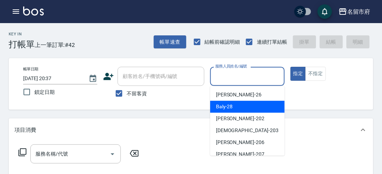
click at [230, 104] on span "Baly -28" at bounding box center [224, 107] width 17 height 8
type input "Baly-28"
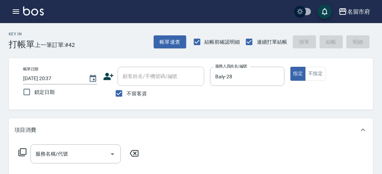
click at [20, 148] on div "服務名稱/代號 服務名稱/代號" at bounding box center [78, 154] width 129 height 19
click at [23, 152] on icon at bounding box center [22, 152] width 9 height 9
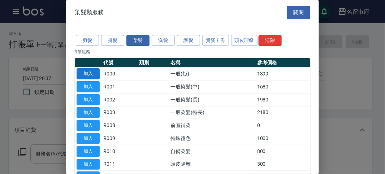
click at [86, 71] on button "加入" at bounding box center [88, 73] width 23 height 11
type input "一般(短)(R000)"
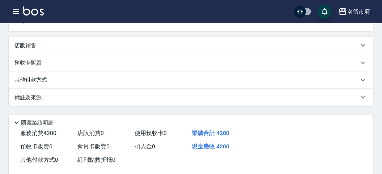
scroll to position [201, 0]
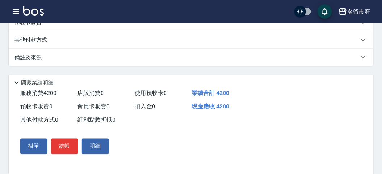
type input "4200"
click at [51, 40] on div "其他付款方式" at bounding box center [191, 39] width 364 height 17
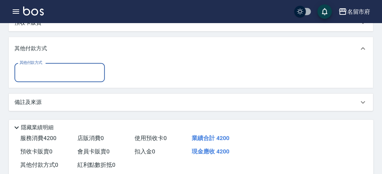
scroll to position [0, 0]
click at [46, 79] on input "其他付款方式" at bounding box center [60, 72] width 84 height 13
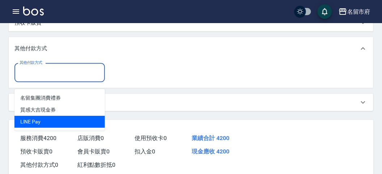
drag, startPoint x: 42, startPoint y: 125, endPoint x: 128, endPoint y: 90, distance: 92.5
click at [42, 124] on span "LlNE Pay" at bounding box center [59, 122] width 90 height 12
type input "LlNE Pay"
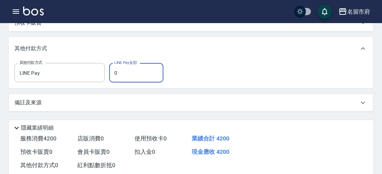
drag, startPoint x: 128, startPoint y: 86, endPoint x: 124, endPoint y: 85, distance: 4.4
click at [127, 83] on input "0" at bounding box center [136, 73] width 54 height 20
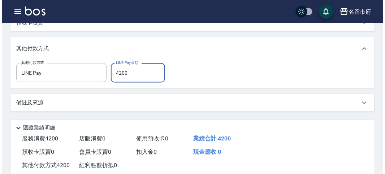
scroll to position [264, 0]
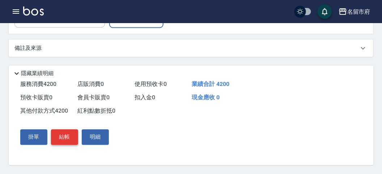
click at [62, 137] on button "結帳" at bounding box center [64, 137] width 27 height 15
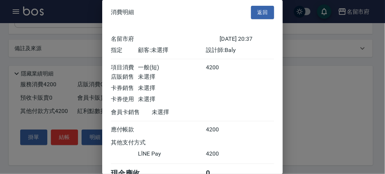
scroll to position [39, 0]
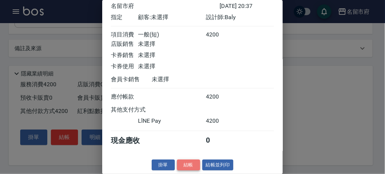
click at [186, 164] on button "結帳" at bounding box center [188, 165] width 23 height 11
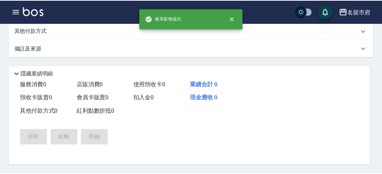
scroll to position [0, 0]
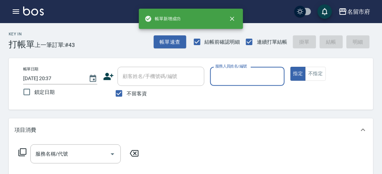
click at [232, 74] on input "服務人員姓名/編號" at bounding box center [247, 76] width 68 height 13
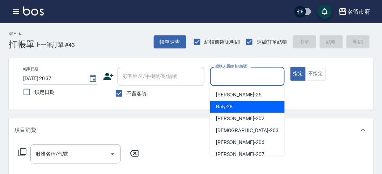
click at [230, 104] on span "Baly -28" at bounding box center [224, 107] width 17 height 8
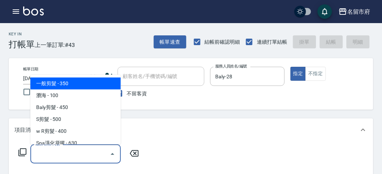
click at [51, 155] on input "服務名稱/代號" at bounding box center [70, 154] width 73 height 13
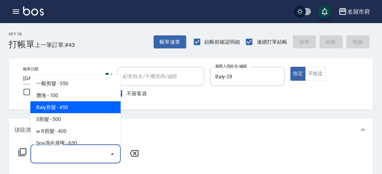
click at [65, 108] on span "Baly剪髮 - 450" at bounding box center [75, 108] width 90 height 12
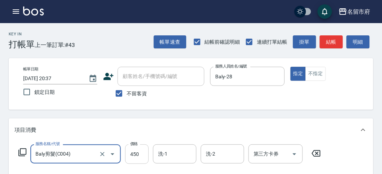
drag, startPoint x: 134, startPoint y: 156, endPoint x: 127, endPoint y: 152, distance: 8.2
click at [134, 156] on input "450" at bounding box center [136, 155] width 23 height 20
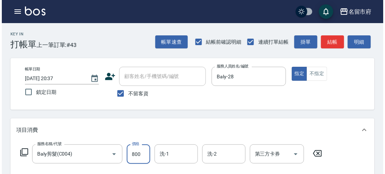
scroll to position [211, 0]
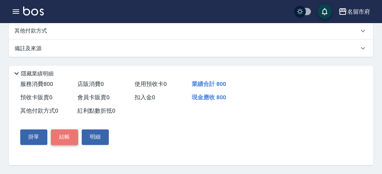
click at [68, 142] on button "結帳" at bounding box center [64, 137] width 27 height 15
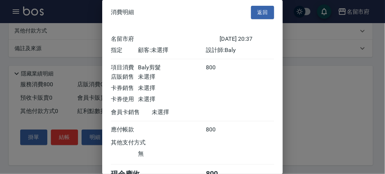
scroll to position [40, 0]
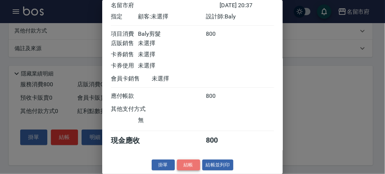
drag, startPoint x: 181, startPoint y: 164, endPoint x: 190, endPoint y: 155, distance: 12.5
click at [182, 163] on button "結帳" at bounding box center [188, 165] width 23 height 11
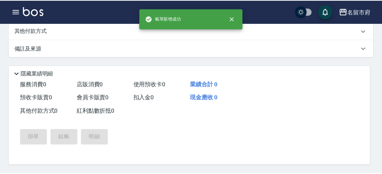
scroll to position [0, 0]
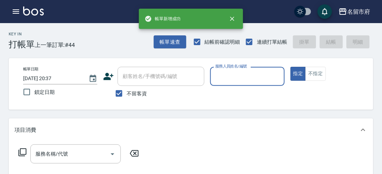
click at [246, 79] on input "服務人員姓名/編號" at bounding box center [247, 76] width 68 height 13
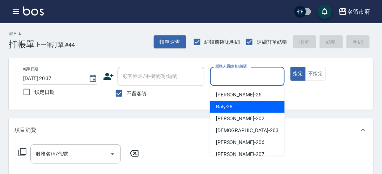
drag, startPoint x: 236, startPoint y: 107, endPoint x: 196, endPoint y: 107, distance: 40.1
click at [235, 107] on div "Baly -28" at bounding box center [247, 107] width 74 height 12
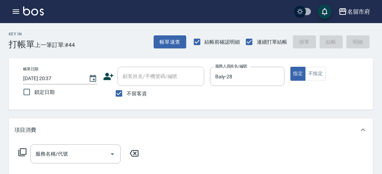
click at [23, 150] on icon at bounding box center [22, 152] width 9 height 9
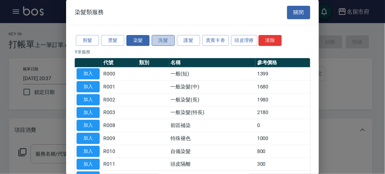
click at [163, 40] on button "洗髮" at bounding box center [163, 40] width 23 height 11
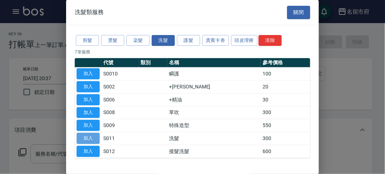
click at [86, 137] on button "加入" at bounding box center [88, 138] width 23 height 11
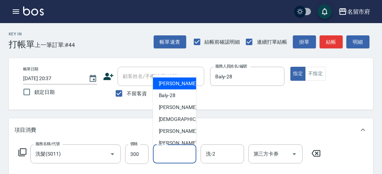
click at [181, 150] on input "洗-1" at bounding box center [174, 154] width 37 height 13
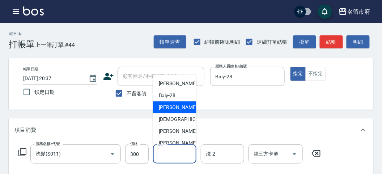
scroll to position [79, 0]
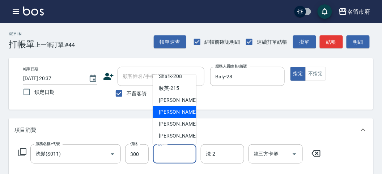
click at [189, 113] on div "Min Min -218" at bounding box center [174, 112] width 43 height 12
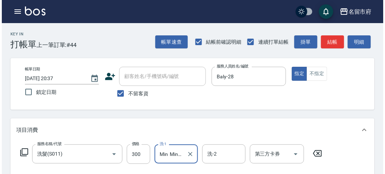
scroll to position [211, 0]
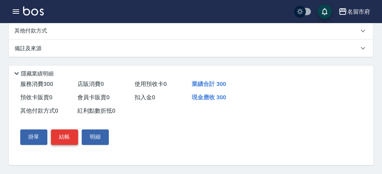
click at [71, 132] on button "結帳" at bounding box center [64, 137] width 27 height 15
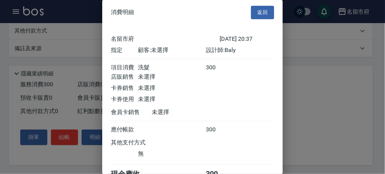
scroll to position [40, 0]
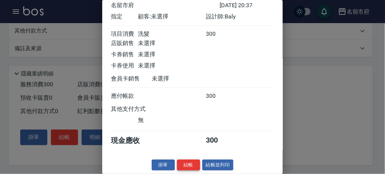
click at [190, 160] on button "結帳" at bounding box center [188, 165] width 23 height 11
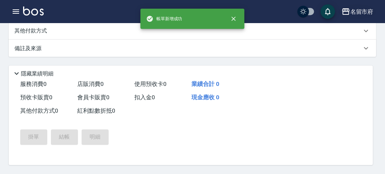
scroll to position [0, 0]
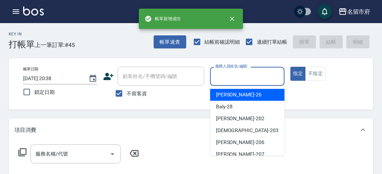
click at [231, 77] on input "服務人員姓名/編號" at bounding box center [247, 76] width 68 height 13
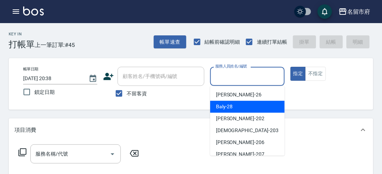
drag, startPoint x: 239, startPoint y: 109, endPoint x: 227, endPoint y: 96, distance: 17.6
click at [237, 108] on div "Baly -28" at bounding box center [247, 107] width 74 height 12
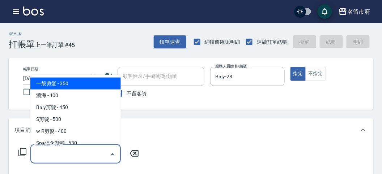
click at [63, 153] on input "服務名稱/代號" at bounding box center [70, 154] width 73 height 13
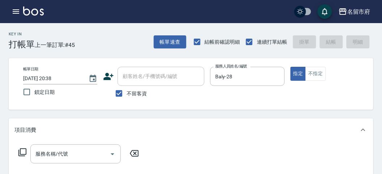
click at [24, 154] on icon at bounding box center [22, 152] width 9 height 9
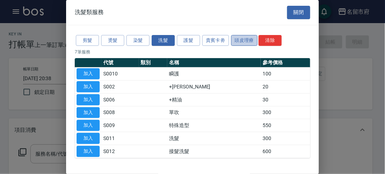
click at [244, 44] on button "頭皮理療" at bounding box center [244, 40] width 27 height 11
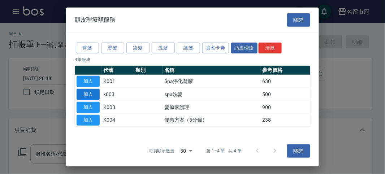
click at [98, 95] on button "加入" at bounding box center [88, 94] width 23 height 11
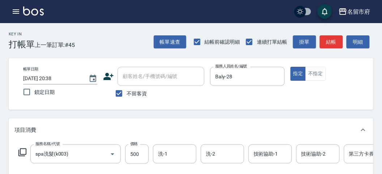
click at [25, 151] on icon at bounding box center [22, 152] width 9 height 9
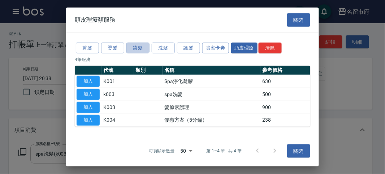
drag, startPoint x: 144, startPoint y: 47, endPoint x: 133, endPoint y: 51, distance: 11.3
click at [143, 47] on button "染髮" at bounding box center [137, 47] width 23 height 11
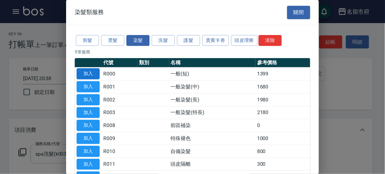
click at [93, 70] on button "加入" at bounding box center [88, 73] width 23 height 11
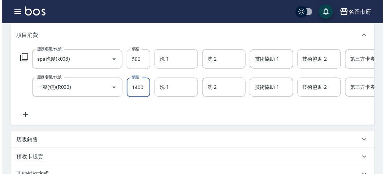
scroll to position [246, 0]
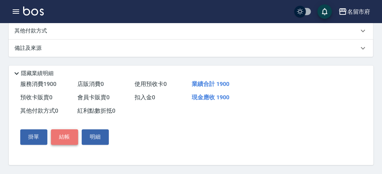
click at [67, 133] on button "結帳" at bounding box center [64, 137] width 27 height 15
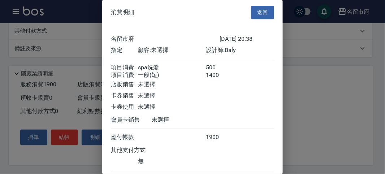
scroll to position [48, 0]
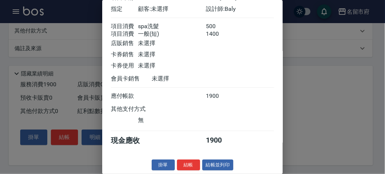
click at [181, 162] on button "結帳" at bounding box center [188, 165] width 23 height 11
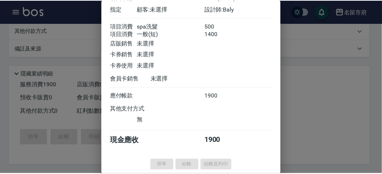
scroll to position [0, 0]
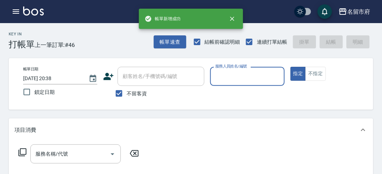
click at [231, 74] on input "服務人員姓名/編號" at bounding box center [247, 76] width 68 height 13
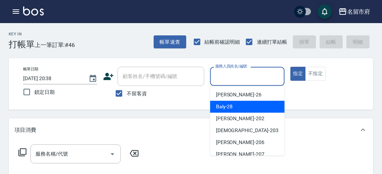
click at [233, 106] on div "Baly -28" at bounding box center [247, 107] width 74 height 12
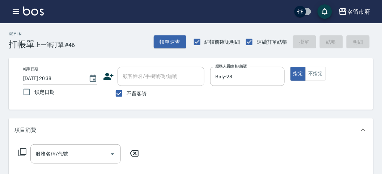
click at [22, 152] on icon at bounding box center [22, 152] width 9 height 9
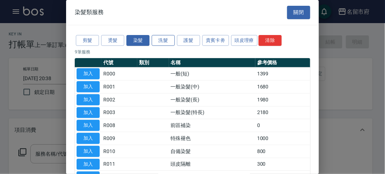
click at [172, 42] on button "洗髮" at bounding box center [163, 40] width 23 height 11
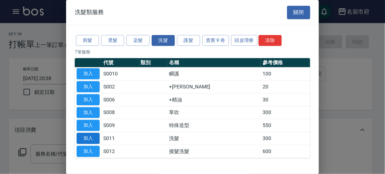
click at [91, 136] on button "加入" at bounding box center [88, 138] width 23 height 11
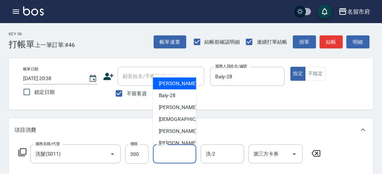
click at [168, 153] on input "洗-1" at bounding box center [174, 154] width 37 height 13
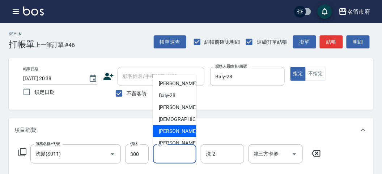
scroll to position [79, 0]
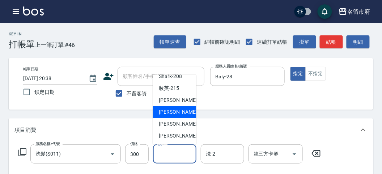
click at [186, 111] on div "Min Min -218" at bounding box center [174, 112] width 43 height 12
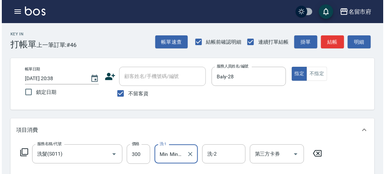
scroll to position [211, 0]
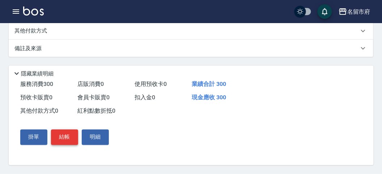
click at [72, 138] on button "結帳" at bounding box center [64, 137] width 27 height 15
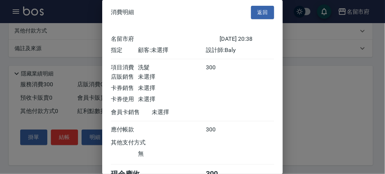
scroll to position [40, 0]
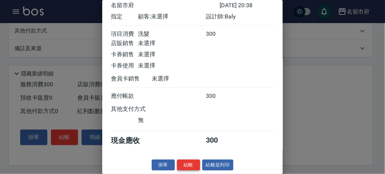
click at [186, 164] on button "結帳" at bounding box center [188, 165] width 23 height 11
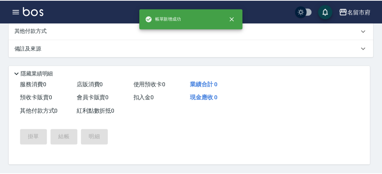
scroll to position [0, 0]
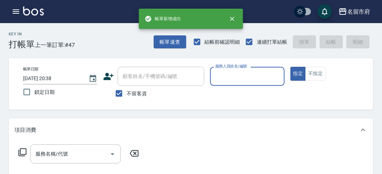
click at [235, 71] on input "服務人員姓名/編號" at bounding box center [247, 76] width 68 height 13
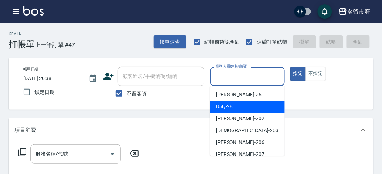
drag, startPoint x: 237, startPoint y: 104, endPoint x: 234, endPoint y: 101, distance: 4.4
click at [237, 104] on div "Baly -28" at bounding box center [247, 107] width 74 height 12
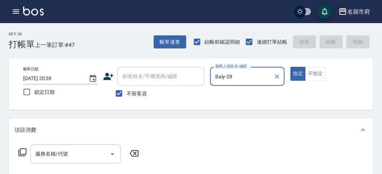
click at [20, 150] on icon at bounding box center [22, 153] width 8 height 8
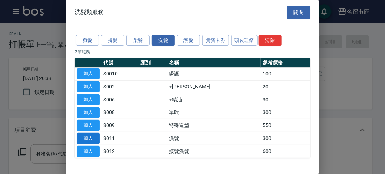
click at [85, 138] on button "加入" at bounding box center [88, 138] width 23 height 11
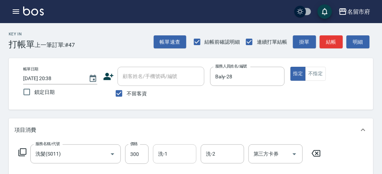
click at [163, 151] on input "洗-1" at bounding box center [174, 154] width 37 height 13
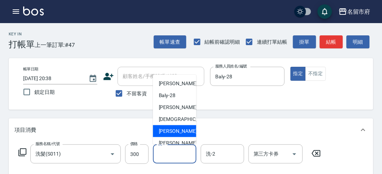
scroll to position [79, 0]
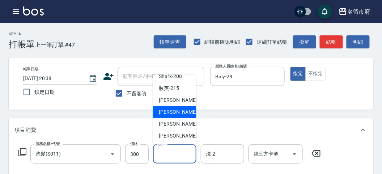
click at [179, 113] on span "Min Min -218" at bounding box center [183, 112] width 48 height 8
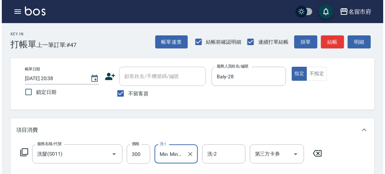
scroll to position [201, 0]
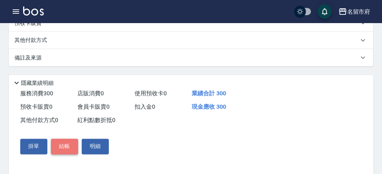
click at [61, 145] on button "結帳" at bounding box center [64, 146] width 27 height 15
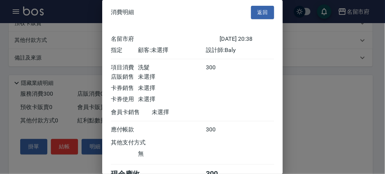
scroll to position [40, 0]
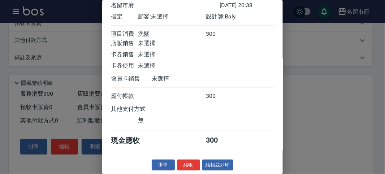
drag, startPoint x: 188, startPoint y: 164, endPoint x: 190, endPoint y: 158, distance: 5.7
click at [188, 163] on button "結帳" at bounding box center [188, 165] width 23 height 11
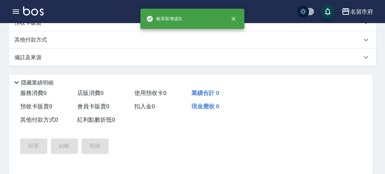
scroll to position [0, 0]
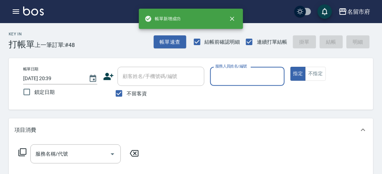
click at [228, 79] on input "服務人員姓名/編號" at bounding box center [247, 76] width 68 height 13
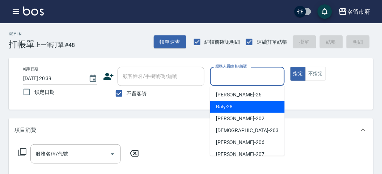
click at [228, 107] on span "Baly -28" at bounding box center [224, 107] width 17 height 8
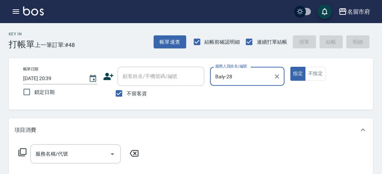
click at [22, 149] on icon at bounding box center [22, 152] width 9 height 9
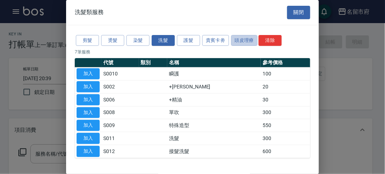
drag, startPoint x: 243, startPoint y: 38, endPoint x: 229, endPoint y: 29, distance: 16.9
click at [239, 34] on div "剪髮 燙髮 染髮 洗髮 護髮 貴賓卡劵 頭皮理療 清除" at bounding box center [193, 40] width 236 height 13
drag, startPoint x: 213, startPoint y: 40, endPoint x: 177, endPoint y: 36, distance: 36.4
click at [211, 40] on button "貴賓卡劵" at bounding box center [215, 40] width 27 height 11
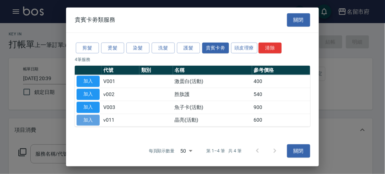
click at [93, 117] on button "加入" at bounding box center [88, 120] width 23 height 11
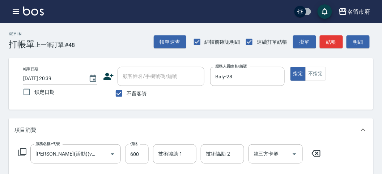
click at [137, 158] on input "600" at bounding box center [136, 155] width 23 height 20
click at [20, 148] on div "服務名稱/代號 晶亮(活動)(v011) 服務名稱/代號 價格 650 價格 技術協助-1 技術協助-1 技術協助-2 技術協助-2 第三方卡券 第三方卡券" at bounding box center [169, 155] width 310 height 20
click at [21, 151] on icon at bounding box center [22, 152] width 9 height 9
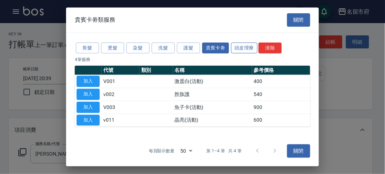
click at [239, 47] on button "頭皮理療" at bounding box center [244, 47] width 27 height 11
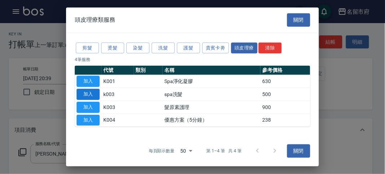
click at [94, 96] on button "加入" at bounding box center [88, 94] width 23 height 11
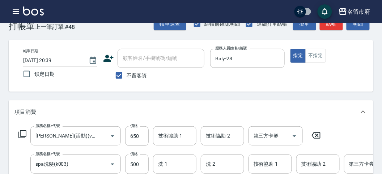
scroll to position [98, 0]
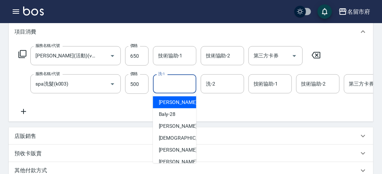
click at [165, 78] on input "洗-1" at bounding box center [174, 84] width 37 height 13
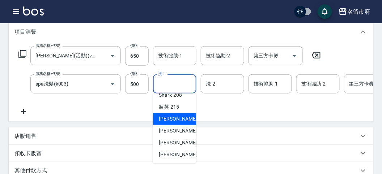
click at [185, 120] on div "小靜 -216" at bounding box center [174, 119] width 43 height 12
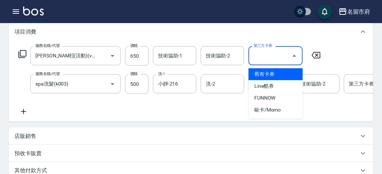
click at [269, 57] on input "第三方卡券" at bounding box center [269, 56] width 37 height 13
drag, startPoint x: 272, startPoint y: 73, endPoint x: 225, endPoint y: 52, distance: 51.9
click at [271, 72] on span "舊有卡券" at bounding box center [275, 74] width 54 height 12
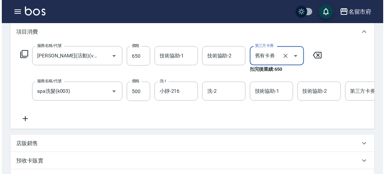
scroll to position [254, 0]
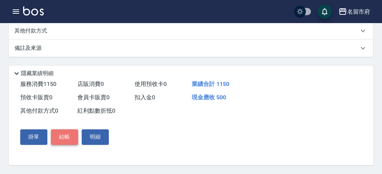
click at [73, 143] on button "結帳" at bounding box center [64, 137] width 27 height 15
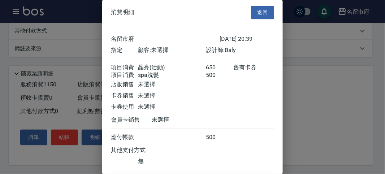
scroll to position [48, 0]
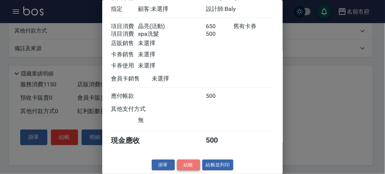
drag, startPoint x: 193, startPoint y: 163, endPoint x: 230, endPoint y: 102, distance: 71.1
click at [193, 163] on button "結帳" at bounding box center [188, 165] width 23 height 11
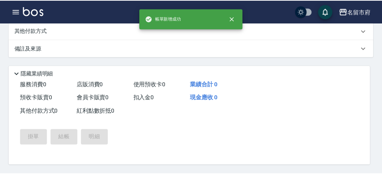
scroll to position [0, 0]
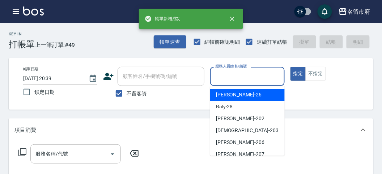
click at [242, 74] on input "服務人員姓名/編號" at bounding box center [247, 76] width 68 height 13
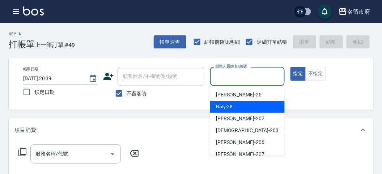
click at [237, 107] on div "Baly -28" at bounding box center [247, 107] width 74 height 12
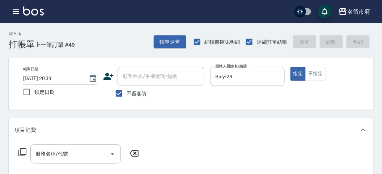
drag, startPoint x: 24, startPoint y: 152, endPoint x: 81, endPoint y: 108, distance: 72.1
click at [24, 148] on div "服務名稱/代號 服務名稱/代號" at bounding box center [78, 154] width 129 height 19
click at [22, 152] on icon at bounding box center [22, 152] width 9 height 9
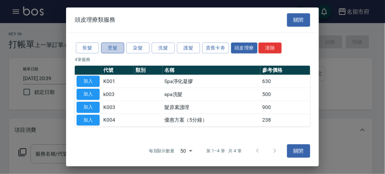
click at [117, 49] on button "燙髮" at bounding box center [112, 47] width 23 height 11
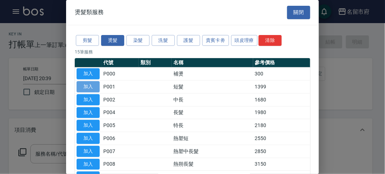
click at [92, 87] on button "加入" at bounding box center [88, 86] width 23 height 11
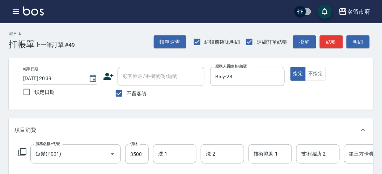
click at [21, 147] on div "服務名稱/代號 短髮(P001) 服務名稱/代號 價格 3500 價格 洗-1 洗-1 洗-2 洗-2 技術協助-1 技術協助-1 技術協助-2 技術協助-2…" at bounding box center [217, 155] width 406 height 20
click at [22, 148] on icon at bounding box center [22, 152] width 9 height 9
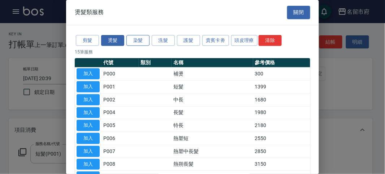
click at [140, 35] on button "染髮" at bounding box center [137, 40] width 23 height 11
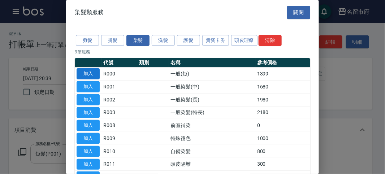
click at [92, 73] on button "加入" at bounding box center [88, 73] width 23 height 11
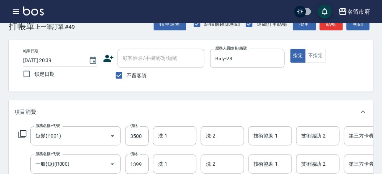
scroll to position [58, 0]
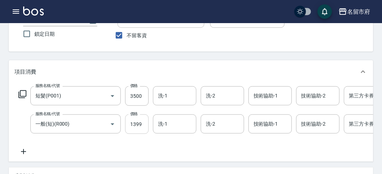
click at [131, 125] on input "1399" at bounding box center [136, 125] width 23 height 20
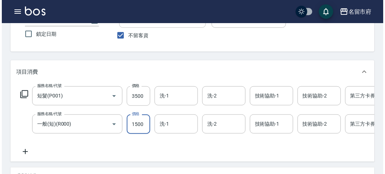
scroll to position [246, 0]
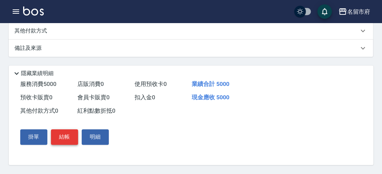
click at [67, 136] on button "結帳" at bounding box center [64, 137] width 27 height 15
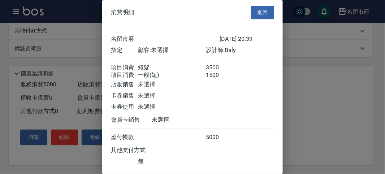
scroll to position [48, 0]
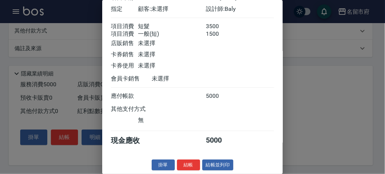
click at [186, 163] on button "結帳" at bounding box center [188, 165] width 23 height 11
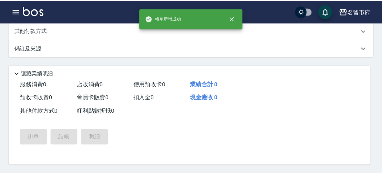
scroll to position [0, 0]
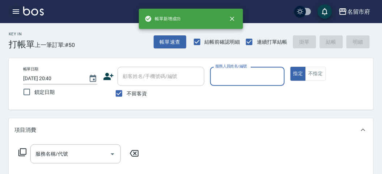
click at [17, 11] on icon "button" at bounding box center [16, 11] width 9 height 9
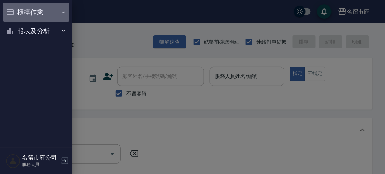
click at [17, 11] on button "櫃檯作業" at bounding box center [36, 12] width 66 height 19
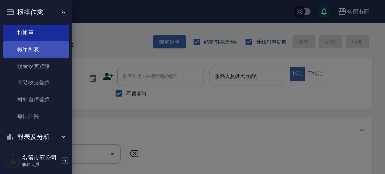
click at [33, 53] on link "帳單列表" at bounding box center [36, 49] width 66 height 17
click at [34, 53] on link "帳單列表" at bounding box center [36, 49] width 66 height 17
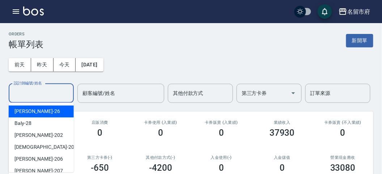
click at [55, 96] on input "設計師編號/姓名" at bounding box center [41, 93] width 59 height 13
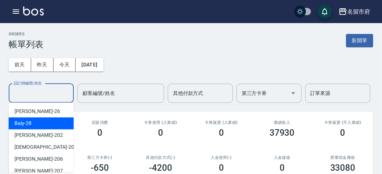
click at [50, 123] on div "Baly -28" at bounding box center [41, 123] width 65 height 12
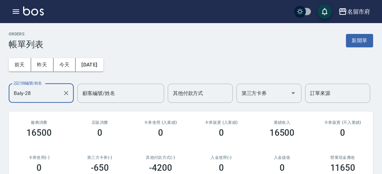
scroll to position [40, 0]
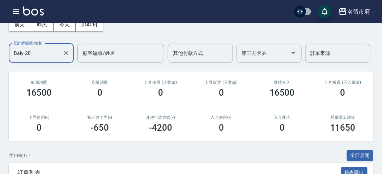
click at [51, 50] on input "Baly-28" at bounding box center [36, 53] width 48 height 13
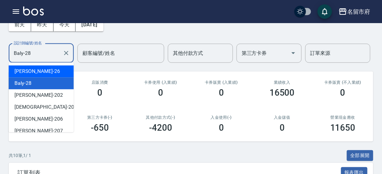
click at [51, 76] on div "Gina -26" at bounding box center [41, 71] width 65 height 12
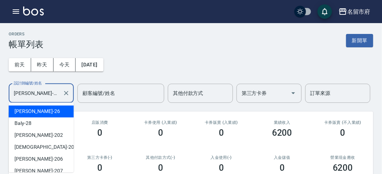
click at [46, 89] on input "Gina-26" at bounding box center [36, 93] width 48 height 13
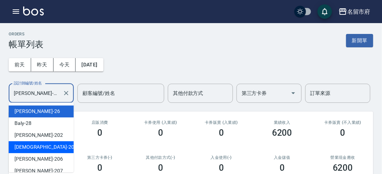
click at [57, 151] on div "聖德 -203" at bounding box center [41, 147] width 65 height 12
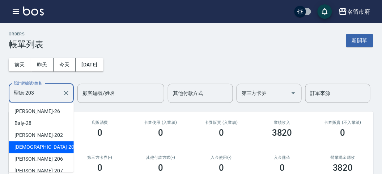
click at [49, 97] on input "聖德-203" at bounding box center [36, 93] width 48 height 13
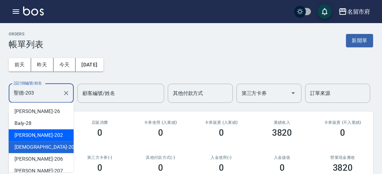
scroll to position [40, 0]
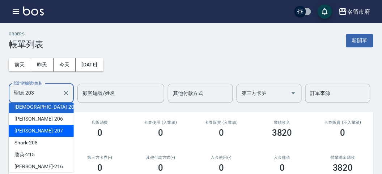
click at [57, 130] on div "[PERSON_NAME] -207" at bounding box center [41, 131] width 65 height 12
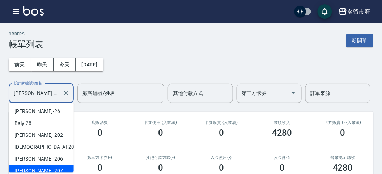
click at [55, 91] on input "[PERSON_NAME]-207" at bounding box center [36, 93] width 48 height 13
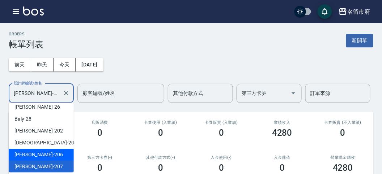
scroll to position [79, 0]
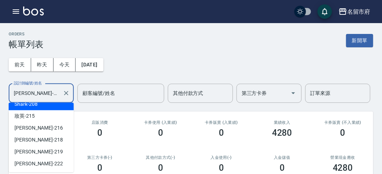
click at [64, 104] on div "Shark -208" at bounding box center [41, 104] width 65 height 12
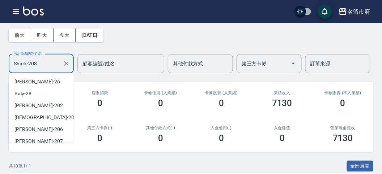
scroll to position [16, 0]
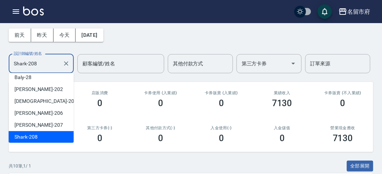
click at [49, 64] on input "Shark-208" at bounding box center [36, 63] width 48 height 13
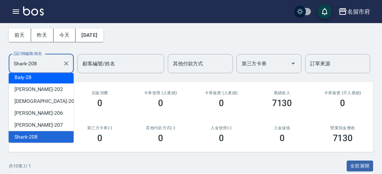
click at [36, 78] on div "Baly -28" at bounding box center [41, 78] width 65 height 12
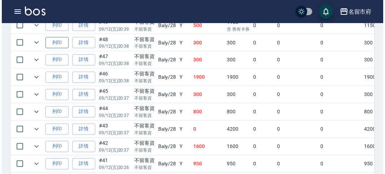
scroll to position [271, 0]
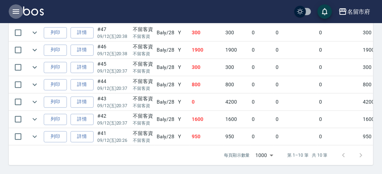
click at [18, 11] on icon "button" at bounding box center [16, 11] width 9 height 9
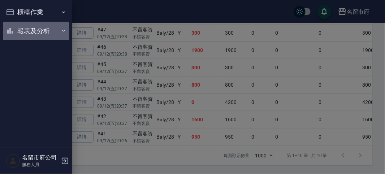
click at [26, 30] on button "報表及分析" at bounding box center [36, 31] width 66 height 19
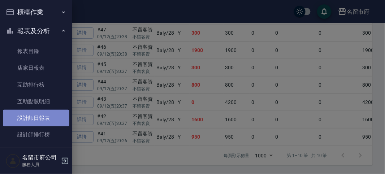
click at [39, 121] on link "設計師日報表" at bounding box center [36, 118] width 66 height 17
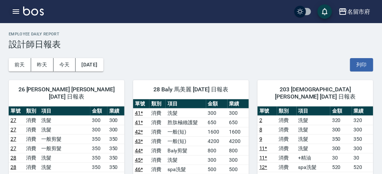
click at [16, 13] on icon "button" at bounding box center [16, 11] width 7 height 4
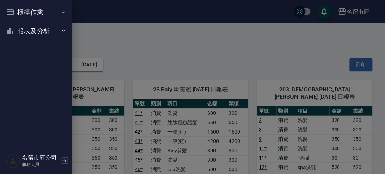
click at [16, 13] on div "櫃檯作業 打帳單 帳單列表 現金收支登錄 高階收支登錄 材料自購登錄 每日結帳 報表及分析 報表目錄 店家日報表 互助排行榜 互助點數明細 設計師日報表 設計…" at bounding box center [36, 87] width 72 height 174
click at [17, 15] on button "櫃檯作業" at bounding box center [36, 12] width 66 height 19
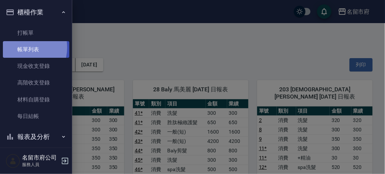
click at [21, 48] on link "帳單列表" at bounding box center [36, 49] width 66 height 17
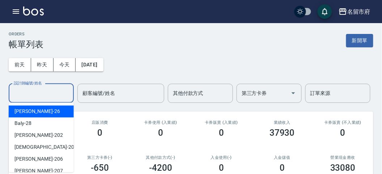
click at [33, 93] on input "設計師編號/姓名" at bounding box center [41, 93] width 59 height 13
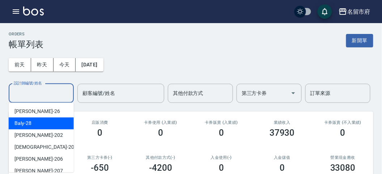
click at [32, 124] on div "Baly -28" at bounding box center [41, 123] width 65 height 12
click at [51, 94] on input "Baly-28" at bounding box center [36, 93] width 48 height 13
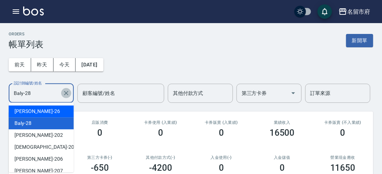
click at [68, 94] on icon "Clear" at bounding box center [66, 93] width 7 height 7
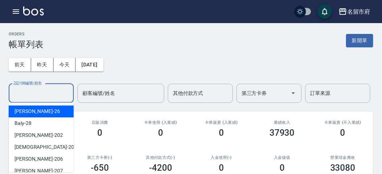
click at [13, 9] on icon "button" at bounding box center [16, 11] width 9 height 9
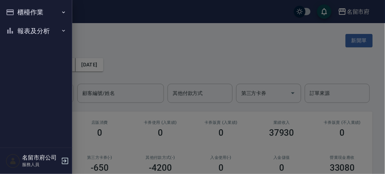
click at [34, 18] on button "櫃檯作業" at bounding box center [36, 12] width 66 height 19
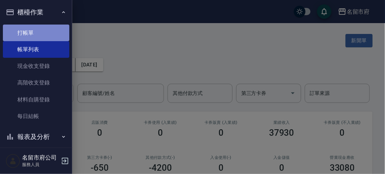
click at [39, 36] on link "打帳單" at bounding box center [36, 33] width 66 height 17
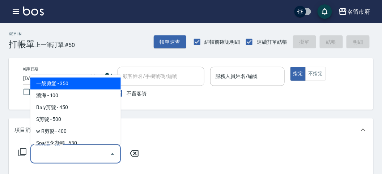
click at [63, 154] on input "服務名稱/代號" at bounding box center [70, 154] width 73 height 13
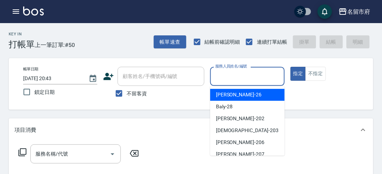
click at [250, 77] on input "服務人員姓名/編號" at bounding box center [247, 76] width 68 height 13
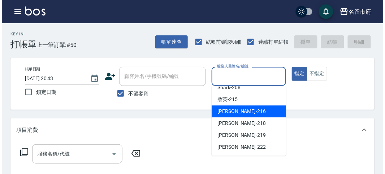
scroll to position [39, 0]
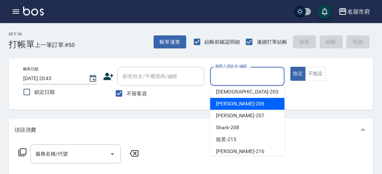
click at [17, 13] on icon "button" at bounding box center [16, 11] width 9 height 9
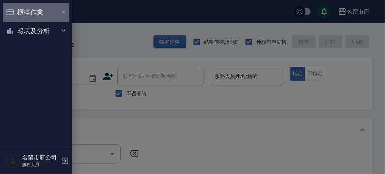
click at [41, 18] on button "櫃檯作業" at bounding box center [36, 12] width 66 height 19
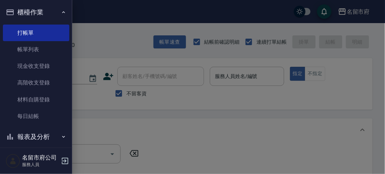
click at [44, 141] on button "報表及分析" at bounding box center [36, 137] width 66 height 19
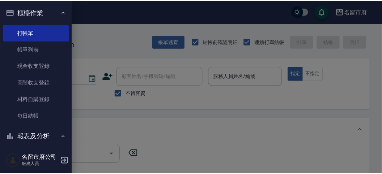
scroll to position [129, 0]
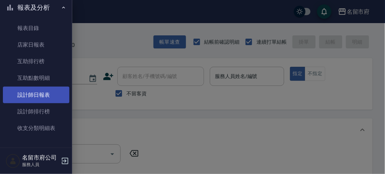
click at [56, 98] on link "設計師日報表" at bounding box center [36, 95] width 66 height 17
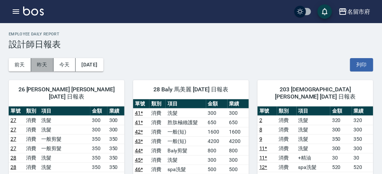
click at [40, 64] on button "昨天" at bounding box center [42, 64] width 22 height 13
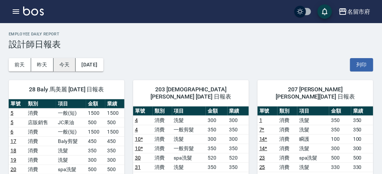
click at [66, 64] on button "今天" at bounding box center [64, 64] width 22 height 13
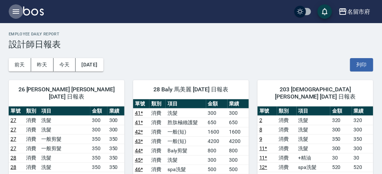
click at [18, 8] on icon "button" at bounding box center [16, 11] width 9 height 9
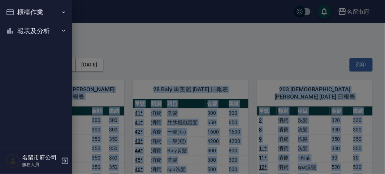
click at [18, 8] on div "櫃檯作業 打帳單 帳單列表 現金收支登錄 高階收支登錄 材料自購登錄 每日結帳 報表及分析 報表目錄 店家日報表 互助排行榜 互助點數明細 設計師日報表 設計…" at bounding box center [36, 87] width 72 height 174
click at [18, 9] on button "櫃檯作業" at bounding box center [36, 12] width 66 height 19
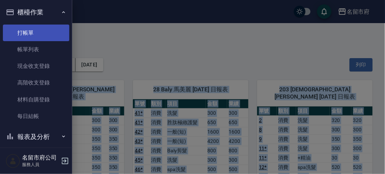
click at [24, 31] on link "打帳單" at bounding box center [36, 33] width 66 height 17
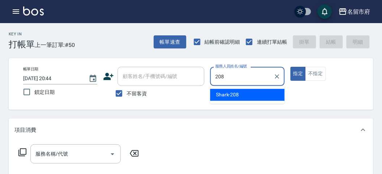
click at [233, 94] on span "Shark -208" at bounding box center [227, 95] width 23 height 8
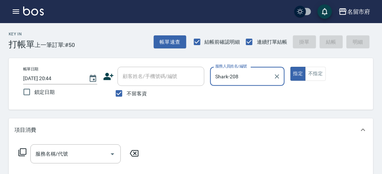
click at [20, 150] on icon at bounding box center [22, 153] width 8 height 8
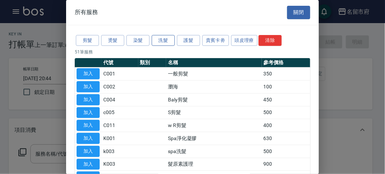
click at [165, 39] on button "洗髮" at bounding box center [163, 40] width 23 height 11
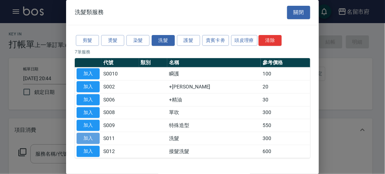
click at [91, 137] on button "加入" at bounding box center [88, 138] width 23 height 11
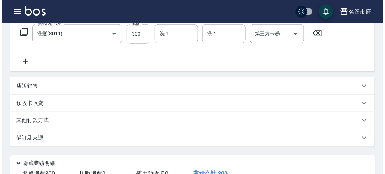
scroll to position [211, 0]
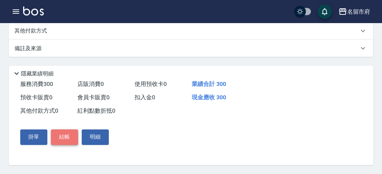
click at [64, 142] on button "結帳" at bounding box center [64, 137] width 27 height 15
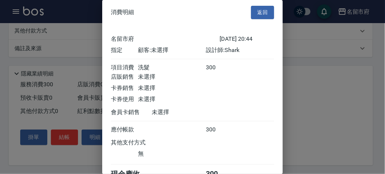
scroll to position [40, 0]
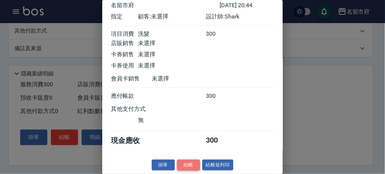
click at [191, 163] on button "結帳" at bounding box center [188, 165] width 23 height 11
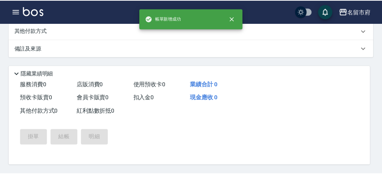
scroll to position [0, 0]
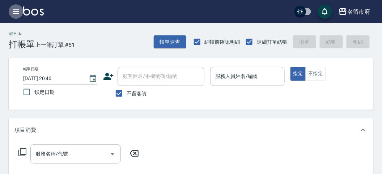
click at [13, 13] on icon "button" at bounding box center [16, 11] width 7 height 4
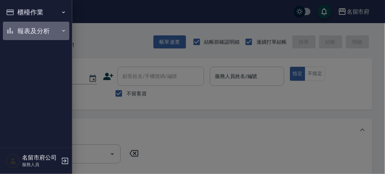
click at [34, 29] on button "報表及分析" at bounding box center [36, 31] width 66 height 19
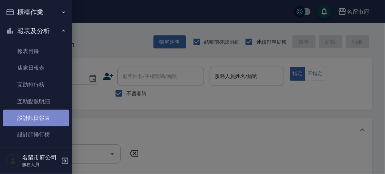
click at [38, 120] on link "設計師日報表" at bounding box center [36, 118] width 66 height 17
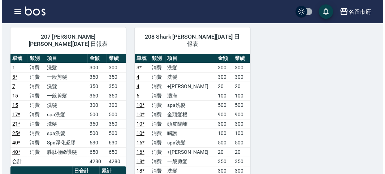
scroll to position [241, 0]
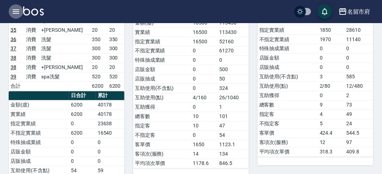
click at [16, 11] on icon "button" at bounding box center [16, 11] width 9 height 9
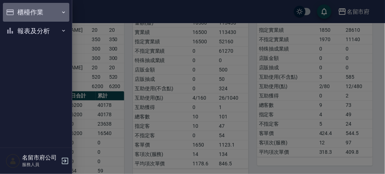
click at [30, 12] on button "櫃檯作業" at bounding box center [36, 12] width 66 height 19
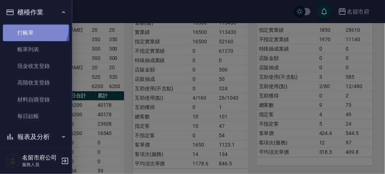
click at [34, 28] on link "打帳單" at bounding box center [36, 33] width 66 height 17
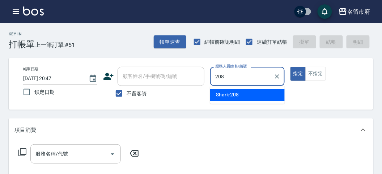
click at [252, 96] on div "Shark -208" at bounding box center [247, 95] width 74 height 12
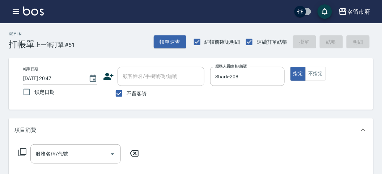
click at [24, 151] on icon at bounding box center [22, 152] width 9 height 9
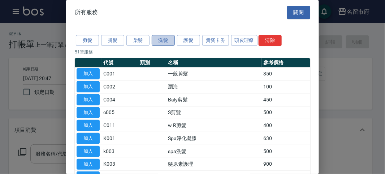
click at [166, 42] on button "洗髮" at bounding box center [163, 40] width 23 height 11
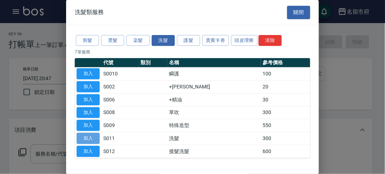
click at [97, 136] on button "加入" at bounding box center [88, 138] width 23 height 11
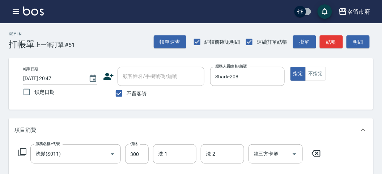
click at [21, 152] on icon at bounding box center [22, 152] width 9 height 9
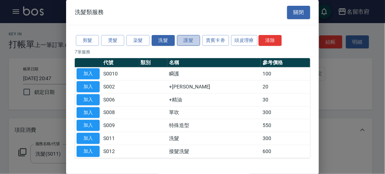
click at [186, 41] on button "護髮" at bounding box center [188, 40] width 23 height 11
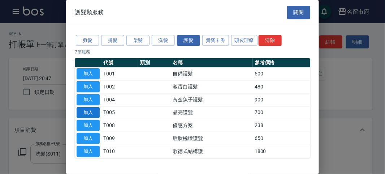
click at [90, 109] on button "加入" at bounding box center [88, 112] width 23 height 11
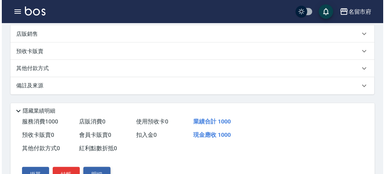
scroll to position [240, 0]
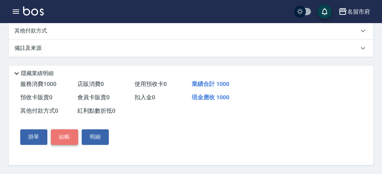
click at [66, 137] on button "結帳" at bounding box center [64, 137] width 27 height 15
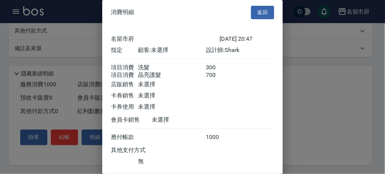
scroll to position [48, 0]
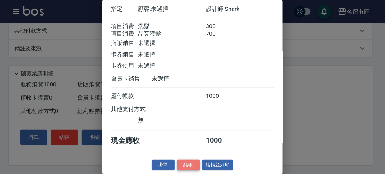
click at [179, 162] on button "結帳" at bounding box center [188, 165] width 23 height 11
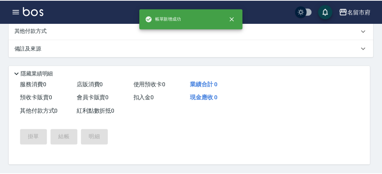
scroll to position [0, 0]
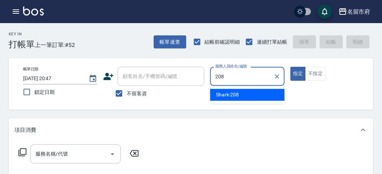
click at [257, 90] on div "Shark -208" at bounding box center [247, 95] width 74 height 12
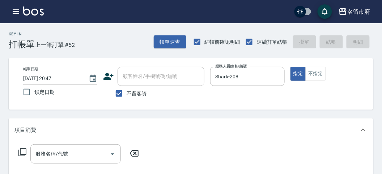
click at [19, 150] on icon at bounding box center [22, 152] width 9 height 9
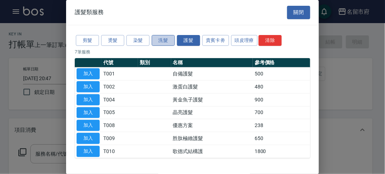
click at [163, 42] on button "洗髮" at bounding box center [163, 40] width 23 height 11
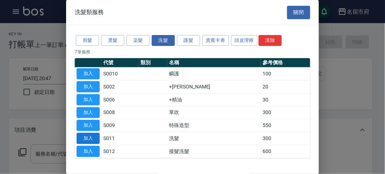
click at [98, 135] on button "加入" at bounding box center [88, 138] width 23 height 11
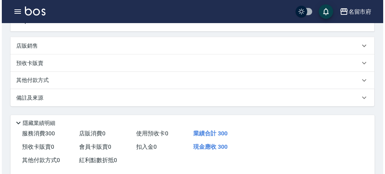
scroll to position [211, 0]
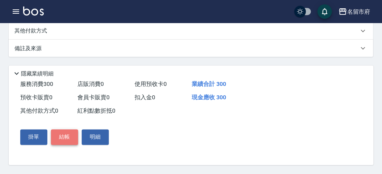
click at [68, 140] on button "結帳" at bounding box center [64, 137] width 27 height 15
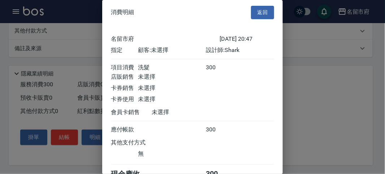
scroll to position [40, 0]
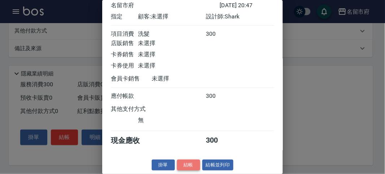
click at [191, 162] on button "結帳" at bounding box center [188, 165] width 23 height 11
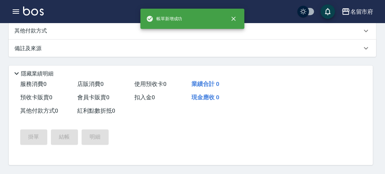
scroll to position [0, 0]
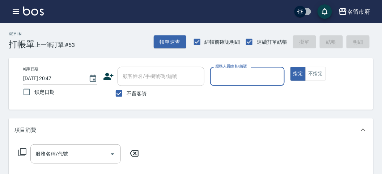
click at [241, 83] on div "服務人員姓名/編號" at bounding box center [247, 76] width 74 height 19
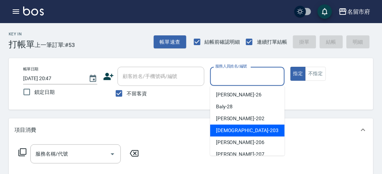
drag, startPoint x: 250, startPoint y: 131, endPoint x: 88, endPoint y: 133, distance: 161.9
click at [247, 132] on div "聖德 -203" at bounding box center [247, 131] width 74 height 12
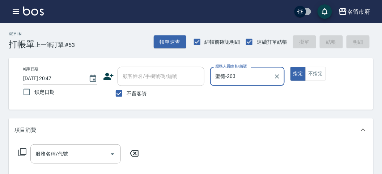
click at [24, 153] on icon at bounding box center [22, 152] width 9 height 9
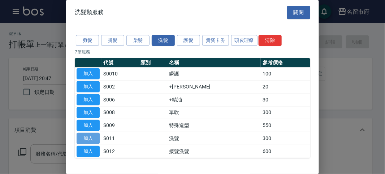
click at [83, 137] on button "加入" at bounding box center [88, 138] width 23 height 11
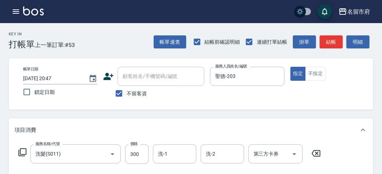
drag, startPoint x: 365, startPoint y: 38, endPoint x: 196, endPoint y: 106, distance: 181.9
click at [362, 39] on button "明細" at bounding box center [357, 41] width 23 height 13
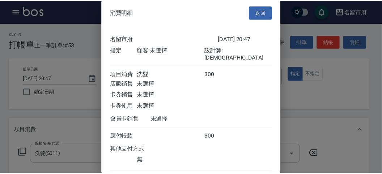
scroll to position [40, 0]
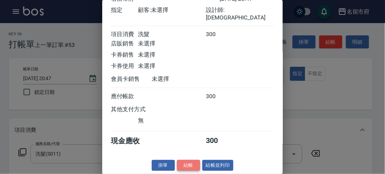
click at [179, 162] on button "結帳" at bounding box center [188, 165] width 23 height 11
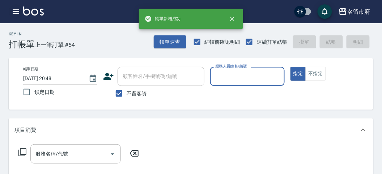
click at [19, 10] on icon "button" at bounding box center [16, 11] width 9 height 9
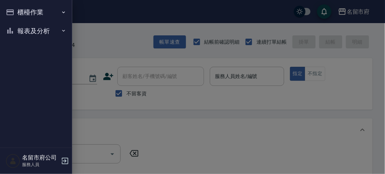
click at [32, 40] on ul "櫃檯作業 打帳單 帳單列表 現金收支登錄 高階收支登錄 材料自購登錄 每日結帳 報表及分析 報表目錄 店家日報表 互助排行榜 互助點數明細 設計師日報表 設計…" at bounding box center [36, 21] width 66 height 43
click at [22, 34] on button "報表及分析" at bounding box center [36, 31] width 66 height 19
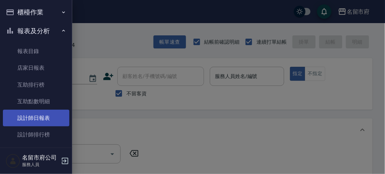
click at [38, 116] on link "設計師日報表" at bounding box center [36, 118] width 66 height 17
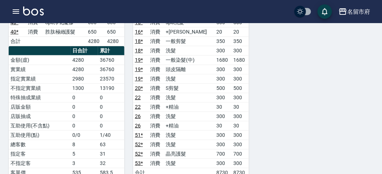
scroll to position [642, 0]
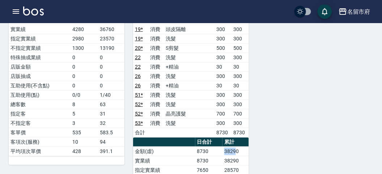
drag, startPoint x: 219, startPoint y: 124, endPoint x: 237, endPoint y: 126, distance: 18.5
click at [237, 147] on tr "金額(虛) 8730 38290" at bounding box center [191, 151] width 116 height 9
click at [237, 147] on td "38290" at bounding box center [235, 151] width 26 height 9
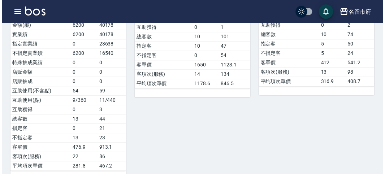
scroll to position [201, 0]
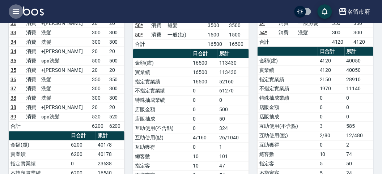
click at [16, 11] on icon "button" at bounding box center [16, 11] width 7 height 4
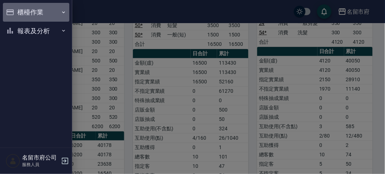
click at [16, 11] on button "櫃檯作業" at bounding box center [36, 12] width 66 height 19
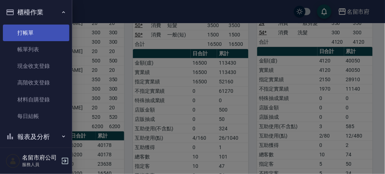
click at [22, 25] on link "打帳單" at bounding box center [36, 33] width 66 height 17
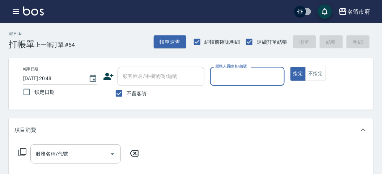
click at [92, 39] on div "Key In 打帳單 上一筆訂單:#54 帳單速查 結帳前確認明細 連續打單結帳 掛單 結帳 明細" at bounding box center [186, 36] width 373 height 26
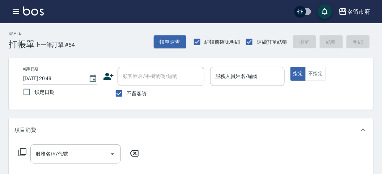
click at [14, 13] on icon "button" at bounding box center [16, 11] width 7 height 4
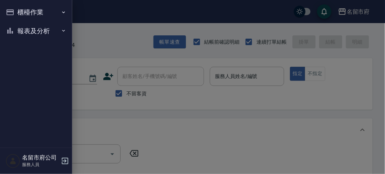
click at [21, 13] on button "櫃檯作業" at bounding box center [36, 12] width 66 height 19
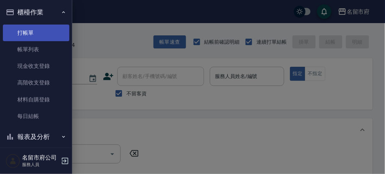
click at [35, 33] on link "打帳單" at bounding box center [36, 33] width 66 height 17
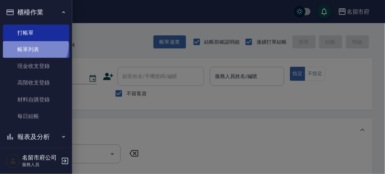
drag, startPoint x: 33, startPoint y: 46, endPoint x: 228, endPoint y: 26, distance: 196.1
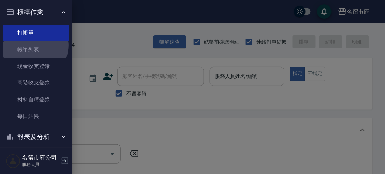
click at [33, 46] on link "帳單列表" at bounding box center [36, 49] width 66 height 17
click at [34, 50] on link "帳單列表" at bounding box center [36, 49] width 66 height 17
click at [34, 49] on link "帳單列表" at bounding box center [36, 49] width 66 height 17
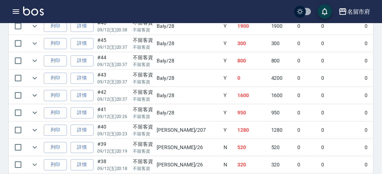
scroll to position [201, 0]
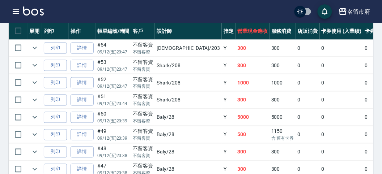
click at [151, 83] on p "不留客資" at bounding box center [143, 86] width 20 height 7
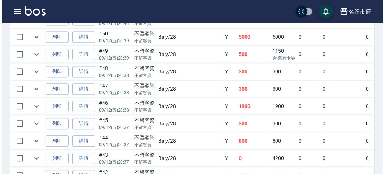
scroll to position [482, 0]
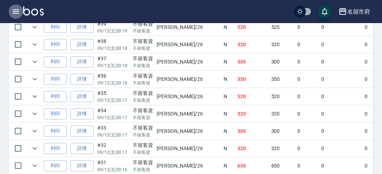
click at [16, 9] on icon "button" at bounding box center [16, 11] width 9 height 9
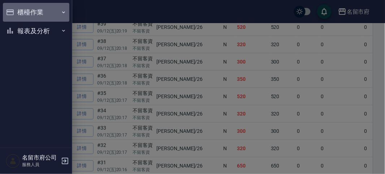
click at [34, 10] on button "櫃檯作業" at bounding box center [36, 12] width 66 height 19
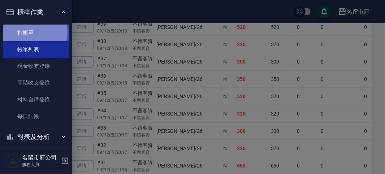
click at [31, 31] on link "打帳單" at bounding box center [36, 33] width 66 height 17
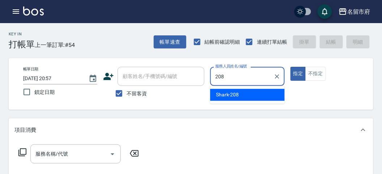
click at [257, 91] on div "Shark -208" at bounding box center [247, 95] width 74 height 12
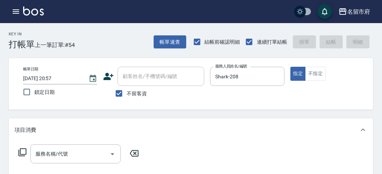
click at [24, 154] on icon at bounding box center [22, 152] width 9 height 9
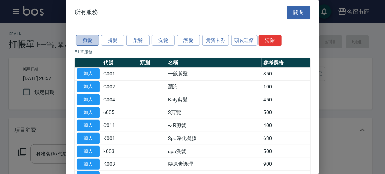
click at [91, 40] on button "剪髮" at bounding box center [87, 40] width 23 height 11
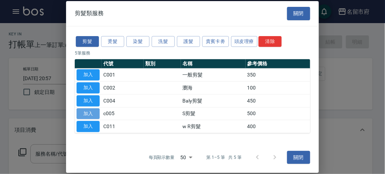
click at [91, 113] on button "加入" at bounding box center [88, 113] width 23 height 11
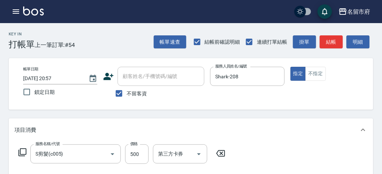
click at [22, 152] on icon at bounding box center [22, 152] width 9 height 9
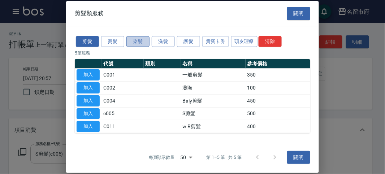
click at [143, 42] on button "染髮" at bounding box center [137, 41] width 23 height 11
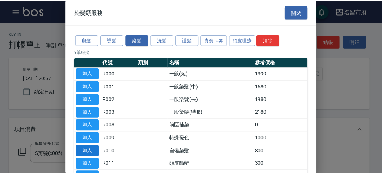
scroll to position [47, 0]
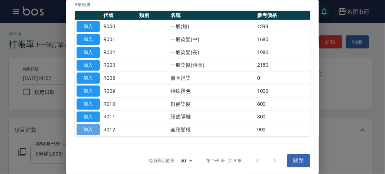
click at [89, 126] on button "加入" at bounding box center [88, 129] width 23 height 11
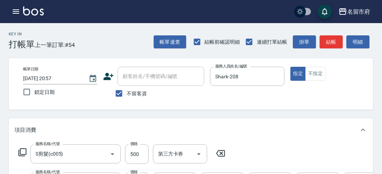
click at [23, 151] on icon at bounding box center [22, 152] width 9 height 9
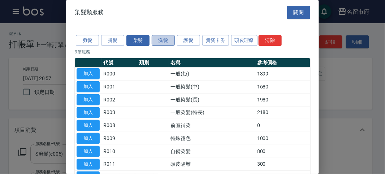
click at [166, 38] on button "洗髮" at bounding box center [163, 40] width 23 height 11
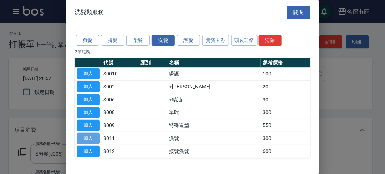
click at [96, 133] on button "加入" at bounding box center [88, 138] width 23 height 11
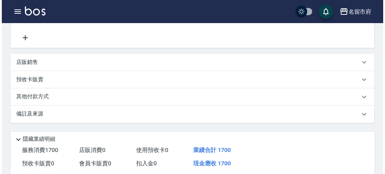
scroll to position [275, 0]
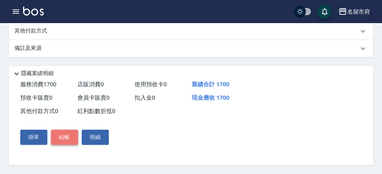
click at [65, 136] on button "結帳" at bounding box center [64, 137] width 27 height 15
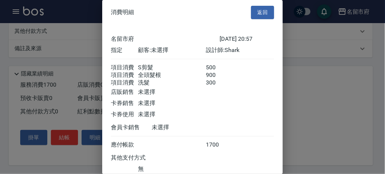
scroll to position [56, 0]
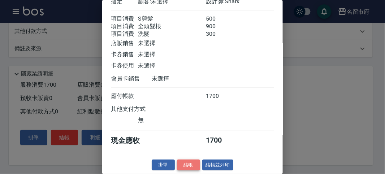
click at [191, 165] on button "結帳" at bounding box center [188, 165] width 23 height 11
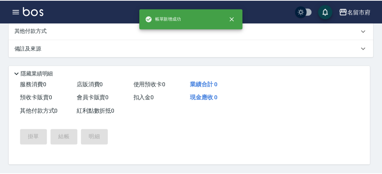
scroll to position [0, 0]
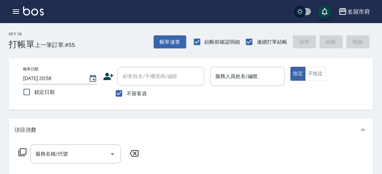
click at [101, 42] on div "Key In 打帳單 上一筆訂單:#55 帳單速查 結帳前確認明細 連續打單結帳 掛單 結帳 明細" at bounding box center [186, 36] width 373 height 26
click at [16, 11] on icon "button" at bounding box center [16, 11] width 9 height 9
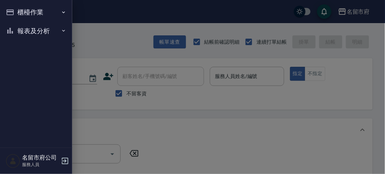
click at [39, 32] on button "報表及分析" at bounding box center [36, 31] width 66 height 19
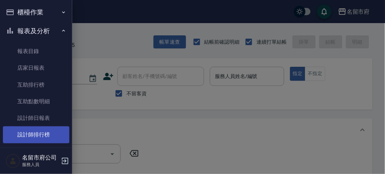
click at [44, 134] on link "設計師排行榜" at bounding box center [36, 134] width 66 height 17
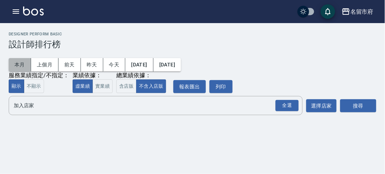
click at [19, 63] on button "本月" at bounding box center [20, 64] width 22 height 13
click at [289, 105] on div "全選" at bounding box center [287, 105] width 23 height 11
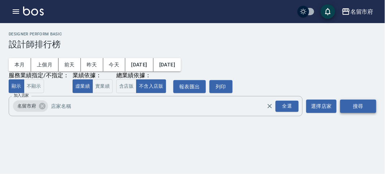
click at [358, 108] on button "搜尋" at bounding box center [358, 106] width 36 height 13
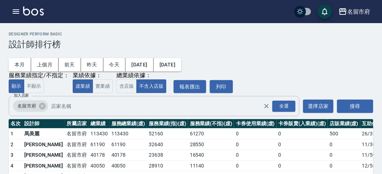
scroll to position [63, 0]
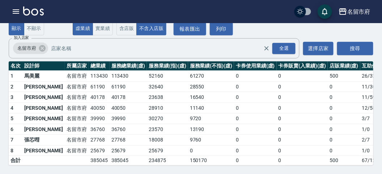
click at [89, 92] on td "40178" at bounding box center [99, 97] width 21 height 11
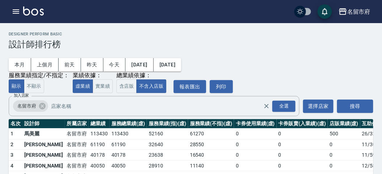
click at [266, 61] on div "本月 上個月 前天 昨天 今天 2025/09/01 2025/09/30 服務業績指定/不指定： 顯示 不顯示 業績依據： 虛業績 實業績 總業績依據： 含…" at bounding box center [191, 72] width 364 height 44
